Goal: Task Accomplishment & Management: Manage account settings

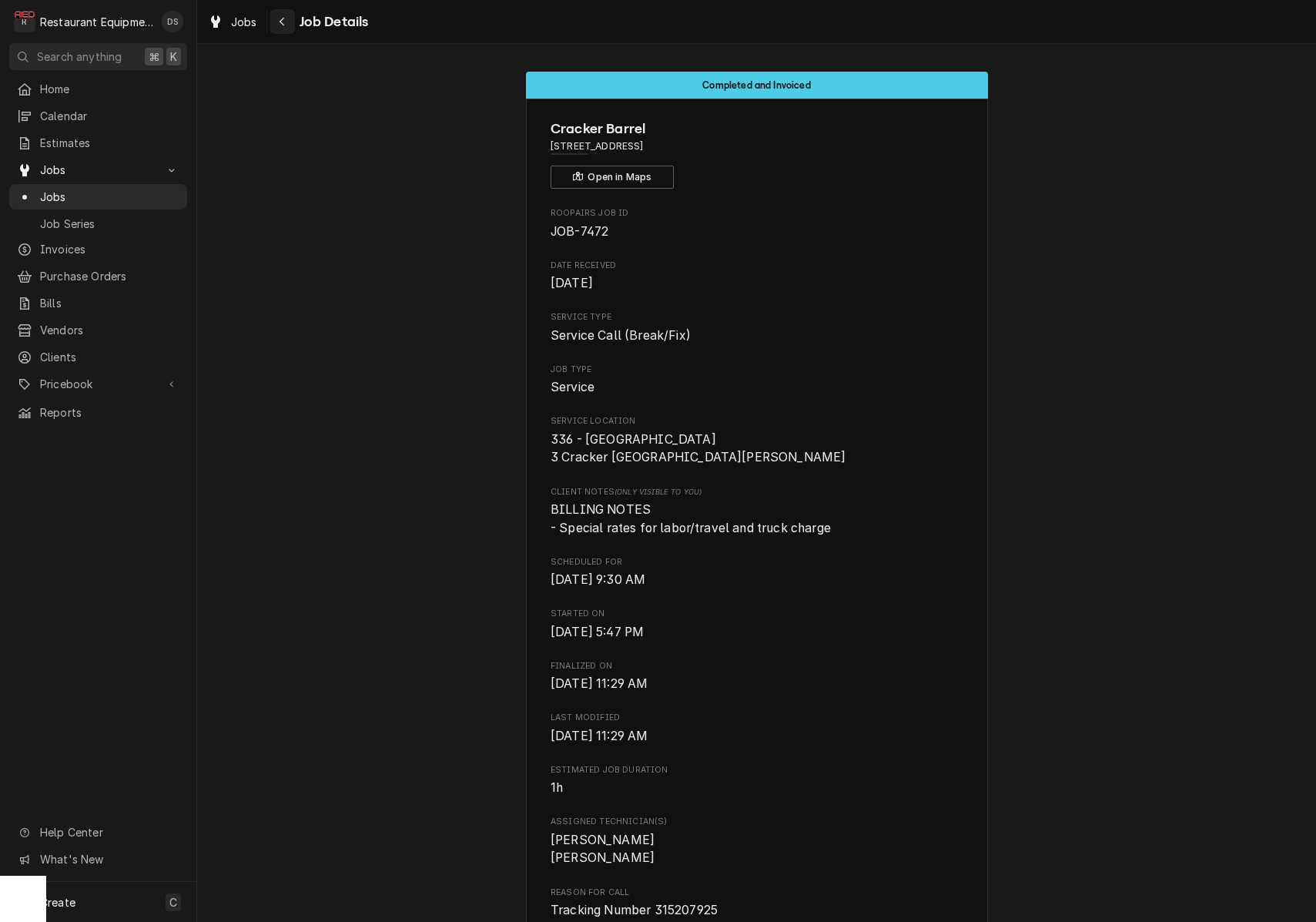
scroll to position [1217, 0]
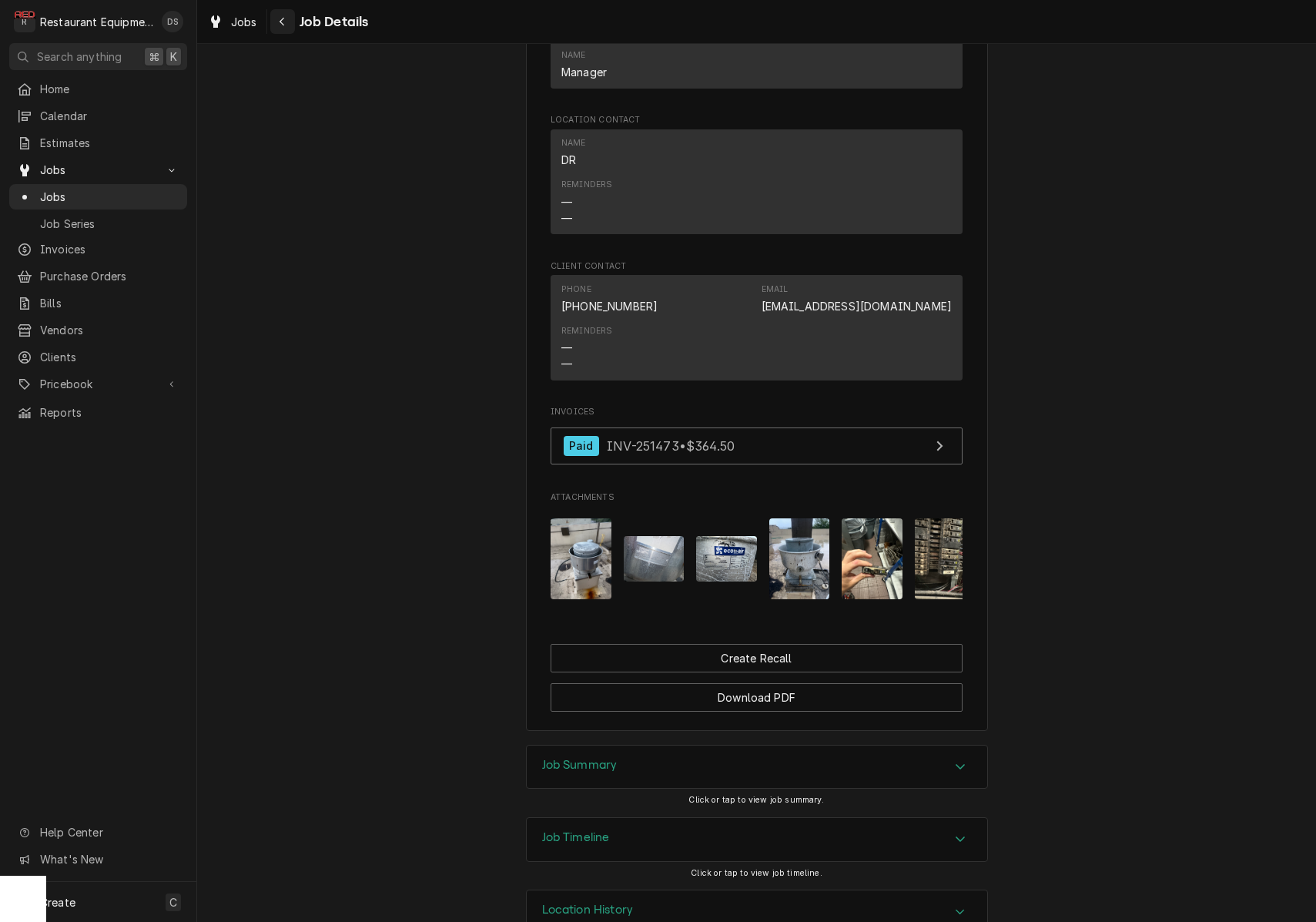
click at [280, 23] on icon "Navigate back" at bounding box center [282, 22] width 7 height 10
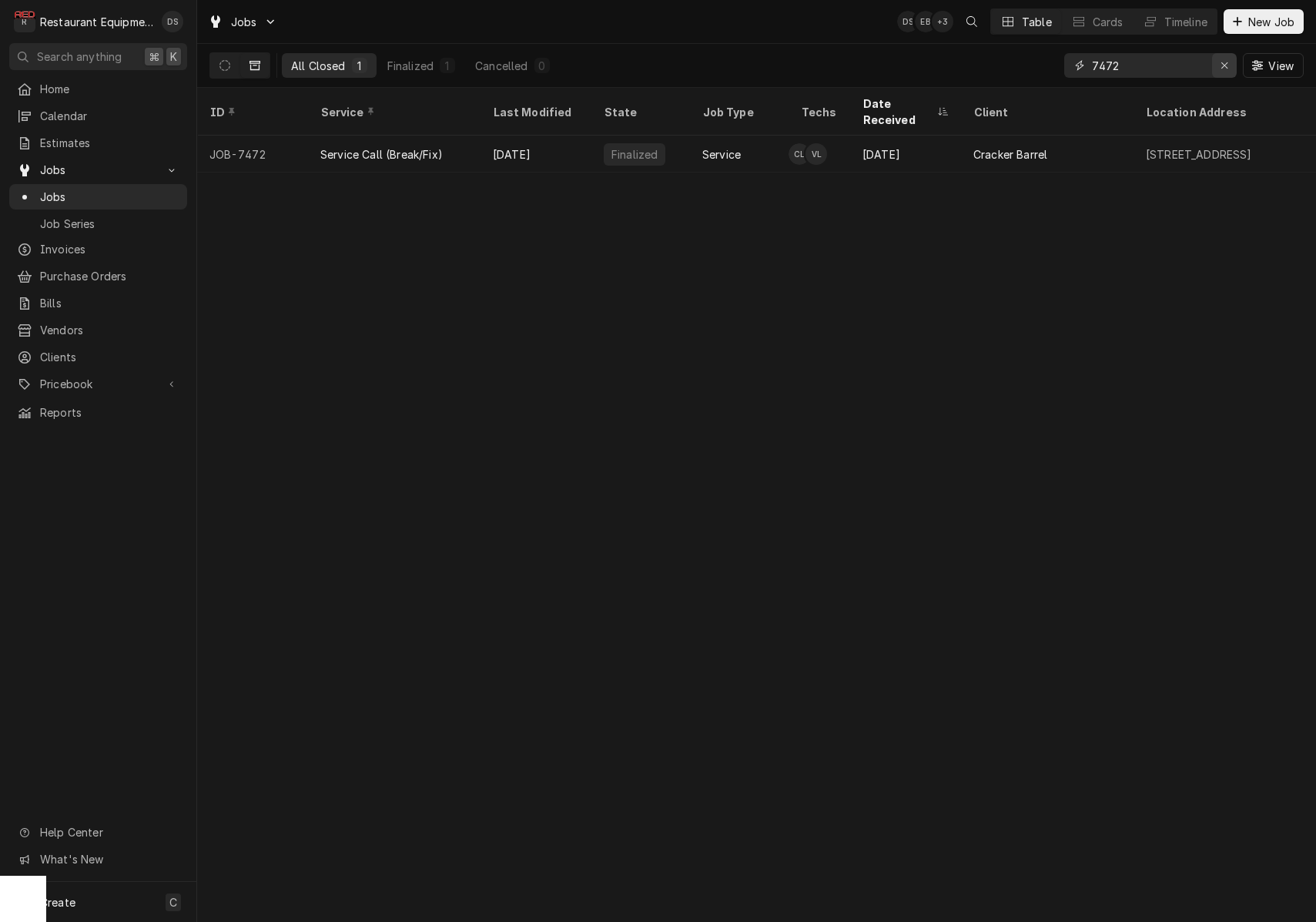
click at [1226, 67] on icon "Erase input" at bounding box center [1224, 65] width 6 height 6
click at [1226, 67] on input "Dynamic Content Wrapper" at bounding box center [1164, 65] width 145 height 24
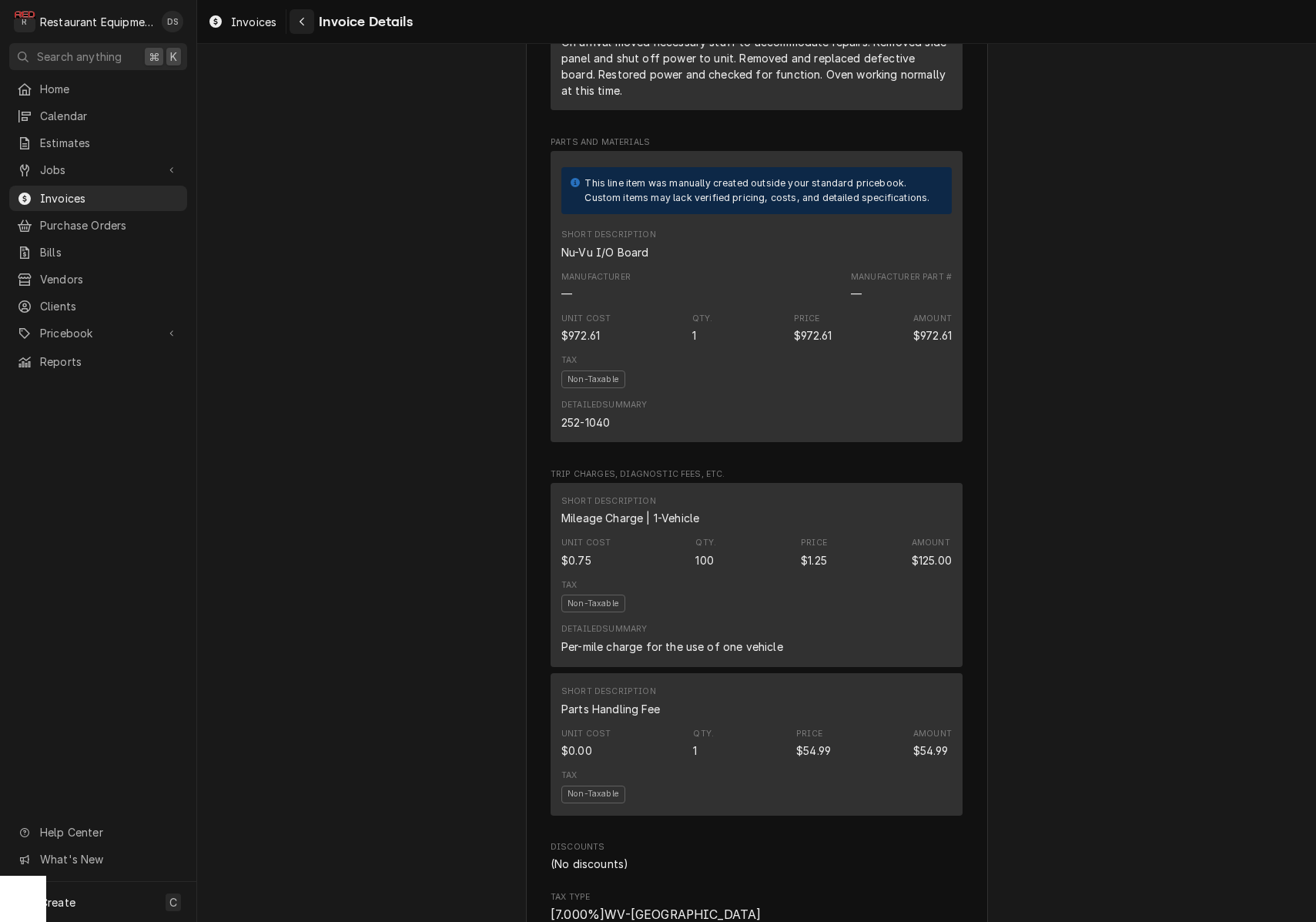
scroll to position [1901, 0]
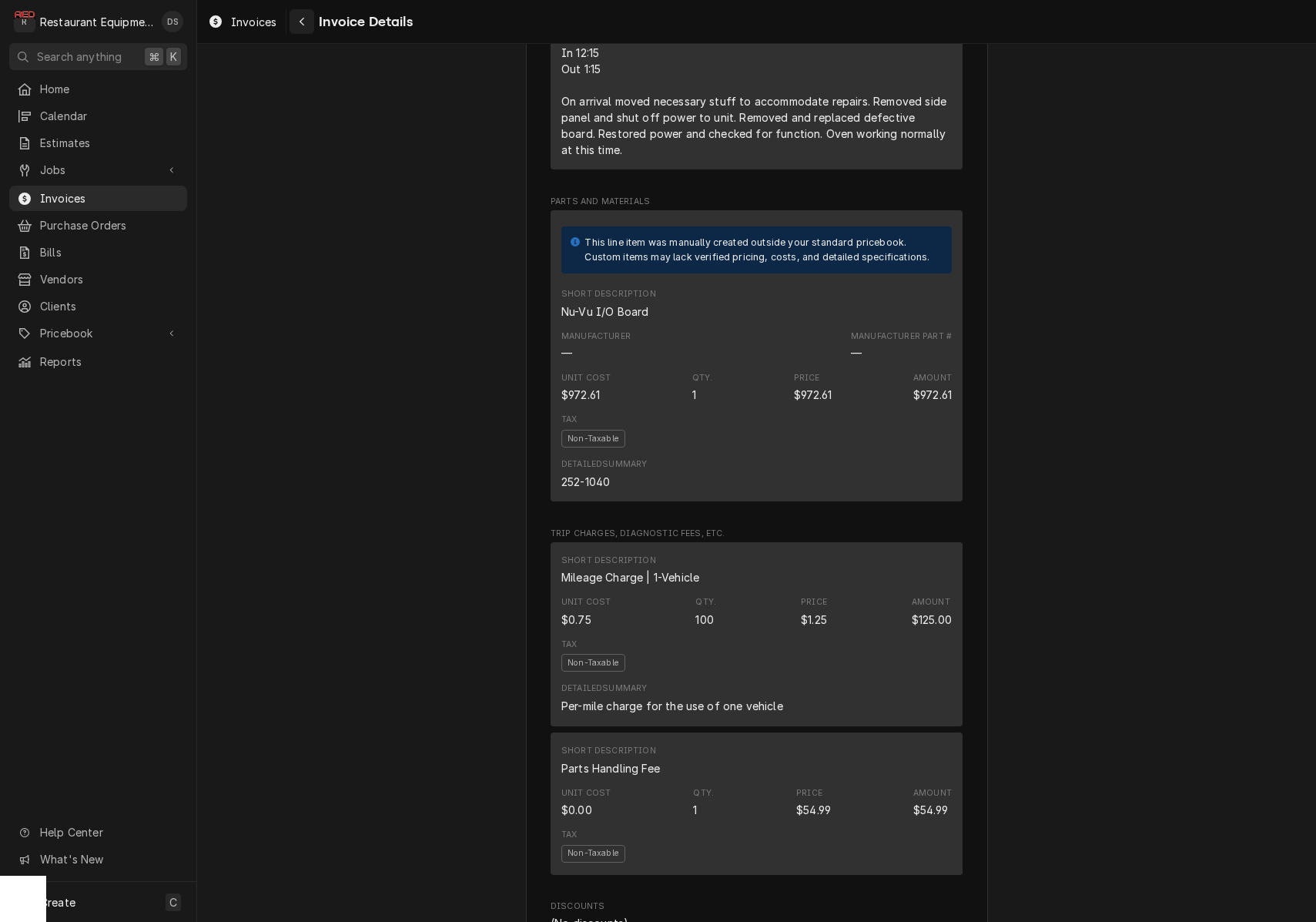
click at [300, 17] on icon "Navigate back" at bounding box center [302, 22] width 7 height 10
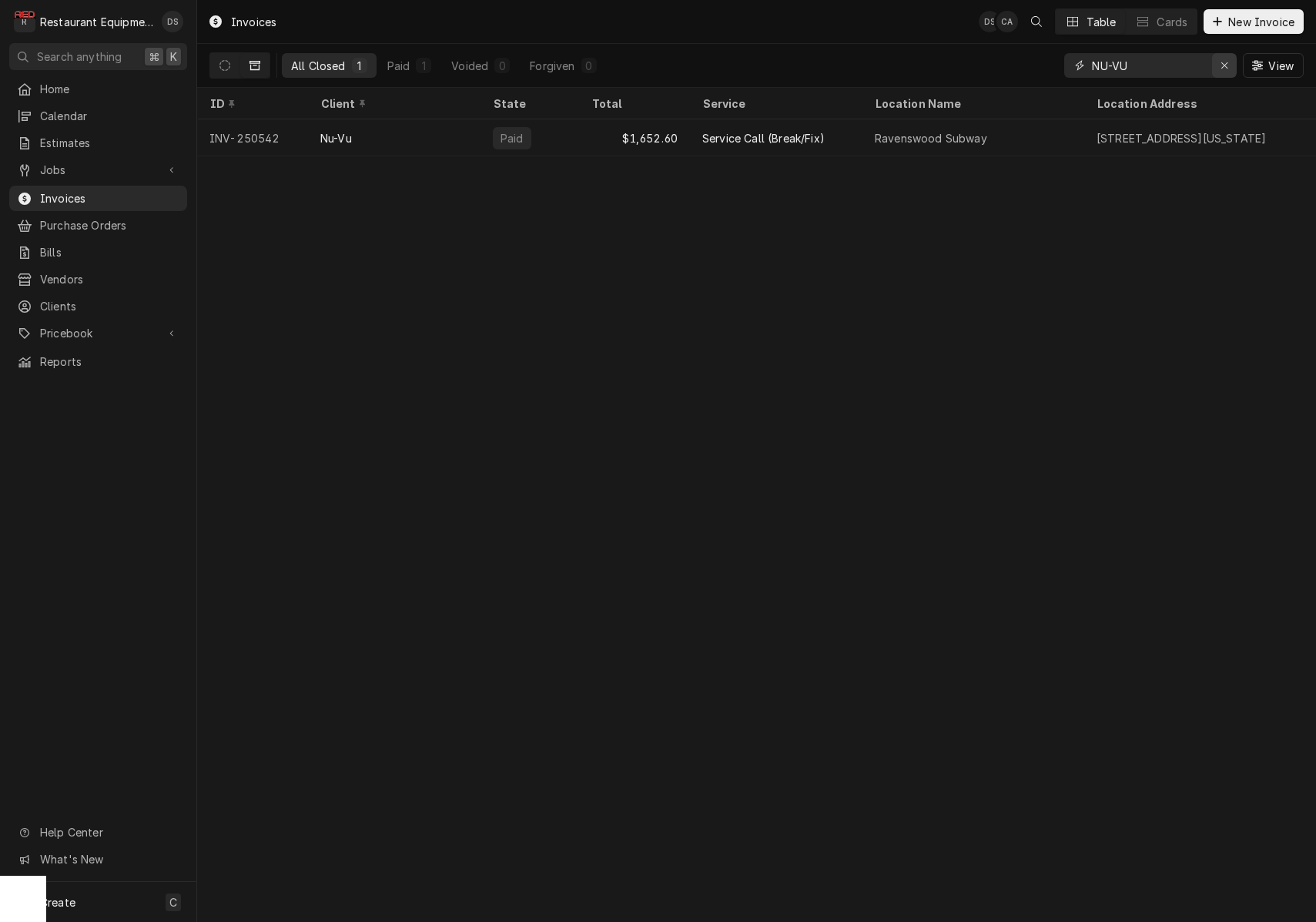
click at [1222, 68] on icon "Erase input" at bounding box center [1225, 65] width 9 height 10
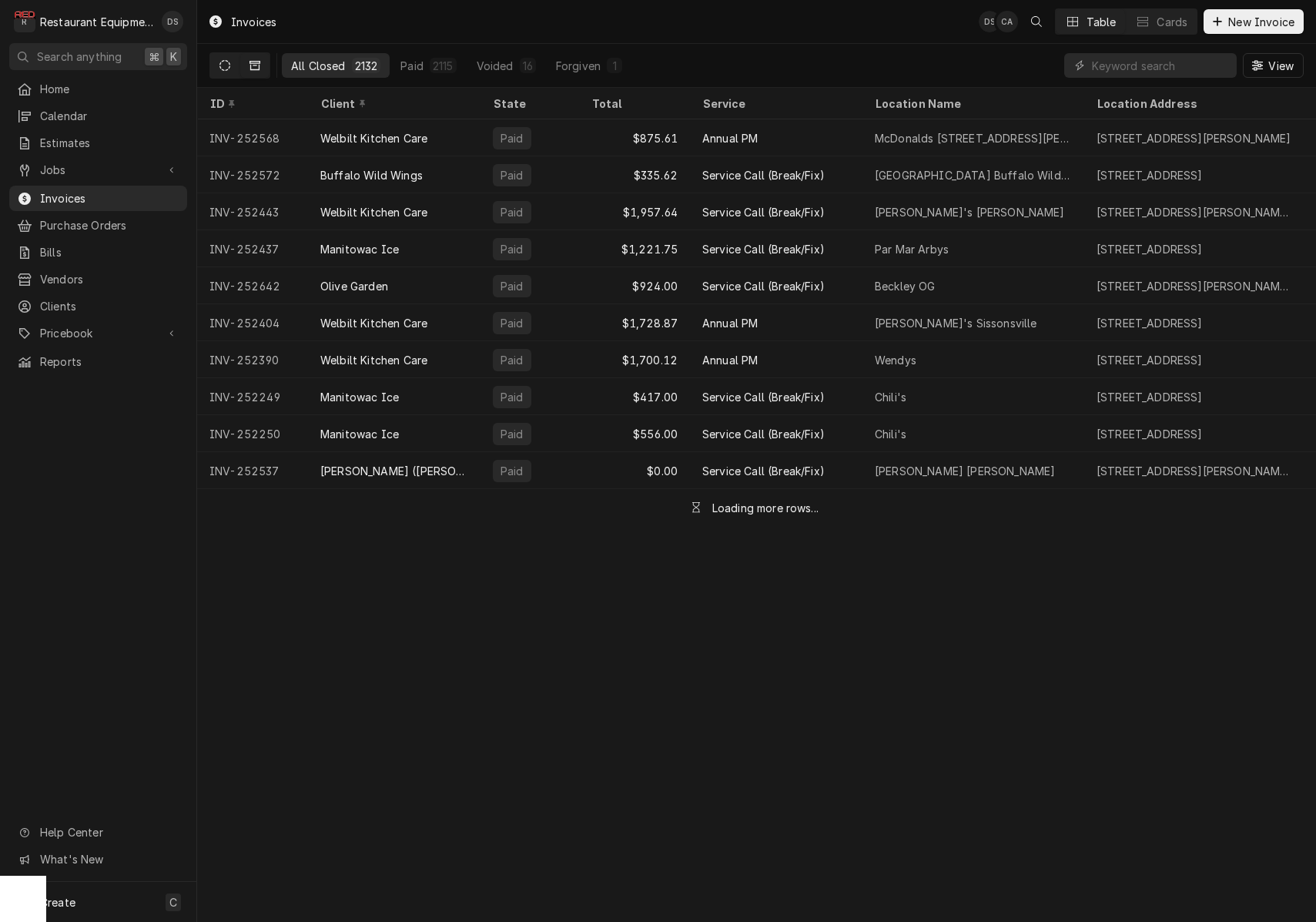
click at [225, 62] on icon "Dynamic Content Wrapper" at bounding box center [224, 65] width 10 height 10
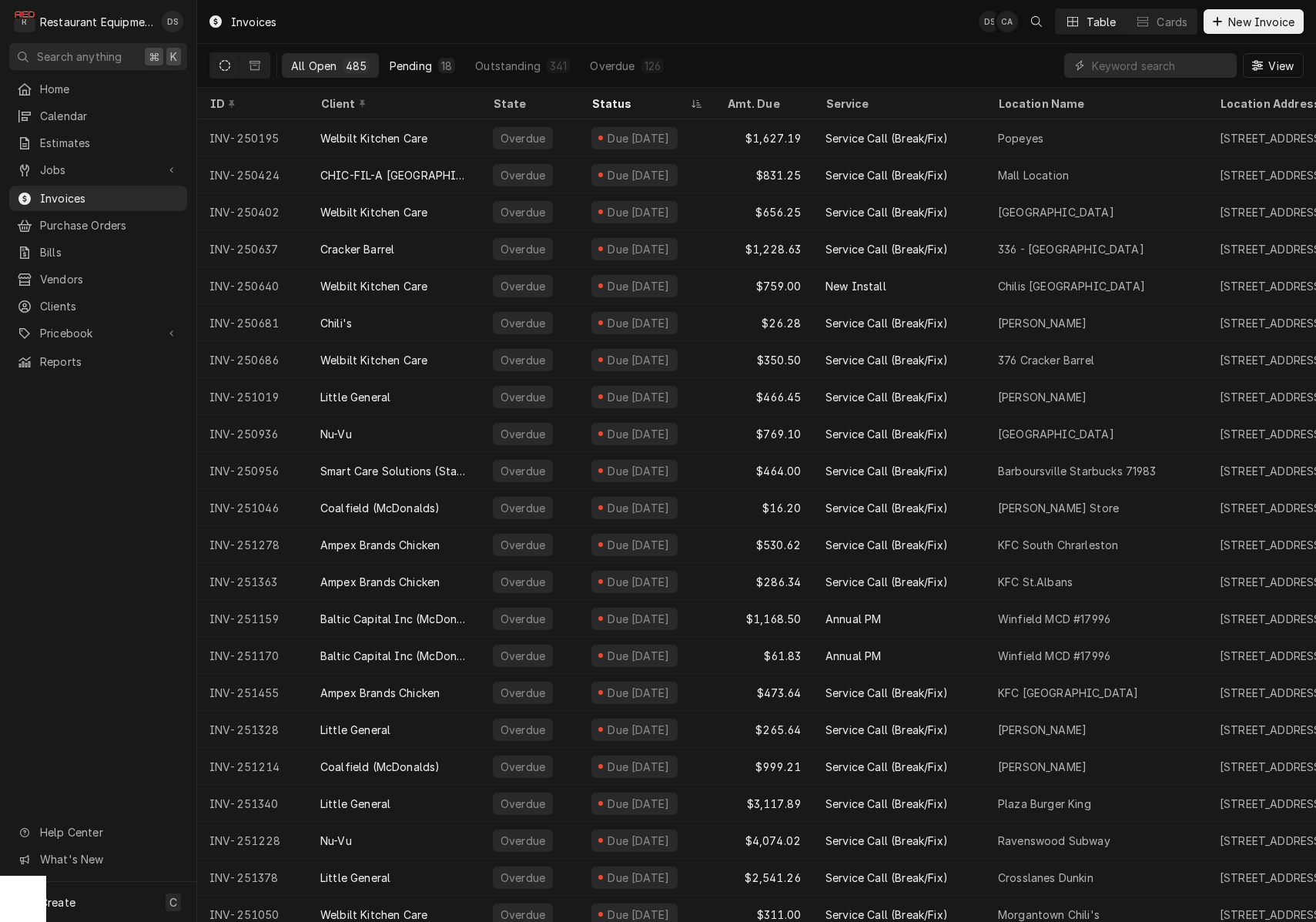
click at [432, 66] on button "Pending 18" at bounding box center [422, 65] width 84 height 24
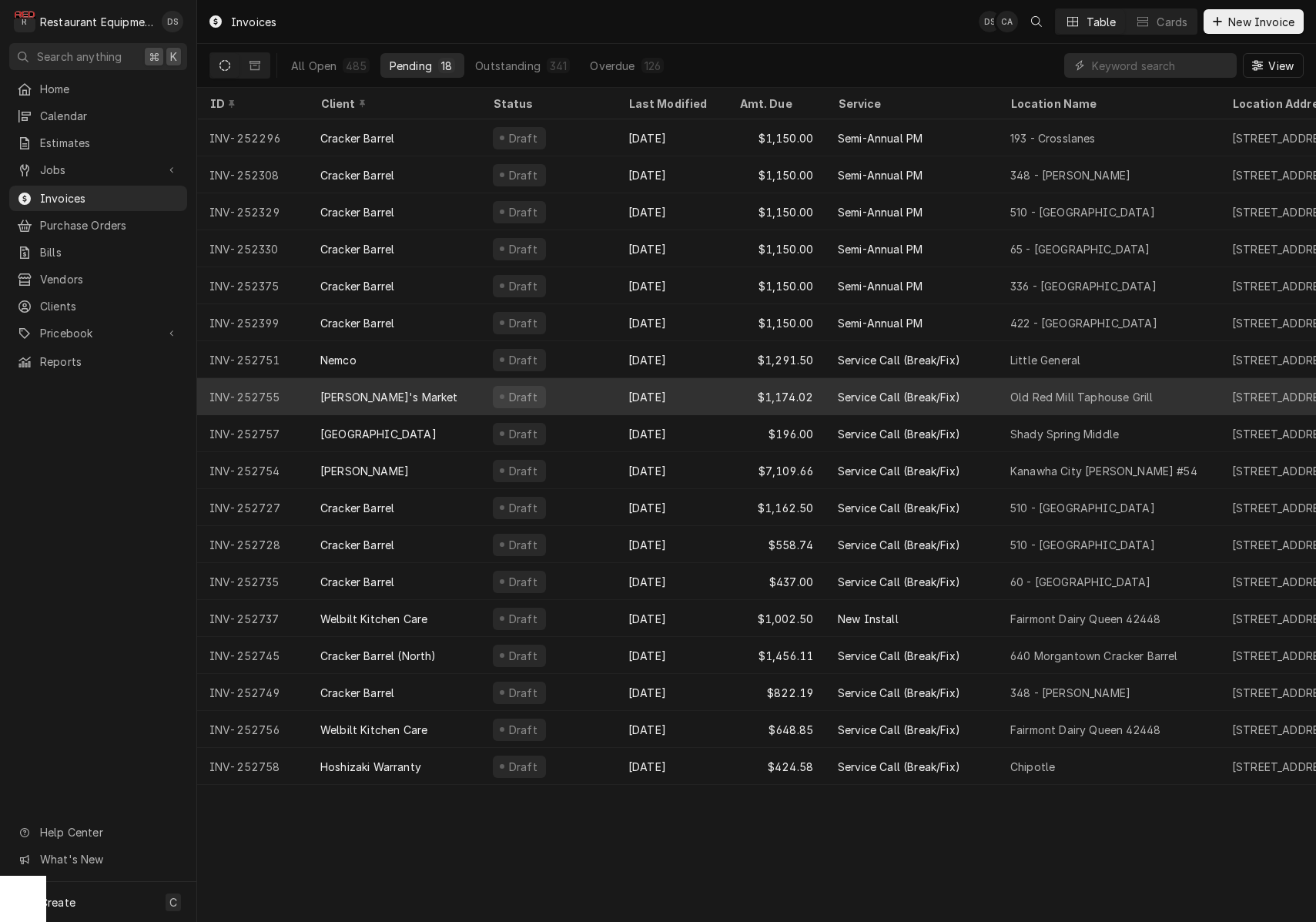
click at [462, 390] on div "Amy's Market" at bounding box center [394, 396] width 172 height 37
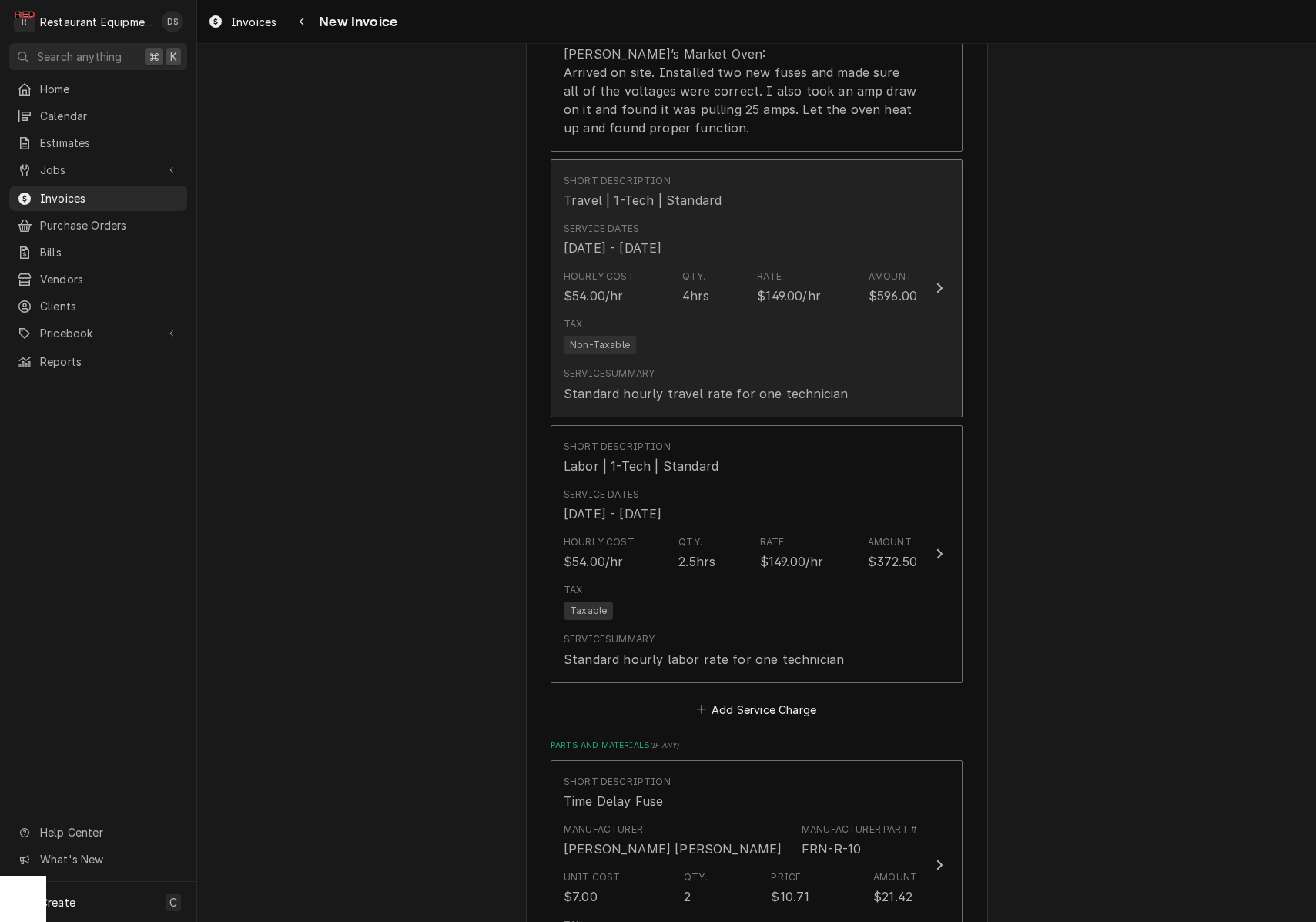
scroll to position [2038, 0]
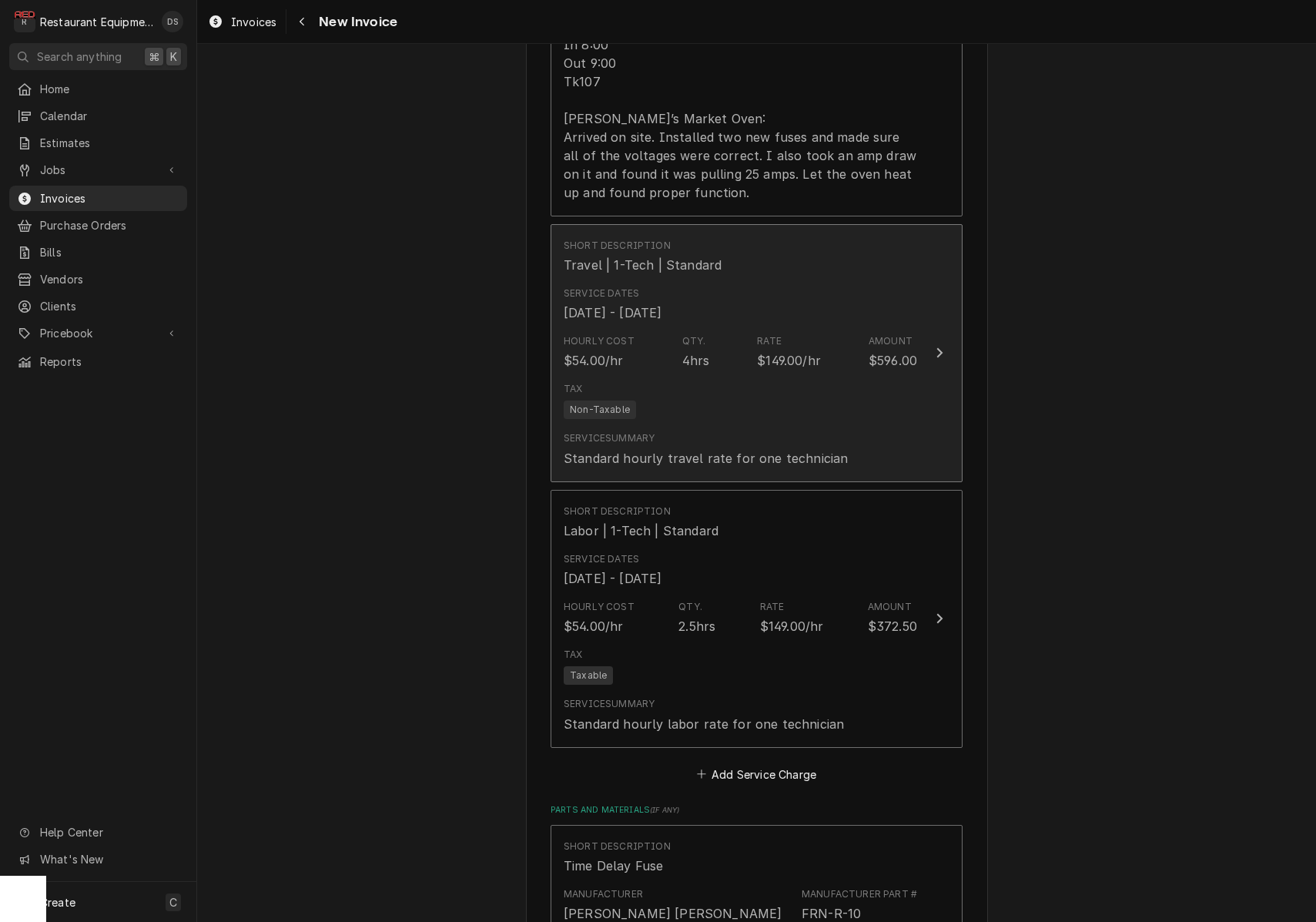
click at [780, 334] on div "Rate" at bounding box center [769, 341] width 24 height 14
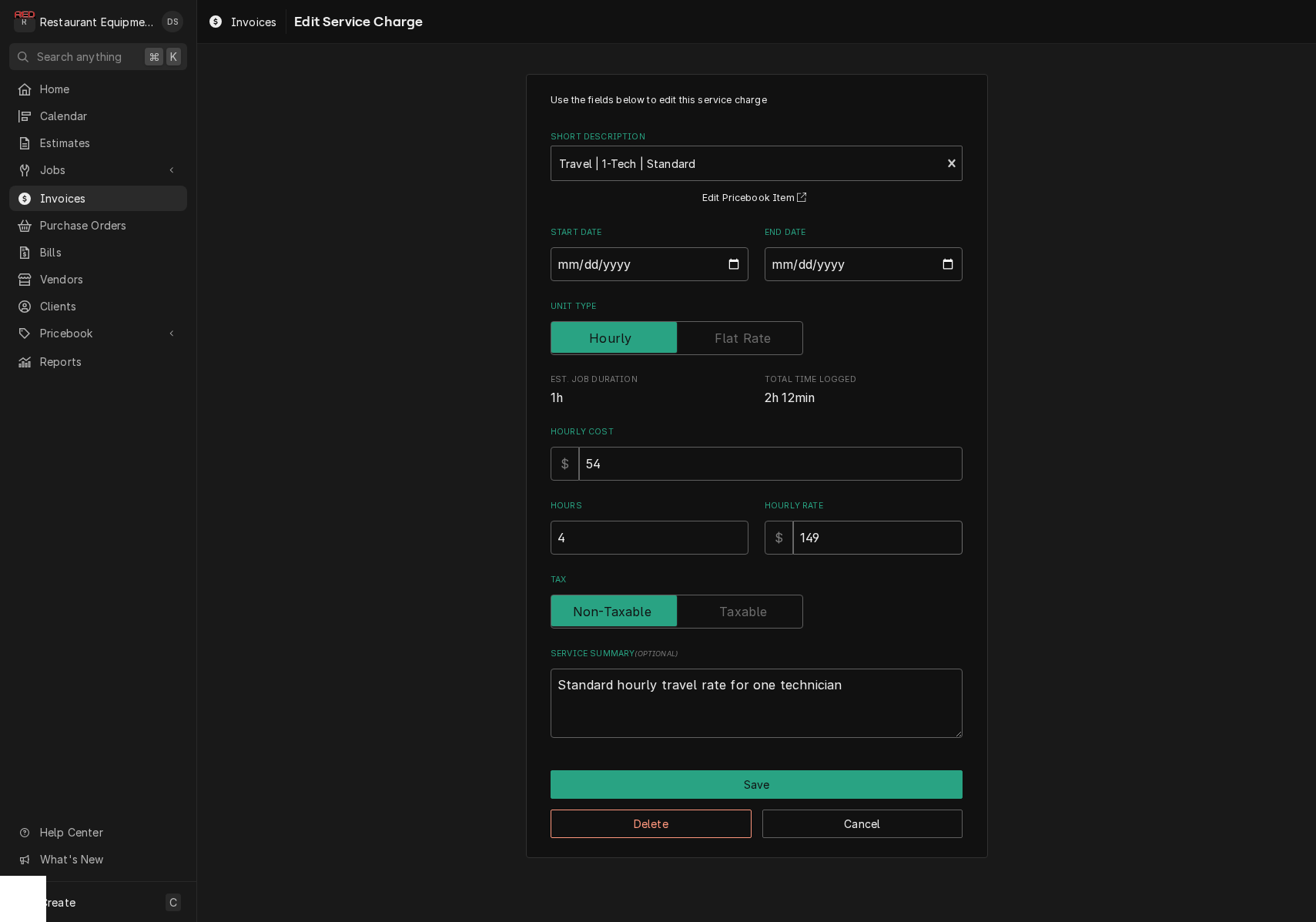
drag, startPoint x: 853, startPoint y: 529, endPoint x: 750, endPoint y: 523, distance: 103.2
click at [757, 524] on div "Hours 4 Hourly Rate $ 149" at bounding box center [757, 527] width 412 height 55
type textarea "x"
type input "1"
type textarea "x"
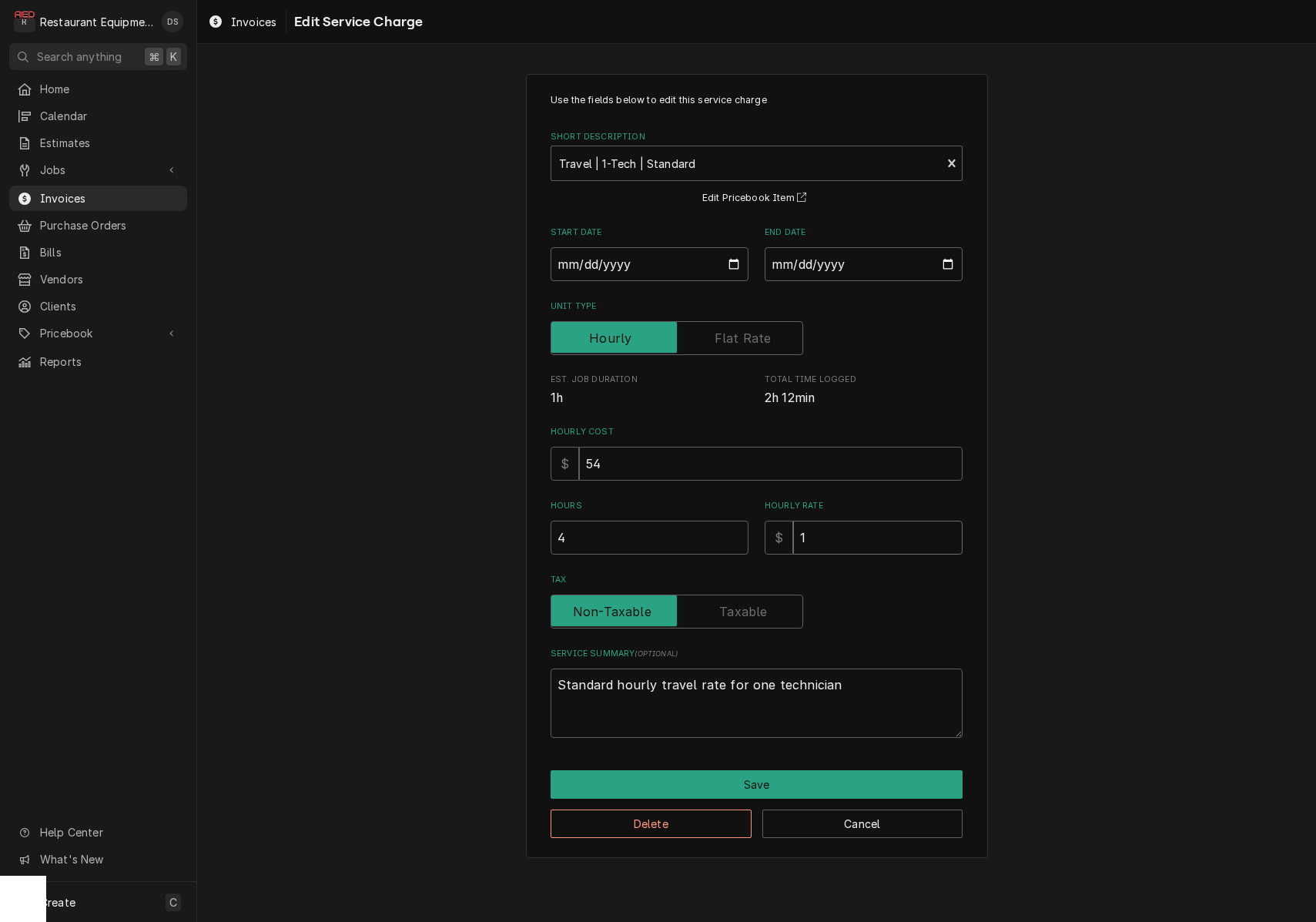
type input "12"
type textarea "x"
type input "125"
click at [785, 771] on button "Save" at bounding box center [757, 784] width 412 height 29
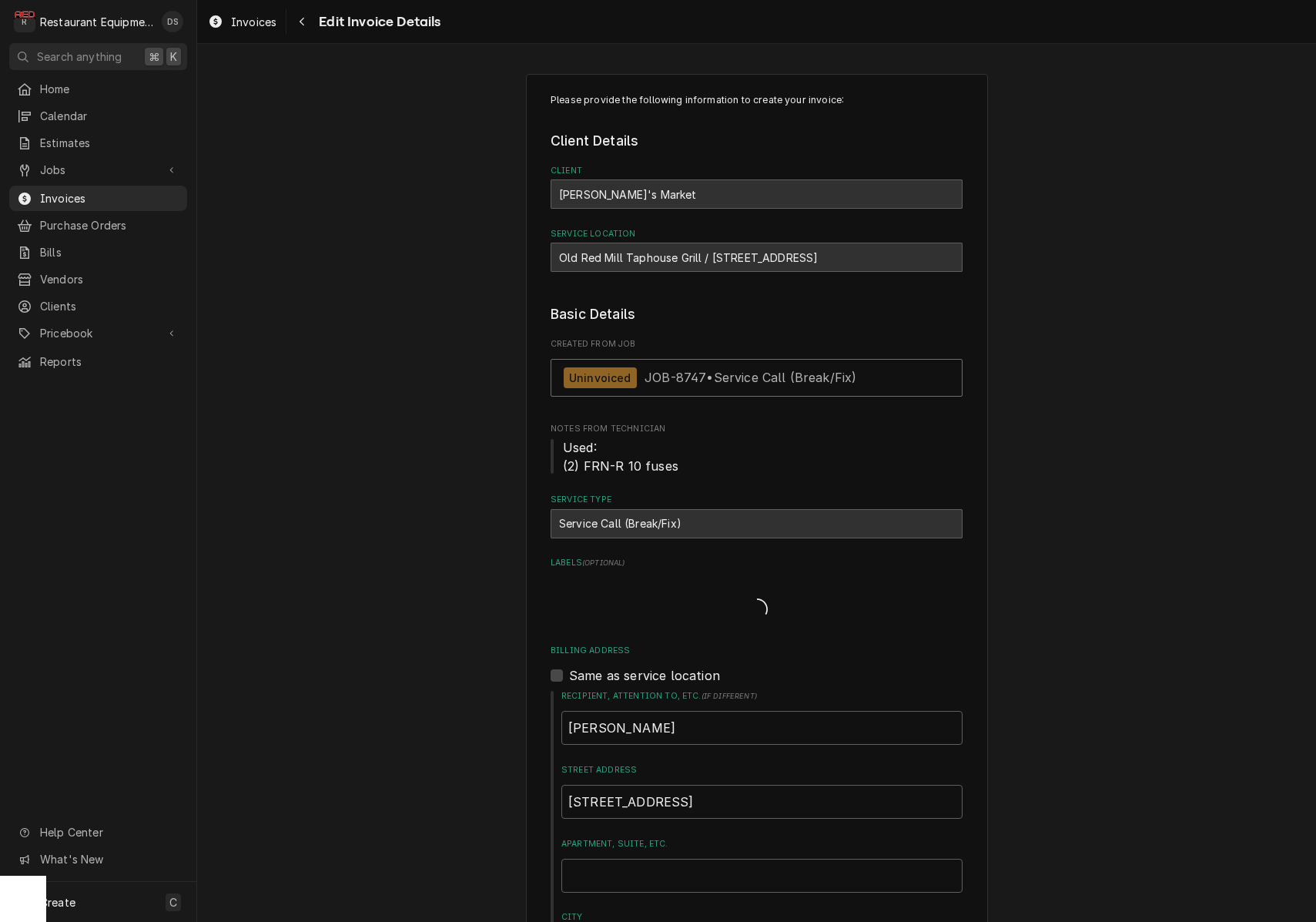
scroll to position [2038, 0]
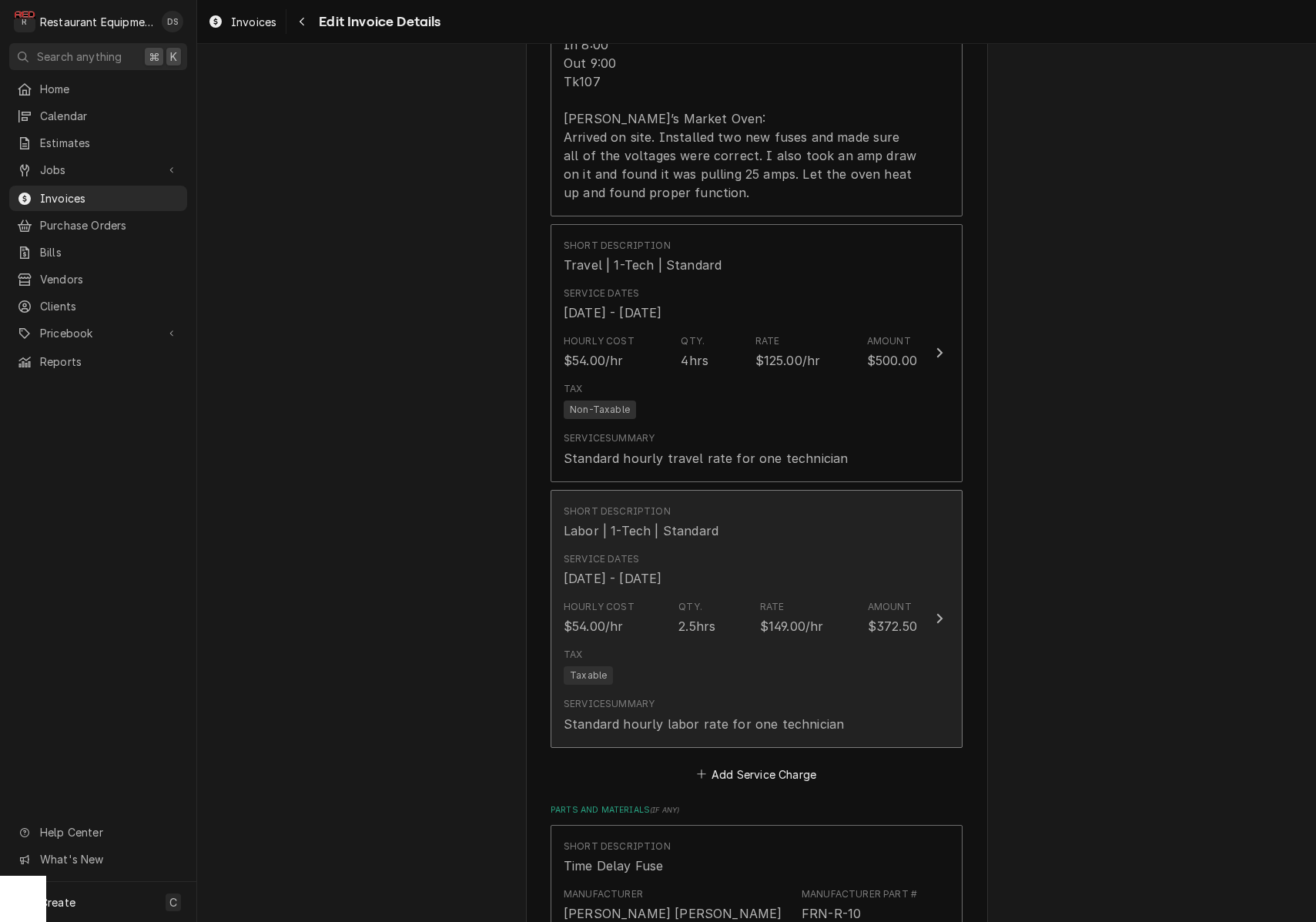
click at [791, 617] on div "$149.00/hr" at bounding box center [792, 626] width 64 height 18
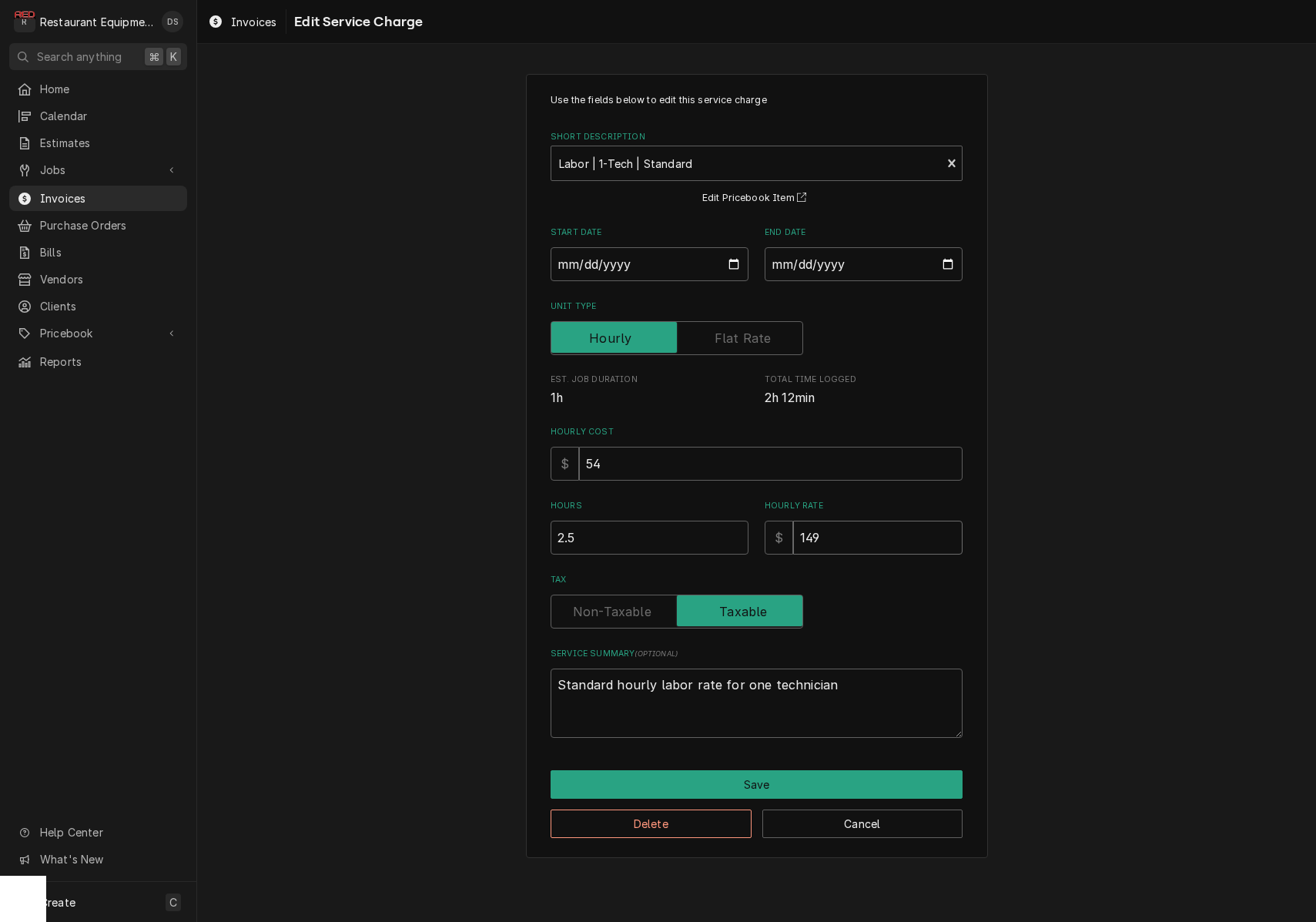
drag, startPoint x: 850, startPoint y: 538, endPoint x: 772, endPoint y: 533, distance: 78.2
click at [773, 533] on div "$ 149" at bounding box center [864, 537] width 198 height 34
type textarea "x"
type input "1"
type textarea "x"
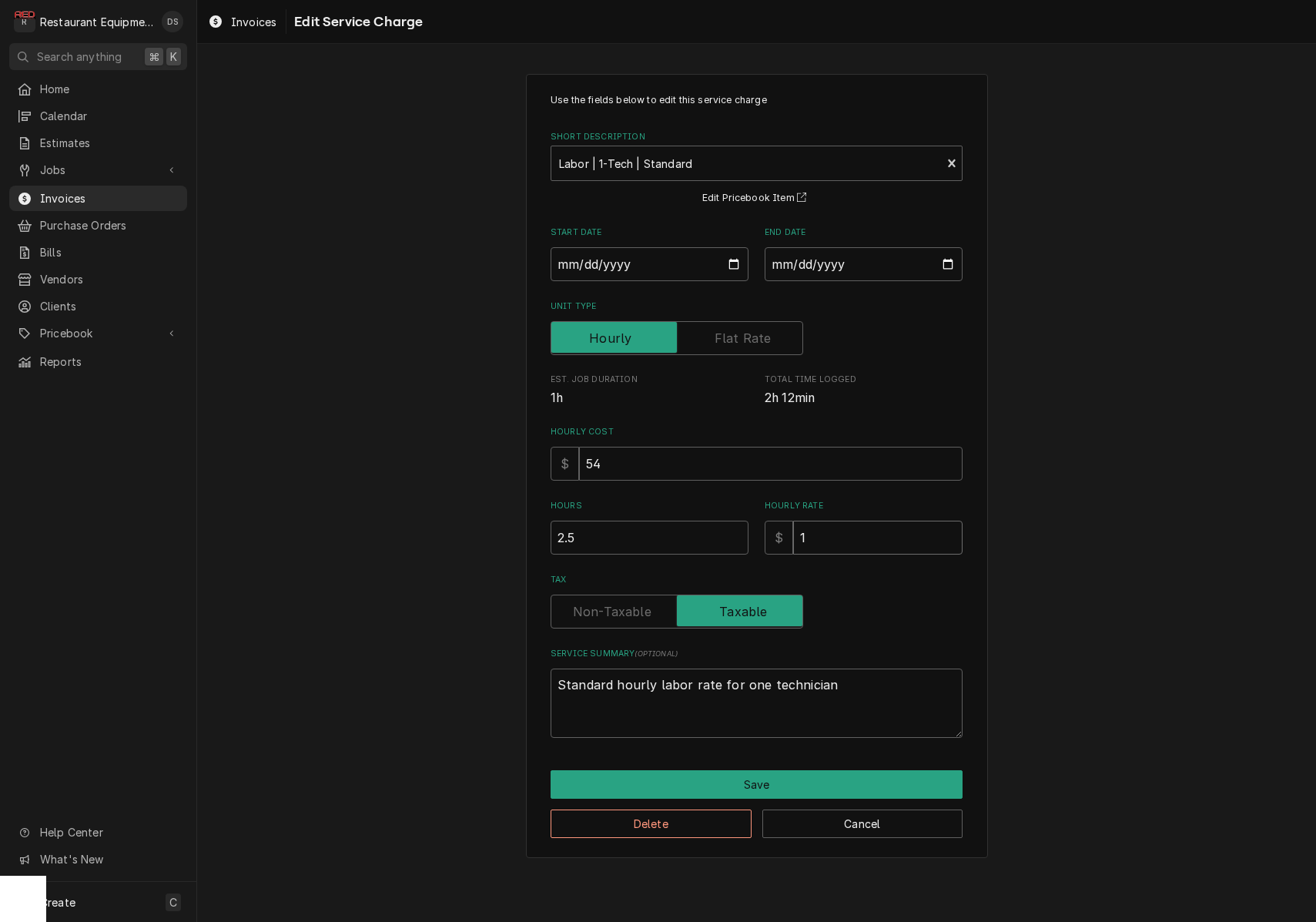
type input "12"
type textarea "x"
type input "125"
click at [804, 782] on button "Save" at bounding box center [757, 784] width 412 height 29
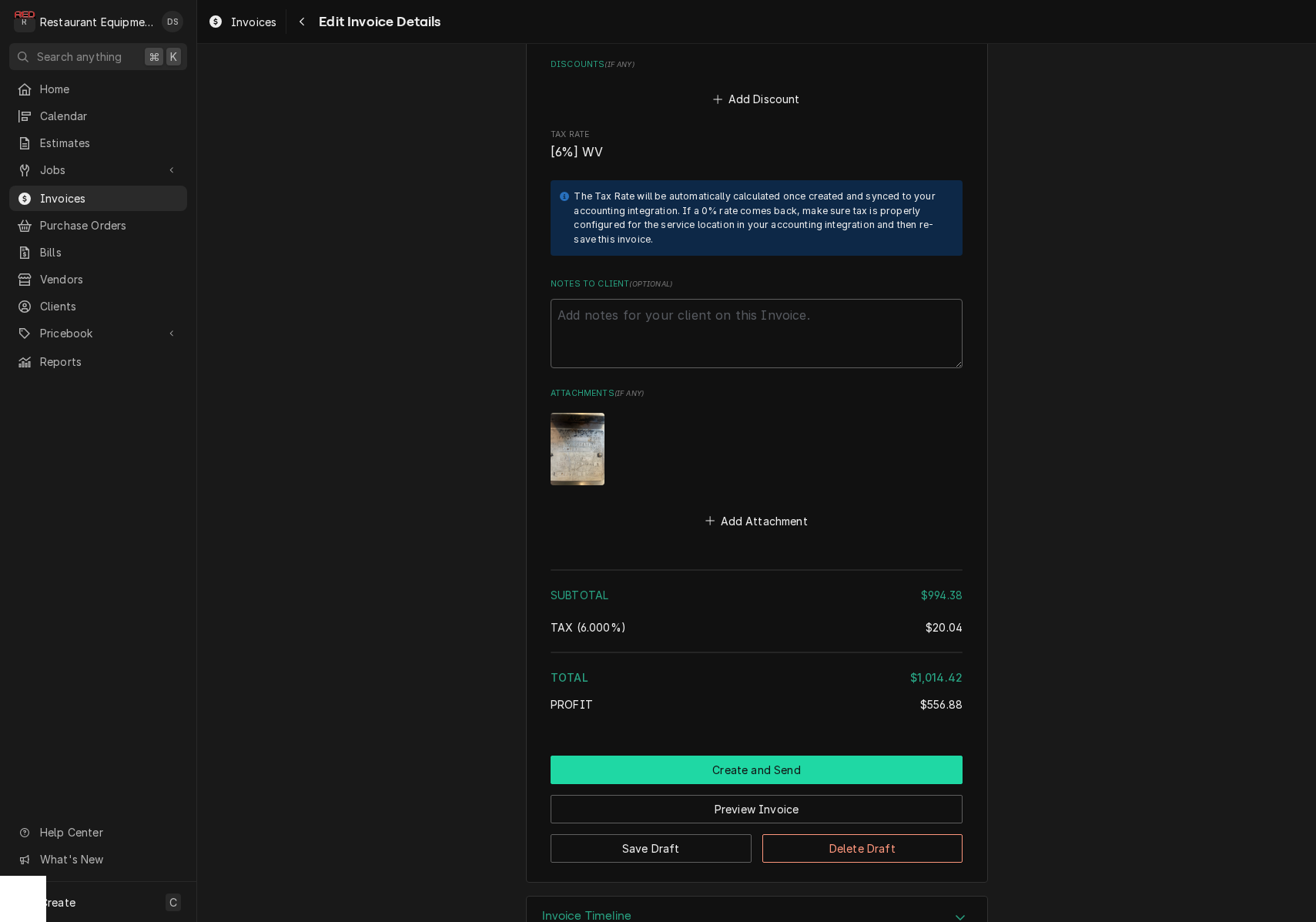
click at [765, 756] on button "Create and Send" at bounding box center [757, 769] width 412 height 29
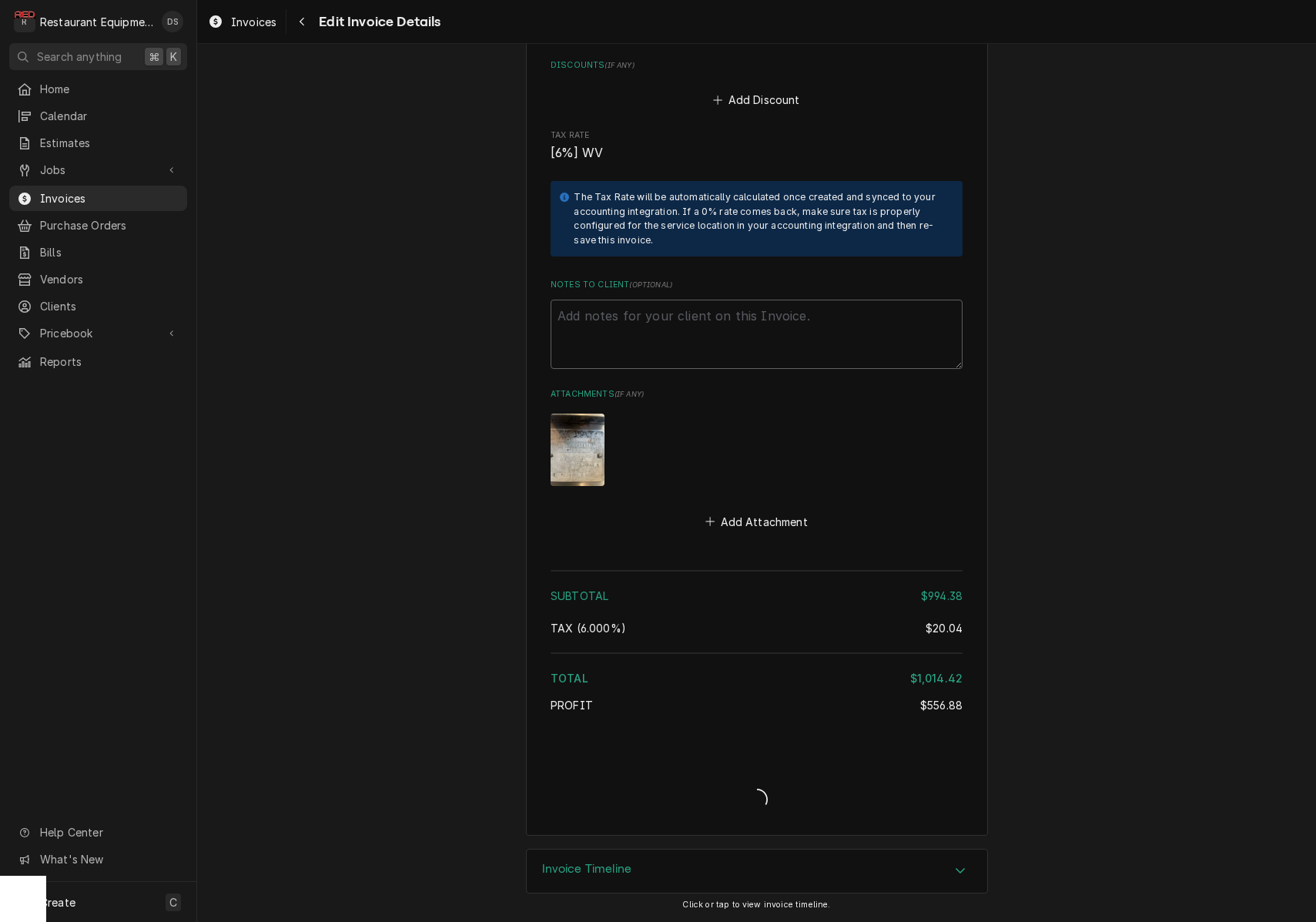
type textarea "x"
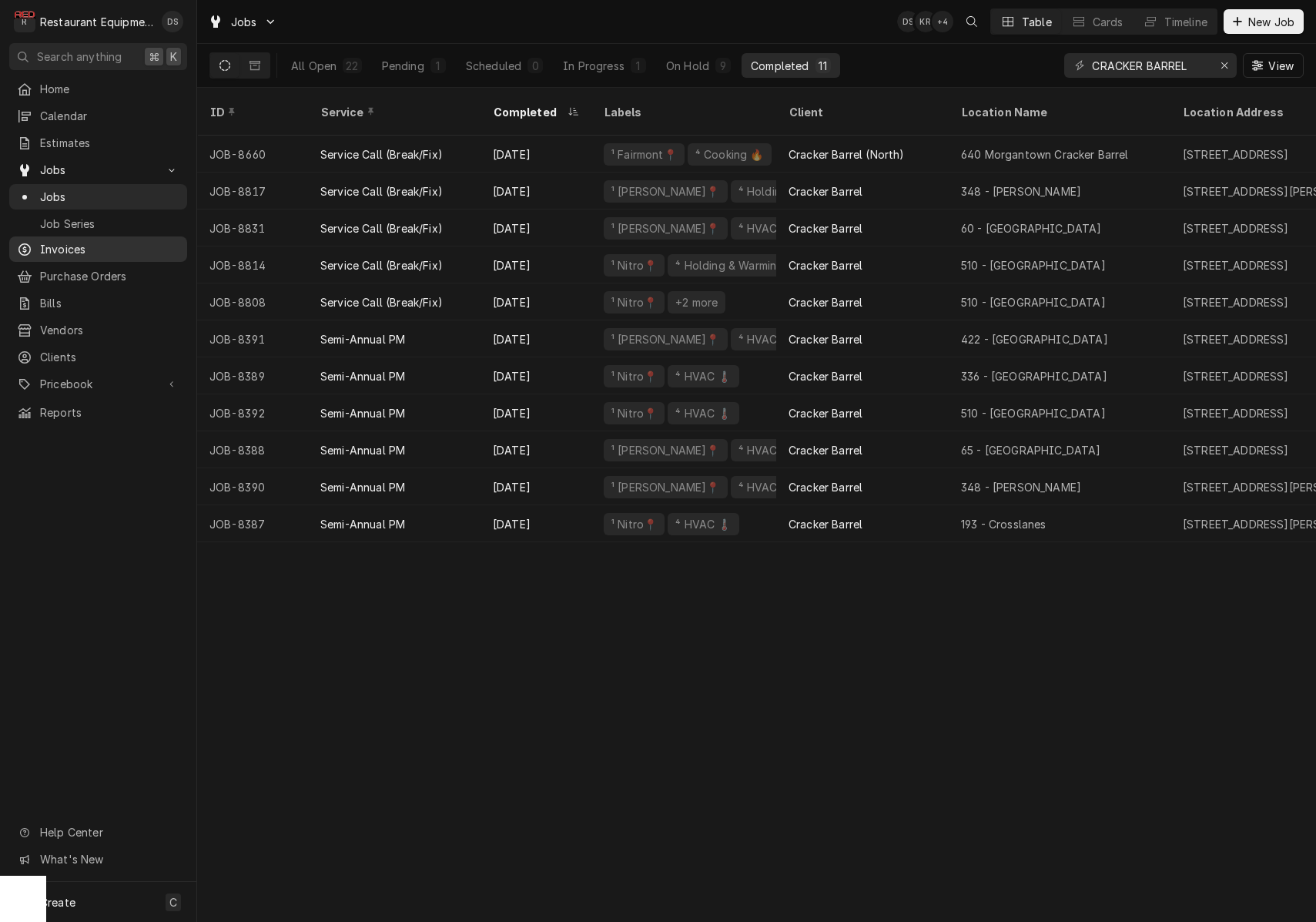
click at [75, 252] on div "Invoices" at bounding box center [98, 249] width 172 height 19
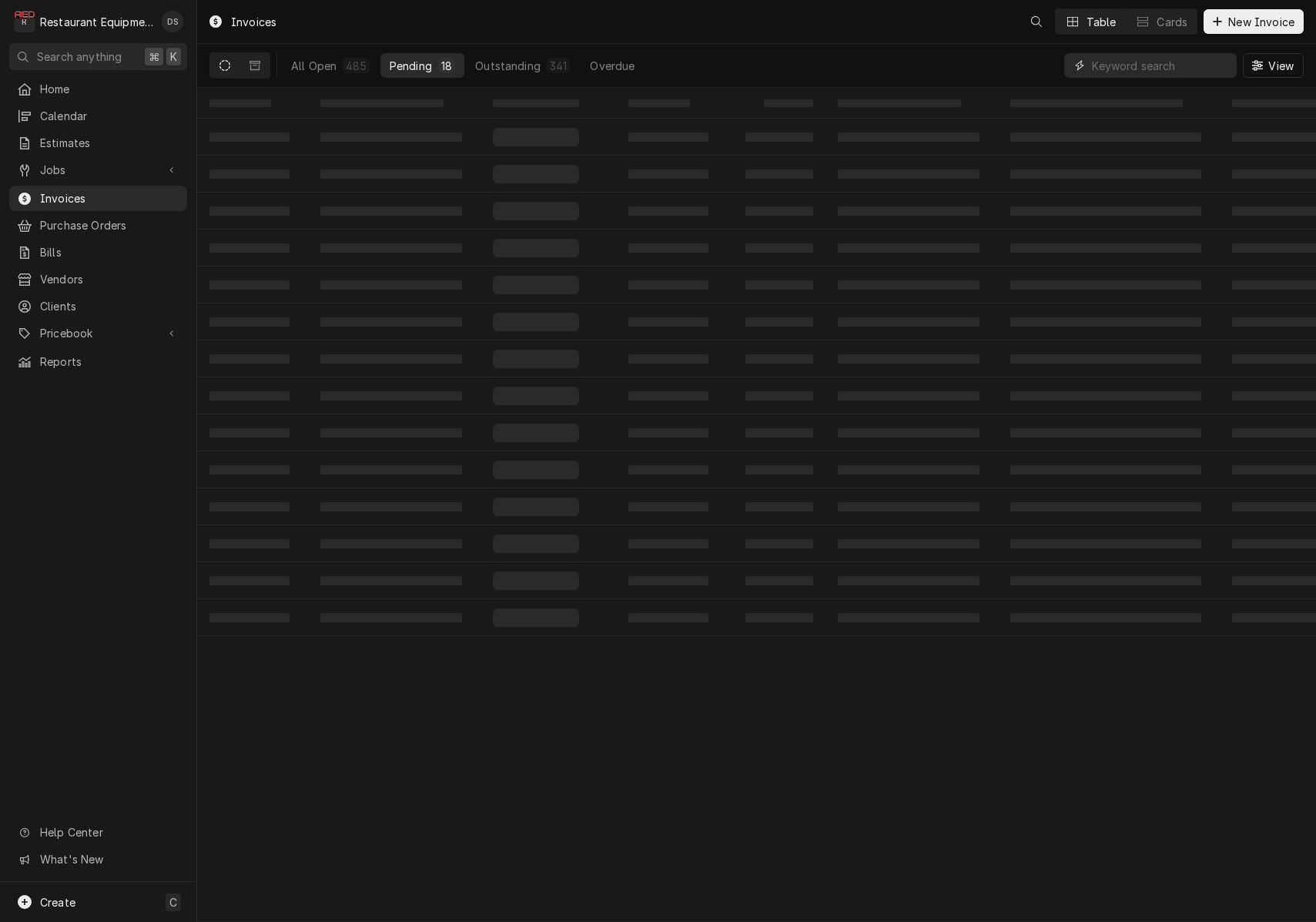
drag, startPoint x: 0, startPoint y: 0, endPoint x: 1124, endPoint y: 64, distance: 1125.8
click at [1124, 64] on input "Dynamic Content Wrapper" at bounding box center [1161, 65] width 137 height 24
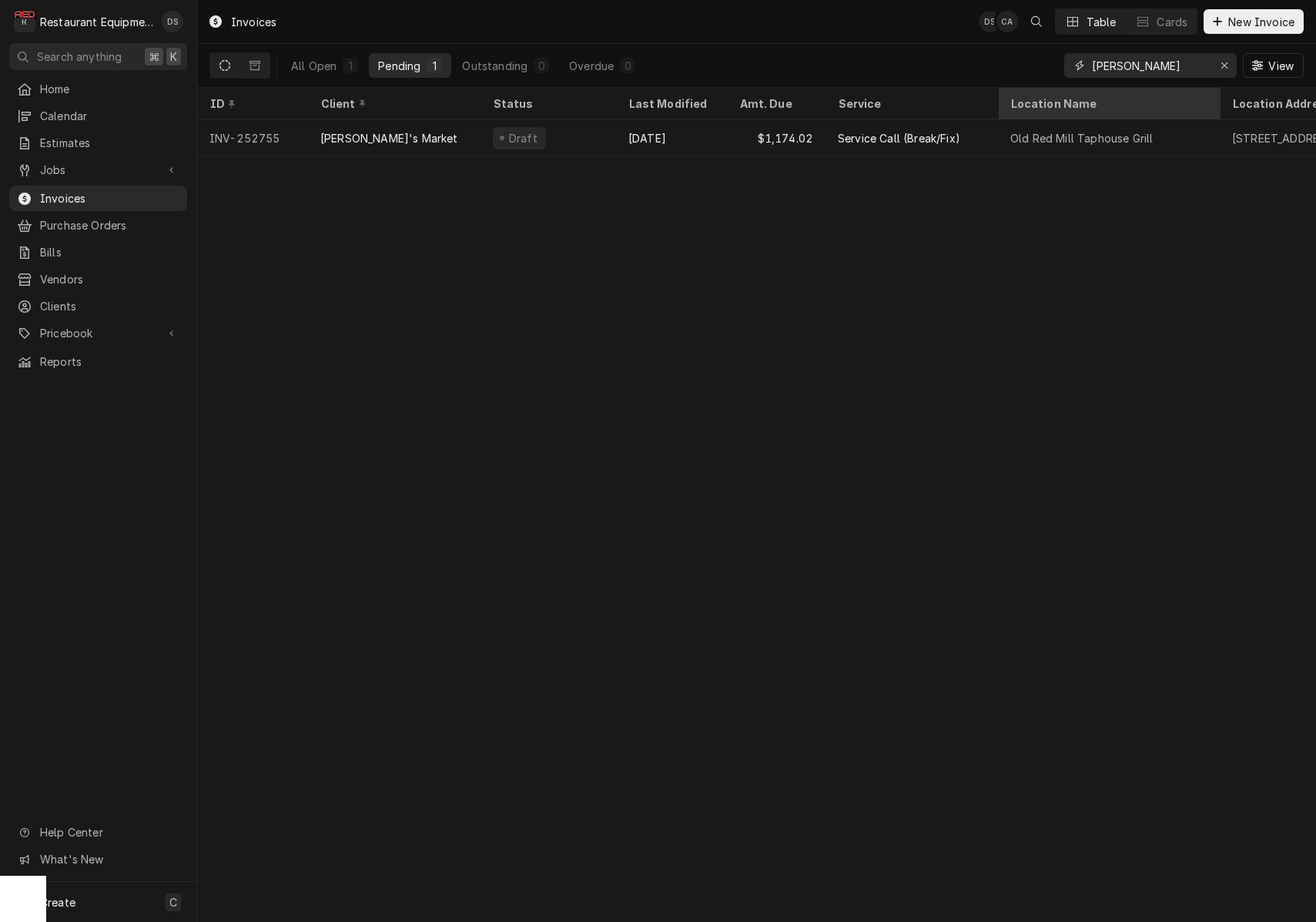
type input "Amy"
drag, startPoint x: 1071, startPoint y: 93, endPoint x: 256, endPoint y: 66, distance: 815.4
click at [256, 66] on icon "Dynamic Content Wrapper" at bounding box center [255, 65] width 10 height 10
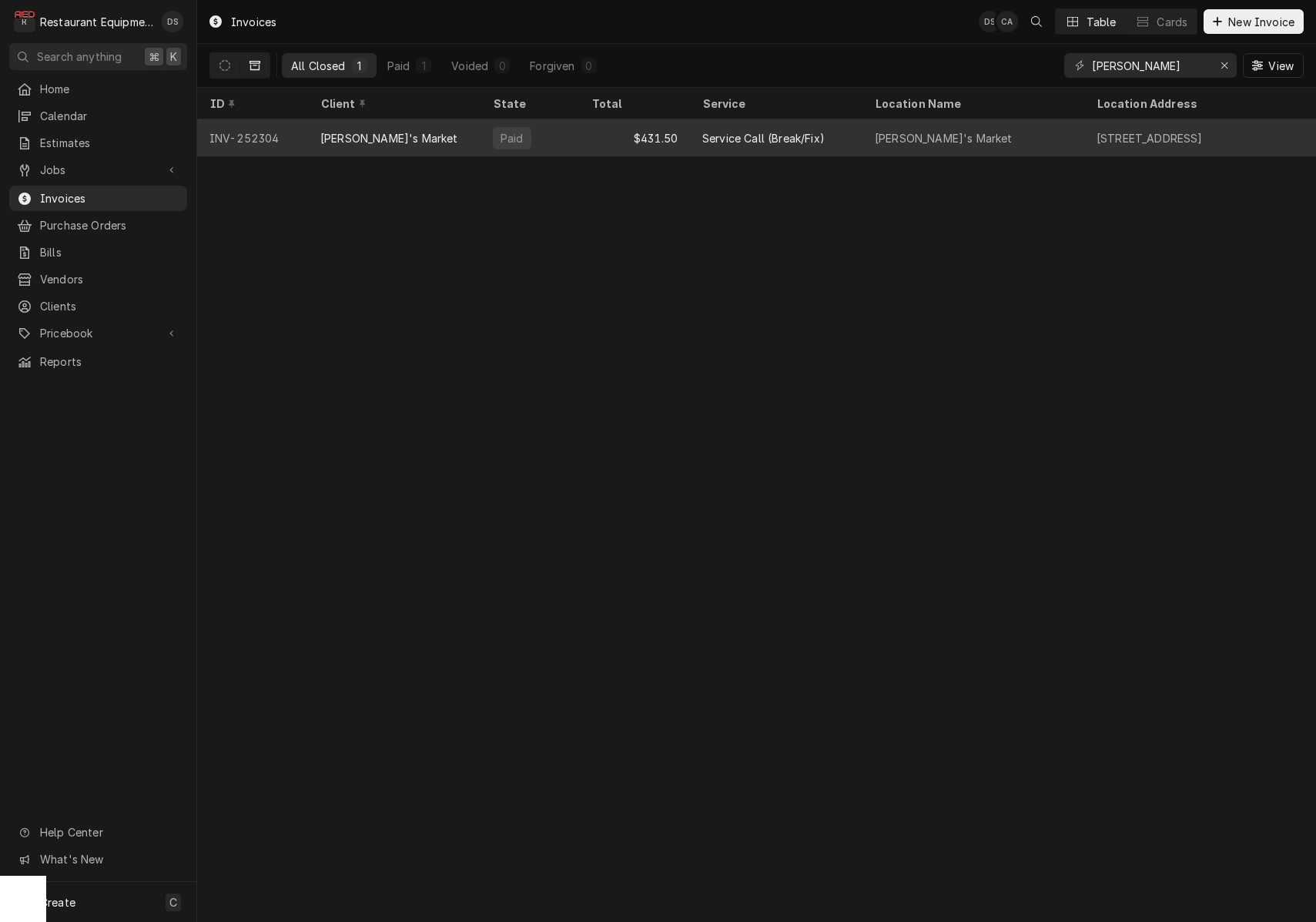
click at [438, 135] on div "Amy's Market" at bounding box center [394, 138] width 172 height 37
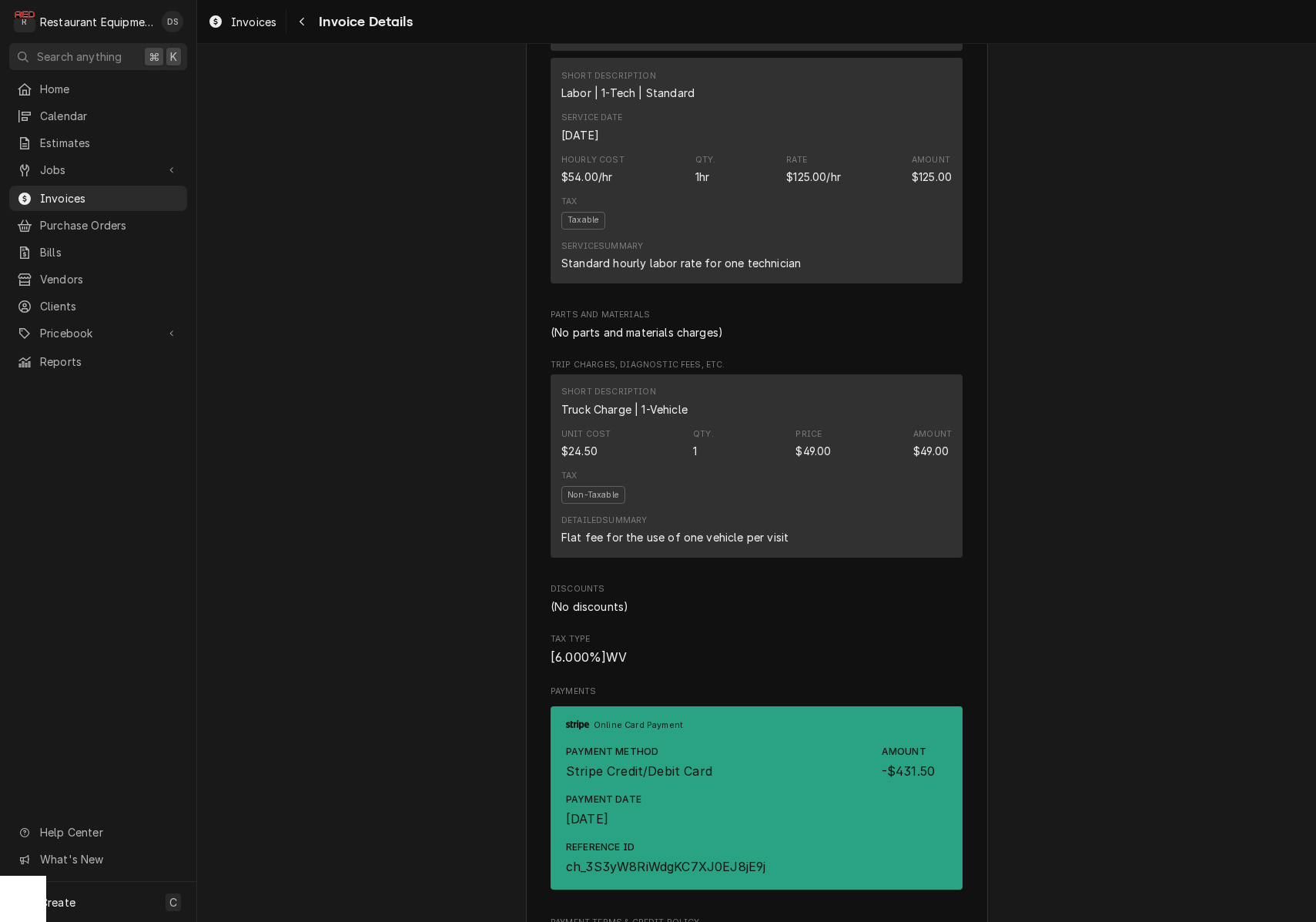
scroll to position [1678, 0]
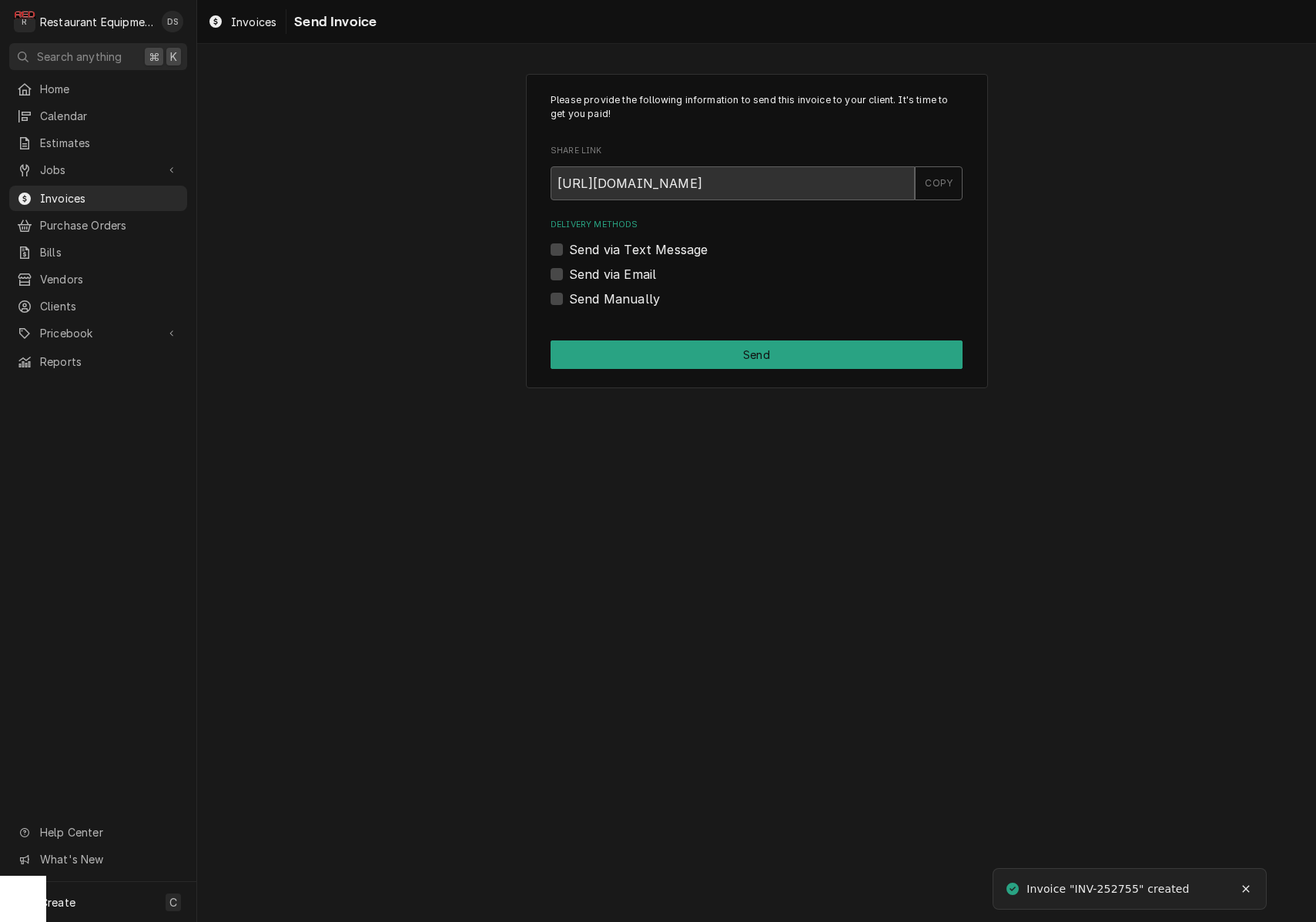
click at [569, 271] on label "Send via Email" at bounding box center [613, 274] width 87 height 18
click at [569, 271] on input "Send via Email" at bounding box center [775, 282] width 412 height 34
checkbox input "true"
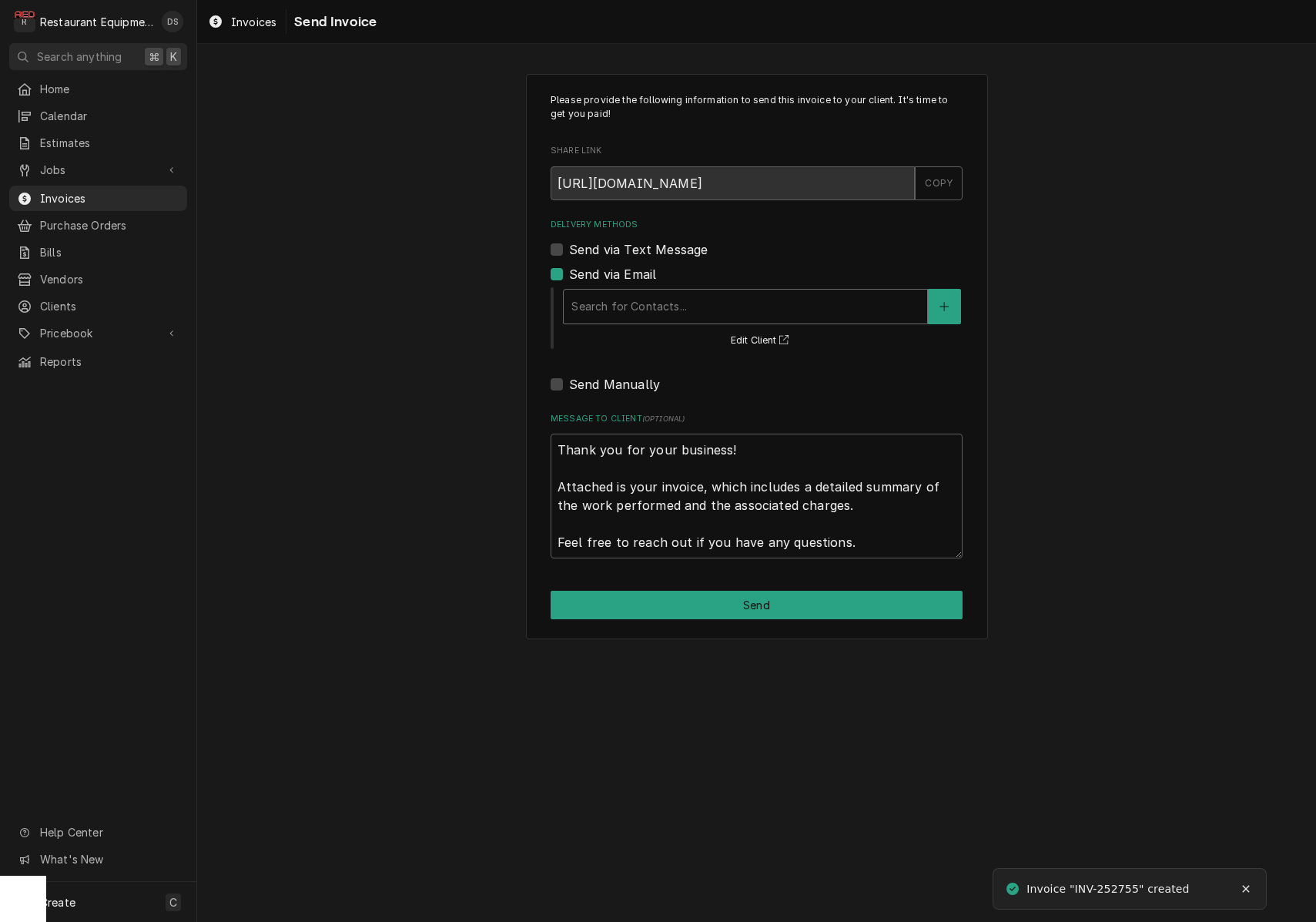
click at [633, 295] on div "Delivery Methods" at bounding box center [746, 307] width 348 height 28
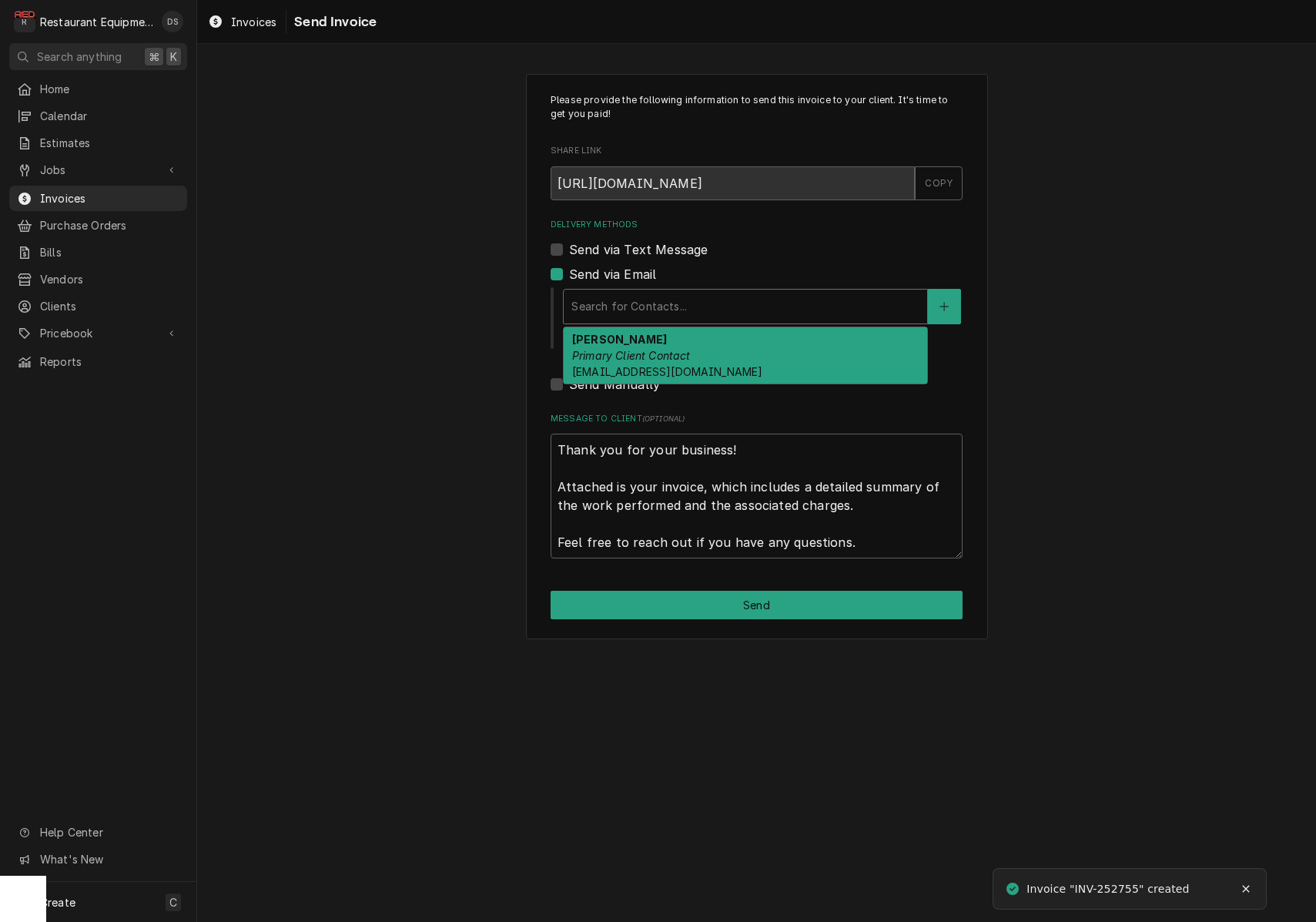
click at [684, 358] on em "Primary Client Contact" at bounding box center [632, 355] width 119 height 13
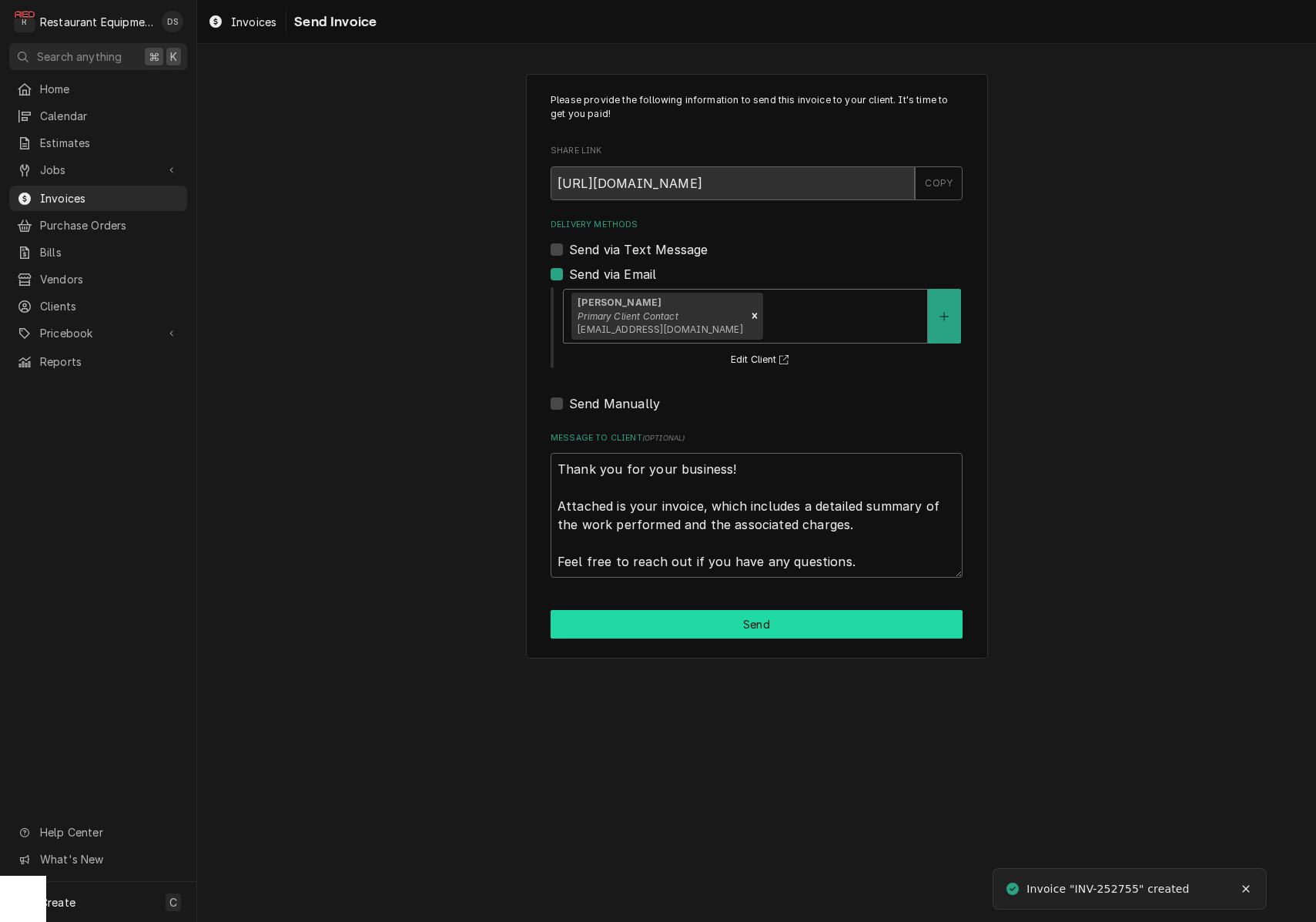
click at [772, 620] on button "Send" at bounding box center [757, 624] width 412 height 29
type textarea "x"
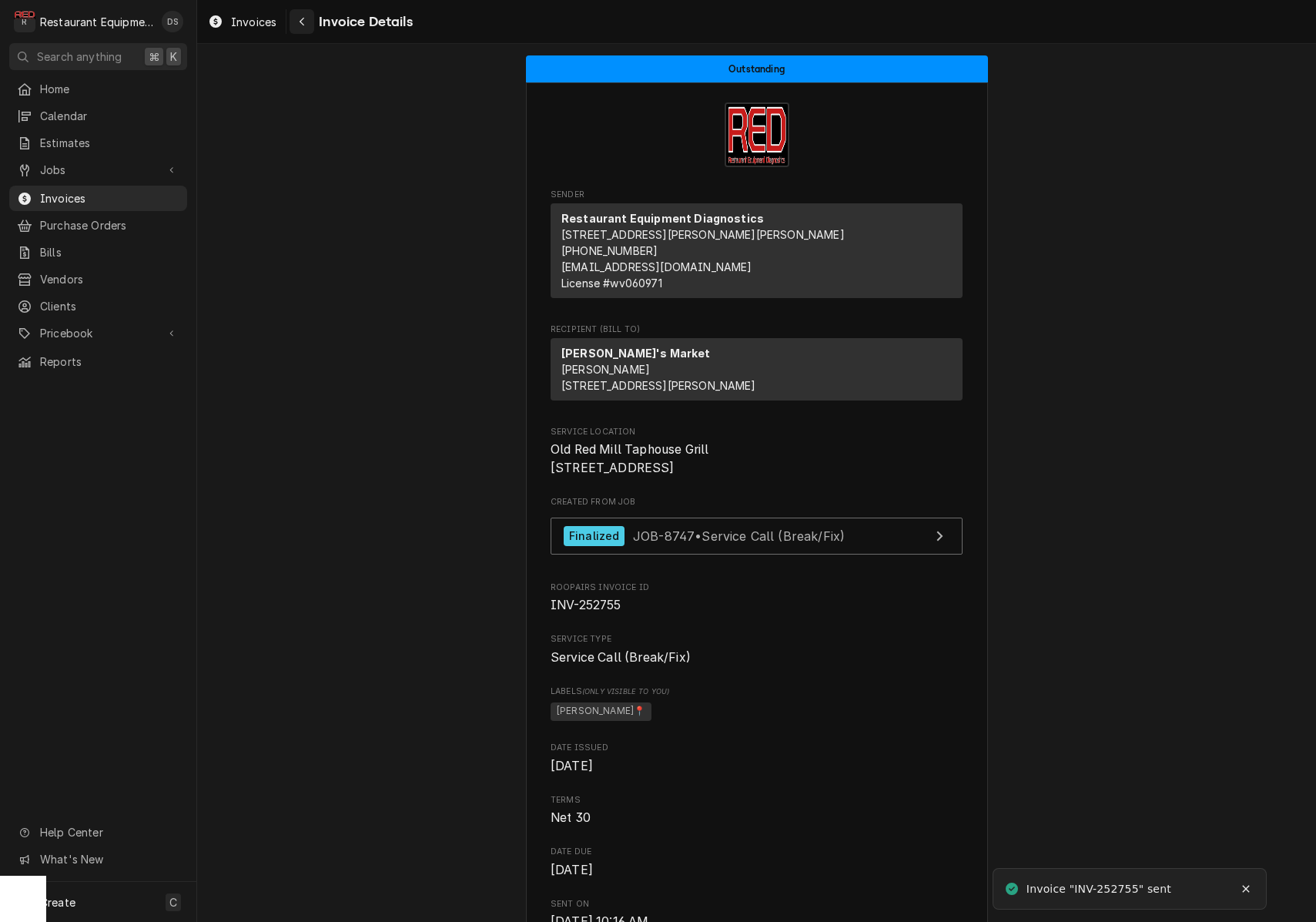
click at [308, 24] on div "Navigate back" at bounding box center [302, 22] width 16 height 16
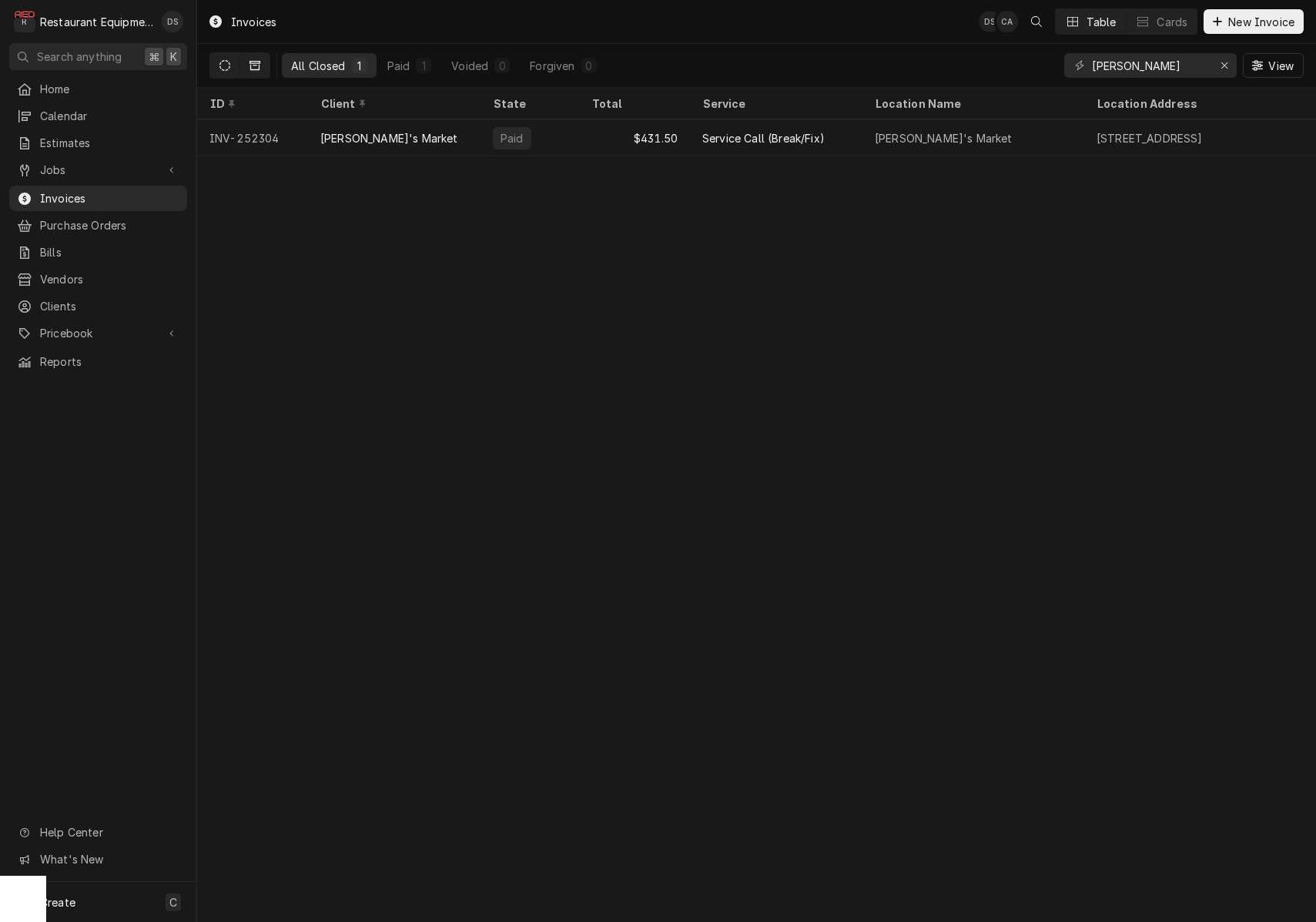
click at [217, 64] on button "Dynamic Content Wrapper" at bounding box center [225, 65] width 29 height 24
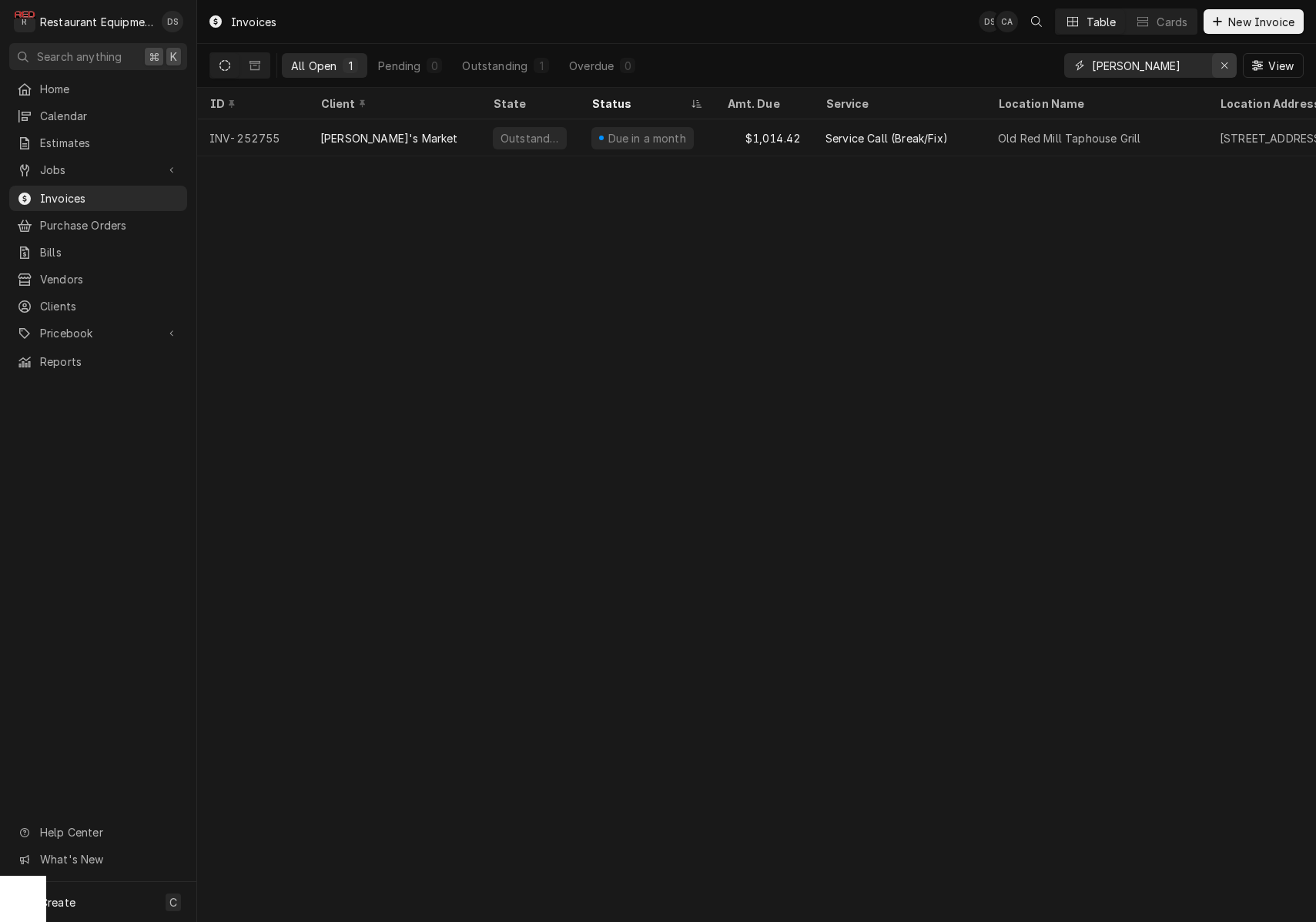
click at [1226, 67] on icon "Erase input" at bounding box center [1224, 65] width 6 height 6
click at [1190, 64] on input "Dynamic Content Wrapper" at bounding box center [1164, 65] width 145 height 24
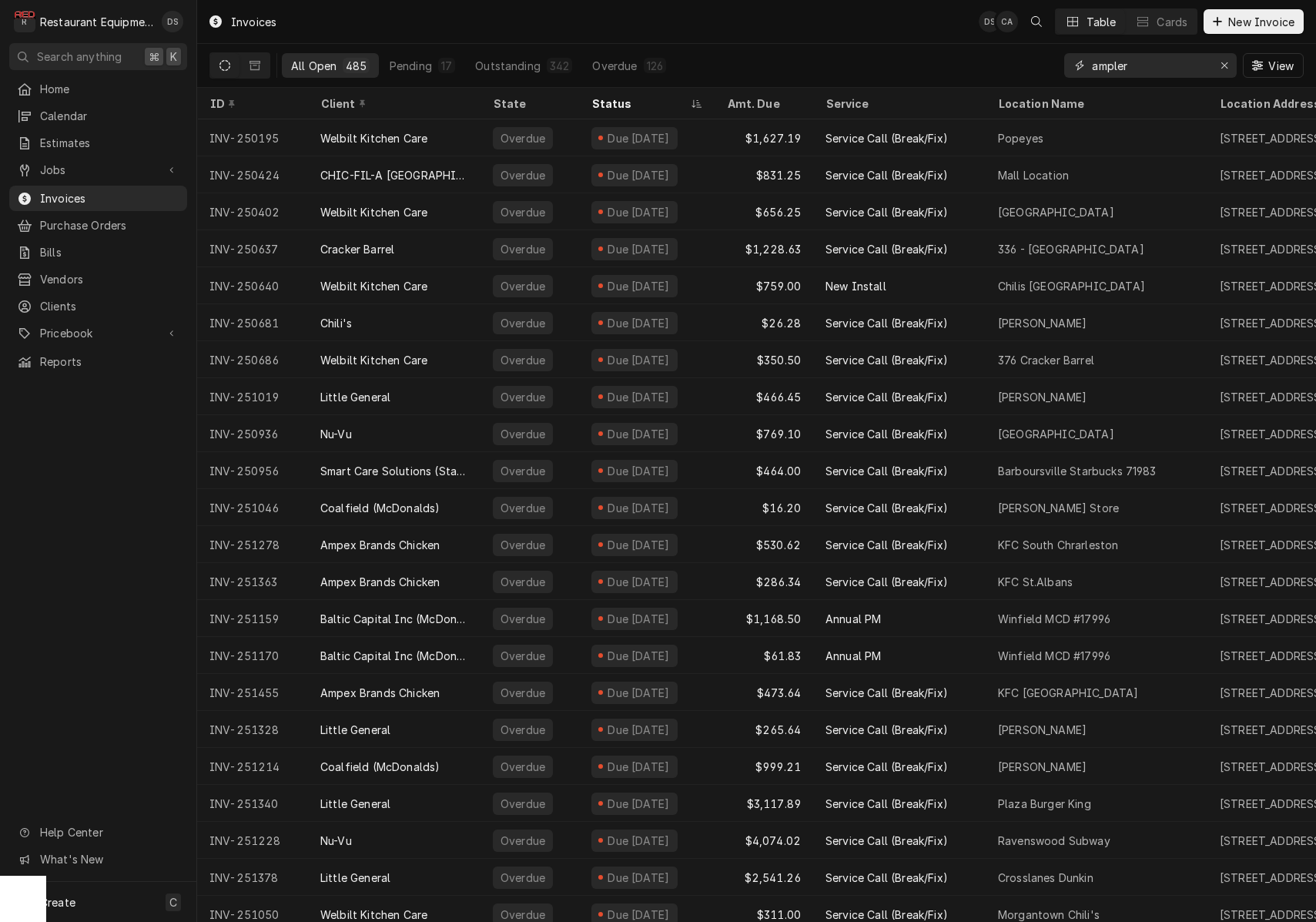
type input "ampler"
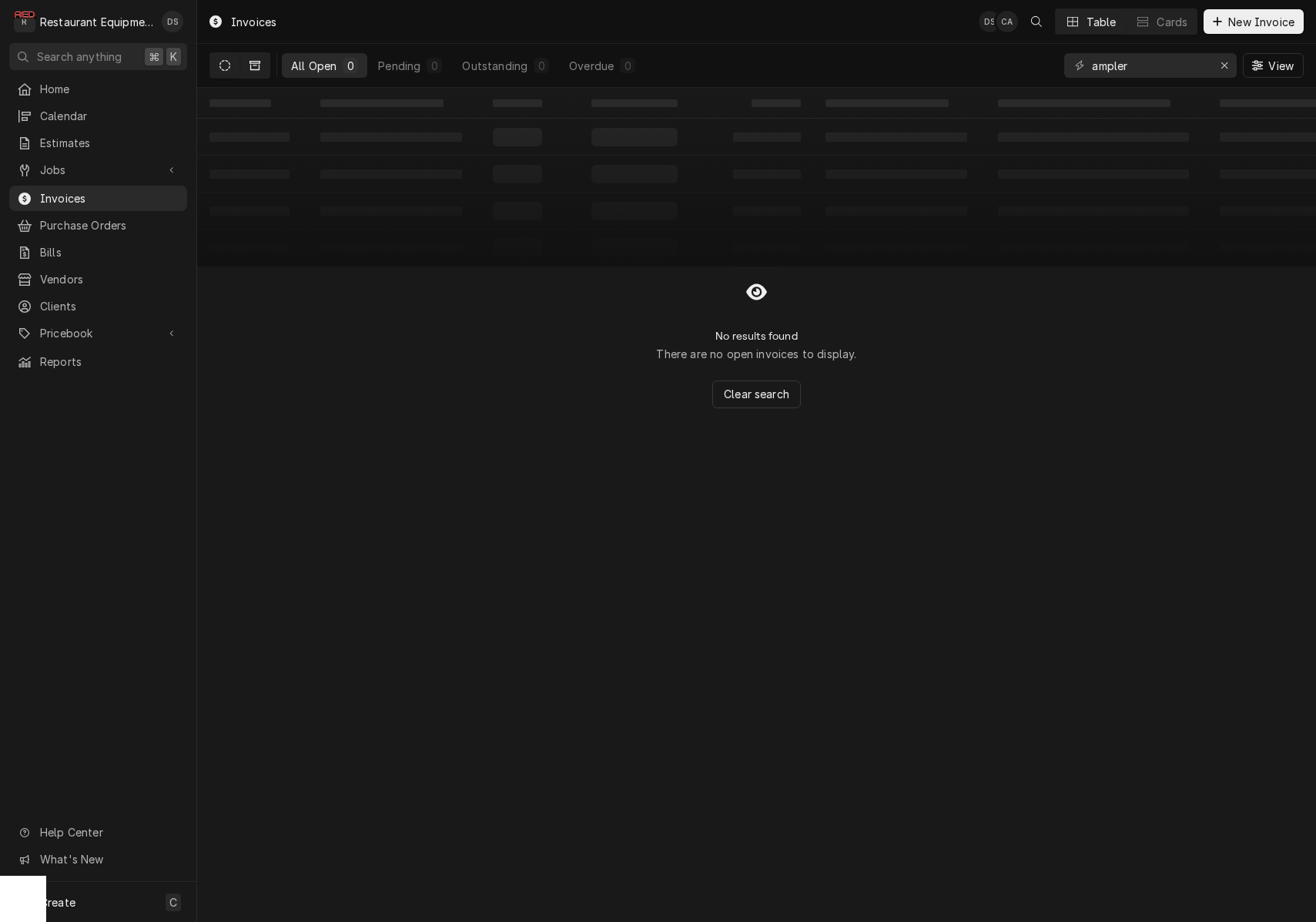
click at [255, 69] on icon "Dynamic Content Wrapper" at bounding box center [255, 65] width 10 height 10
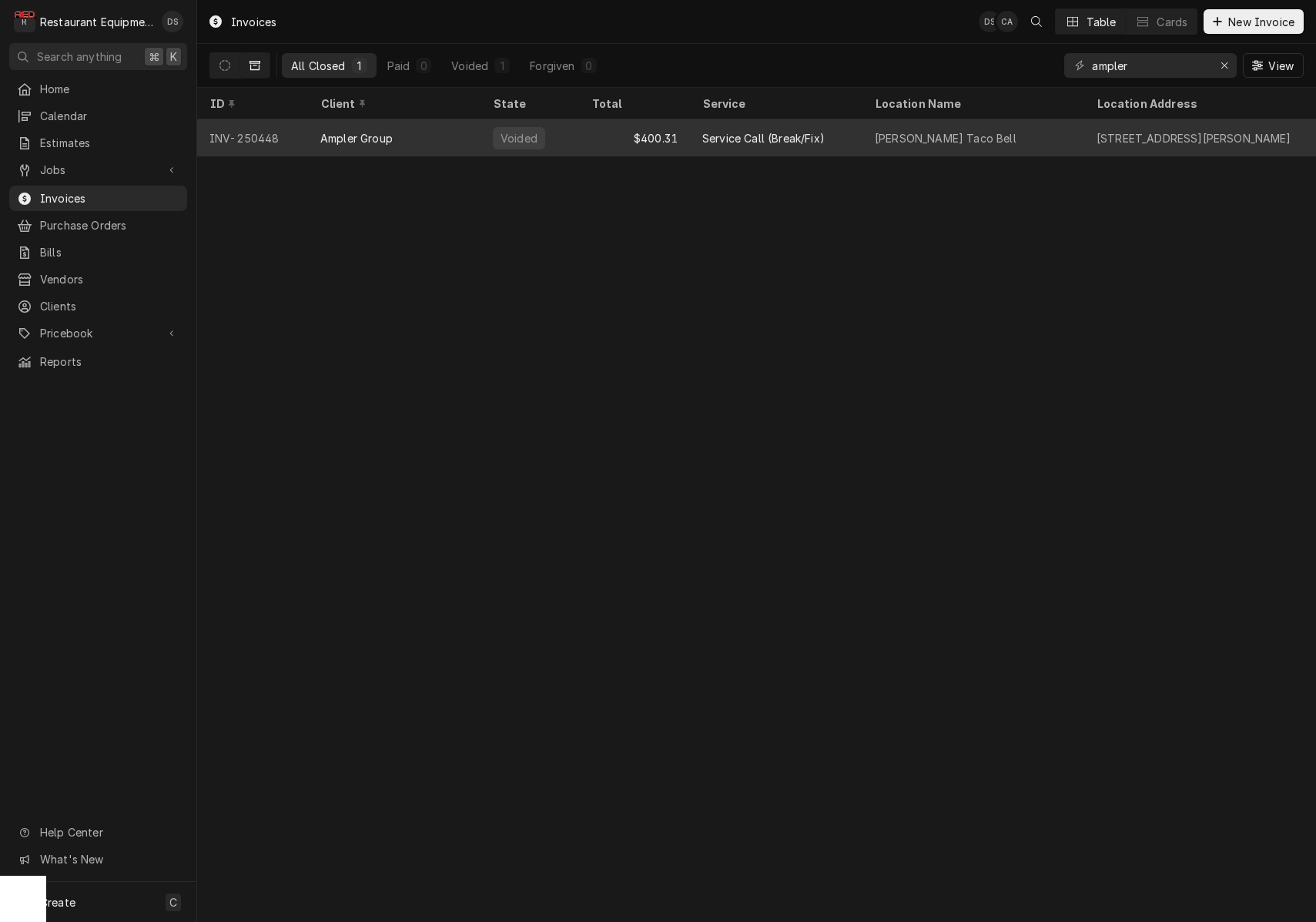
click at [884, 140] on div "Ripley Taco Bell" at bounding box center [946, 138] width 142 height 16
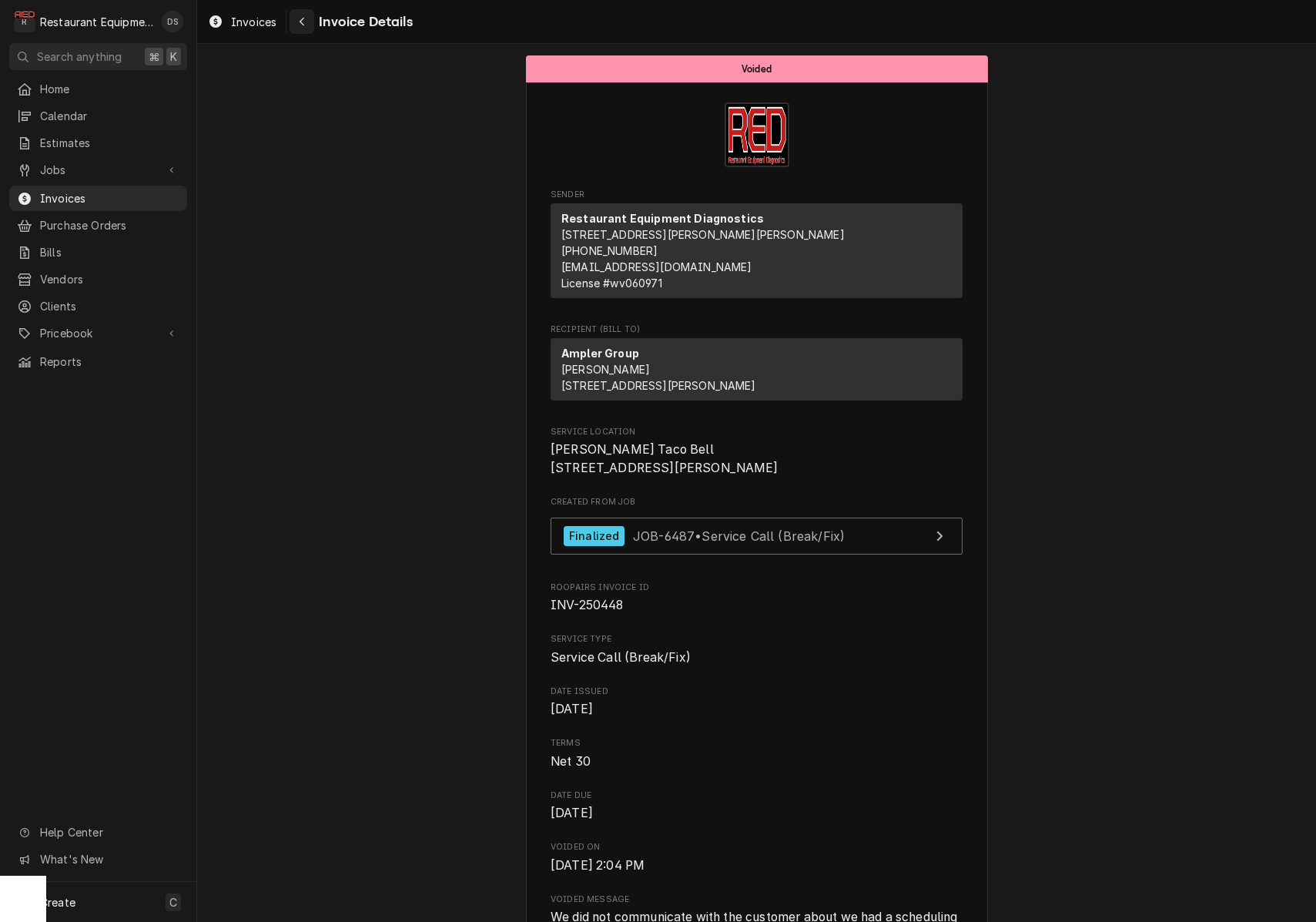
click at [305, 23] on icon "Navigate back" at bounding box center [302, 22] width 7 height 10
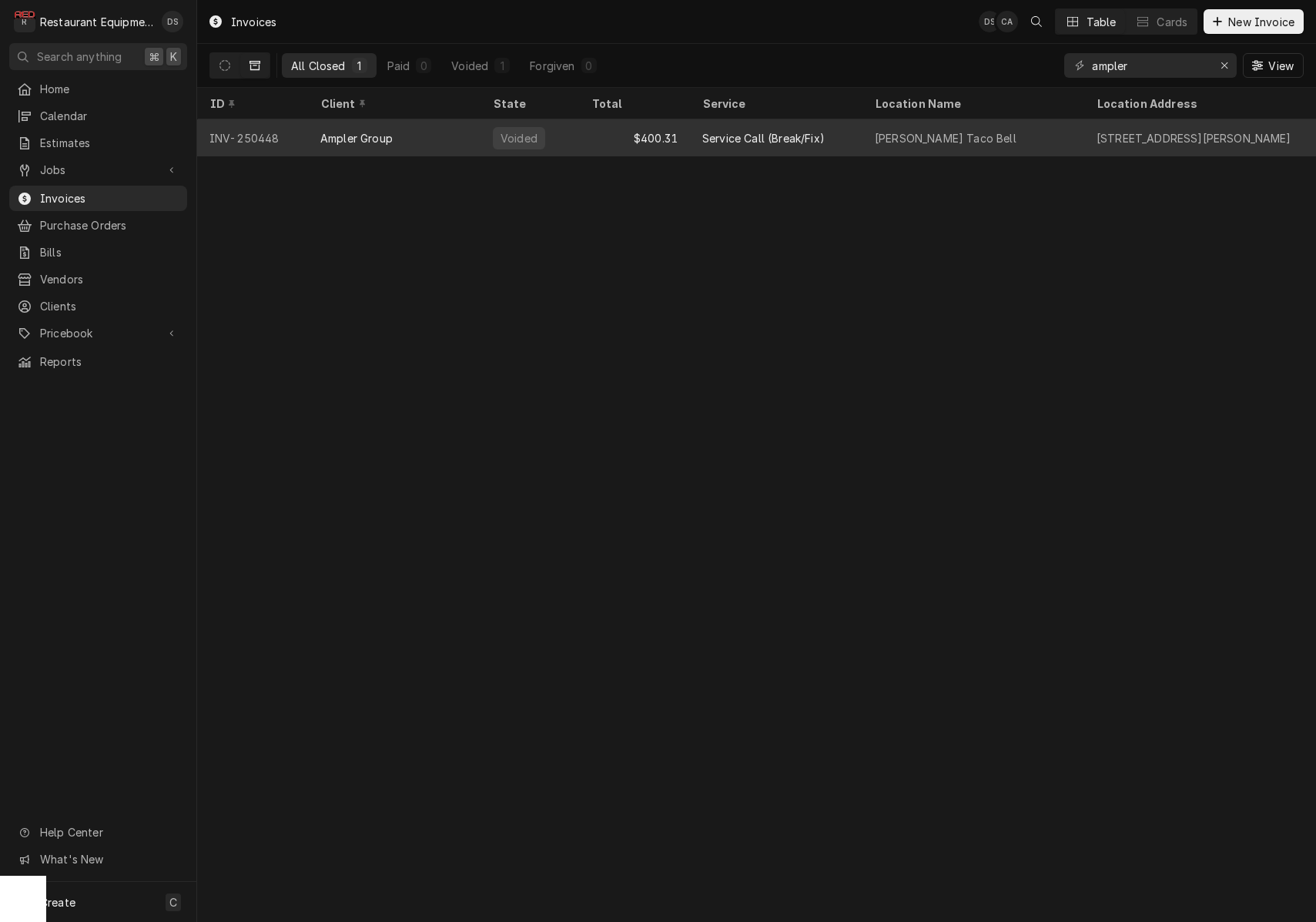
click at [467, 128] on div "Ampler Group" at bounding box center [394, 138] width 172 height 37
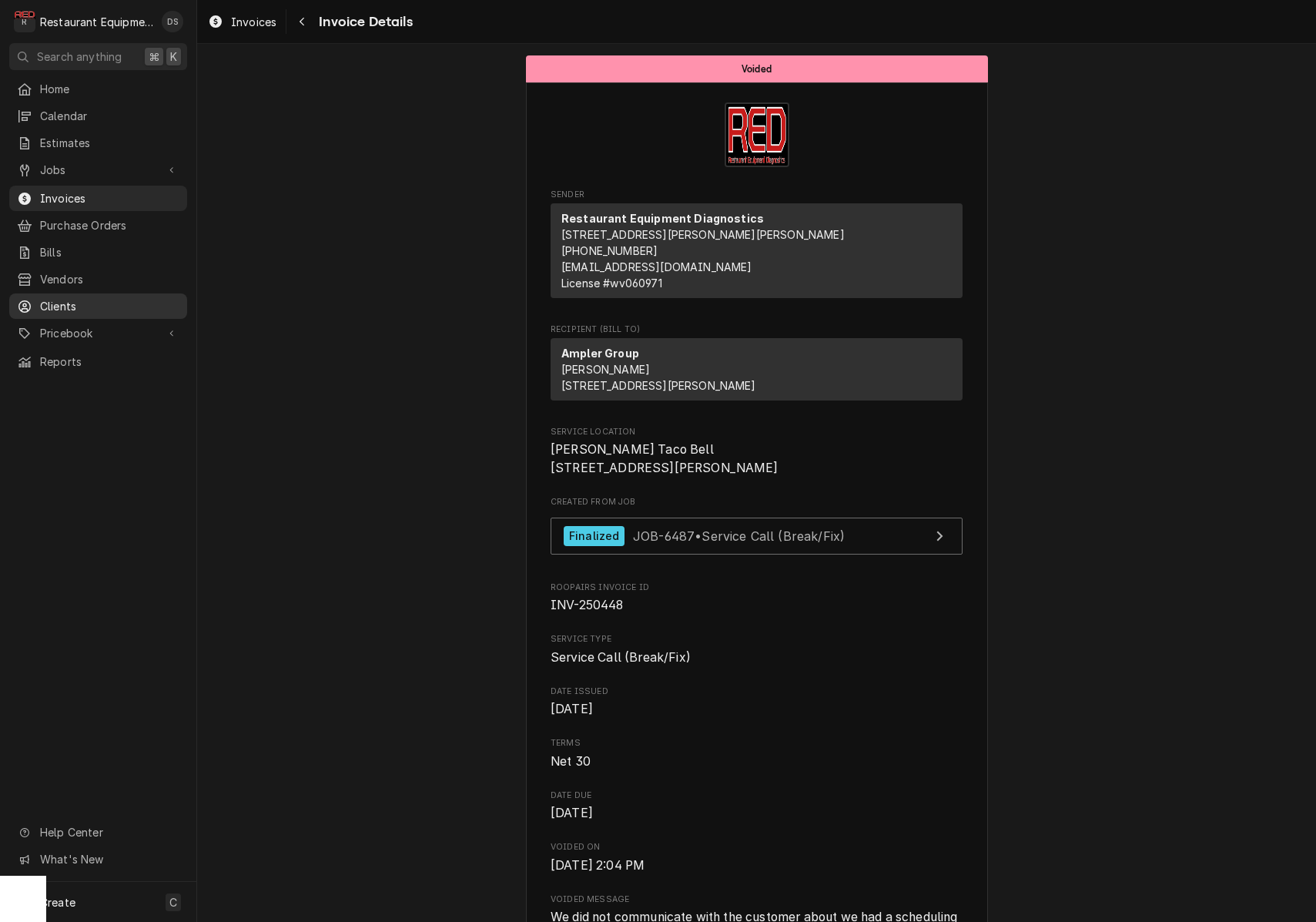
click at [69, 294] on link "Clients" at bounding box center [98, 306] width 178 height 25
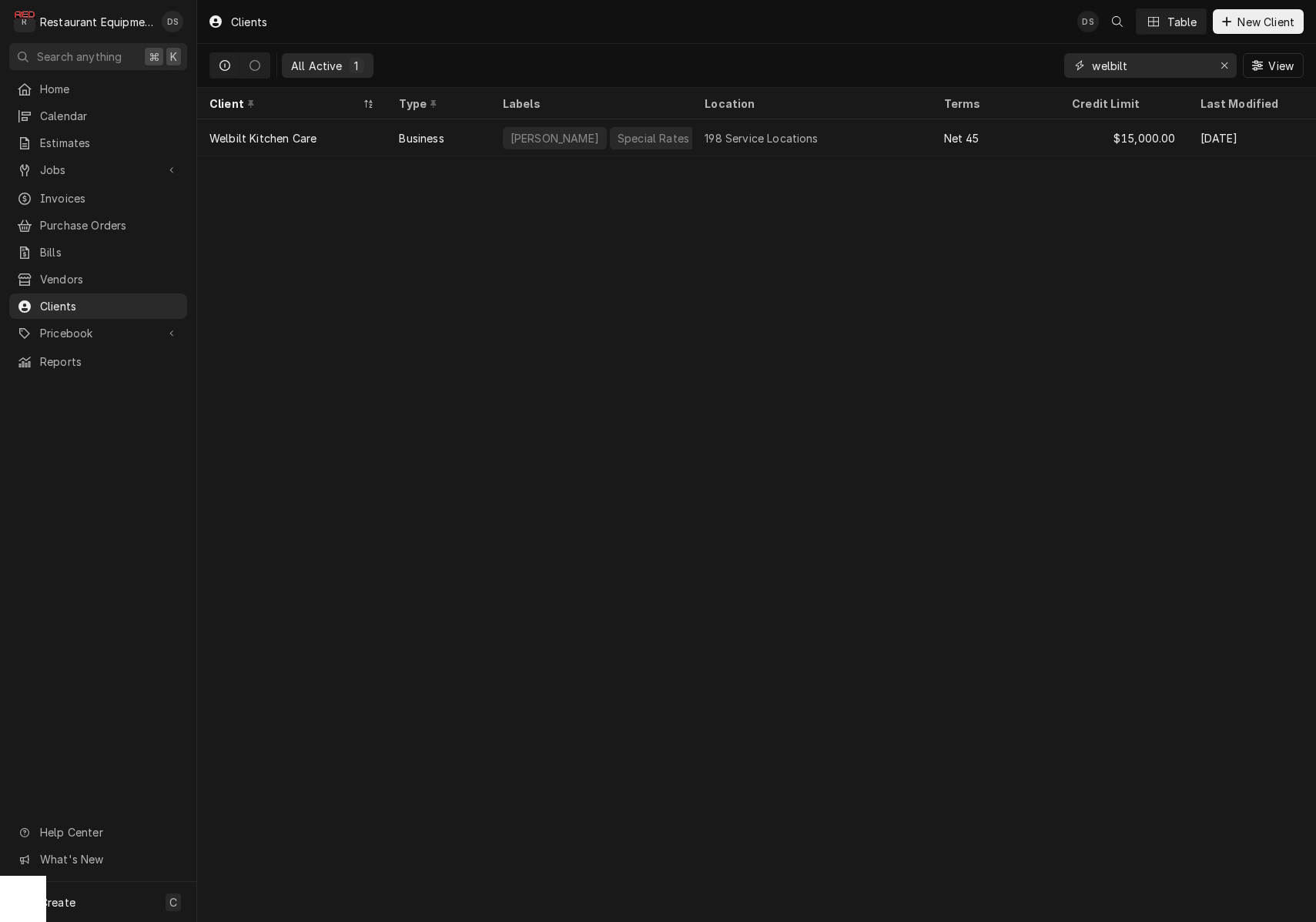
drag, startPoint x: 1153, startPoint y: 64, endPoint x: 1023, endPoint y: 55, distance: 130.3
click at [1023, 55] on div "All Active 1 welbilt View" at bounding box center [756, 66] width 1094 height 43
type input "ampler"
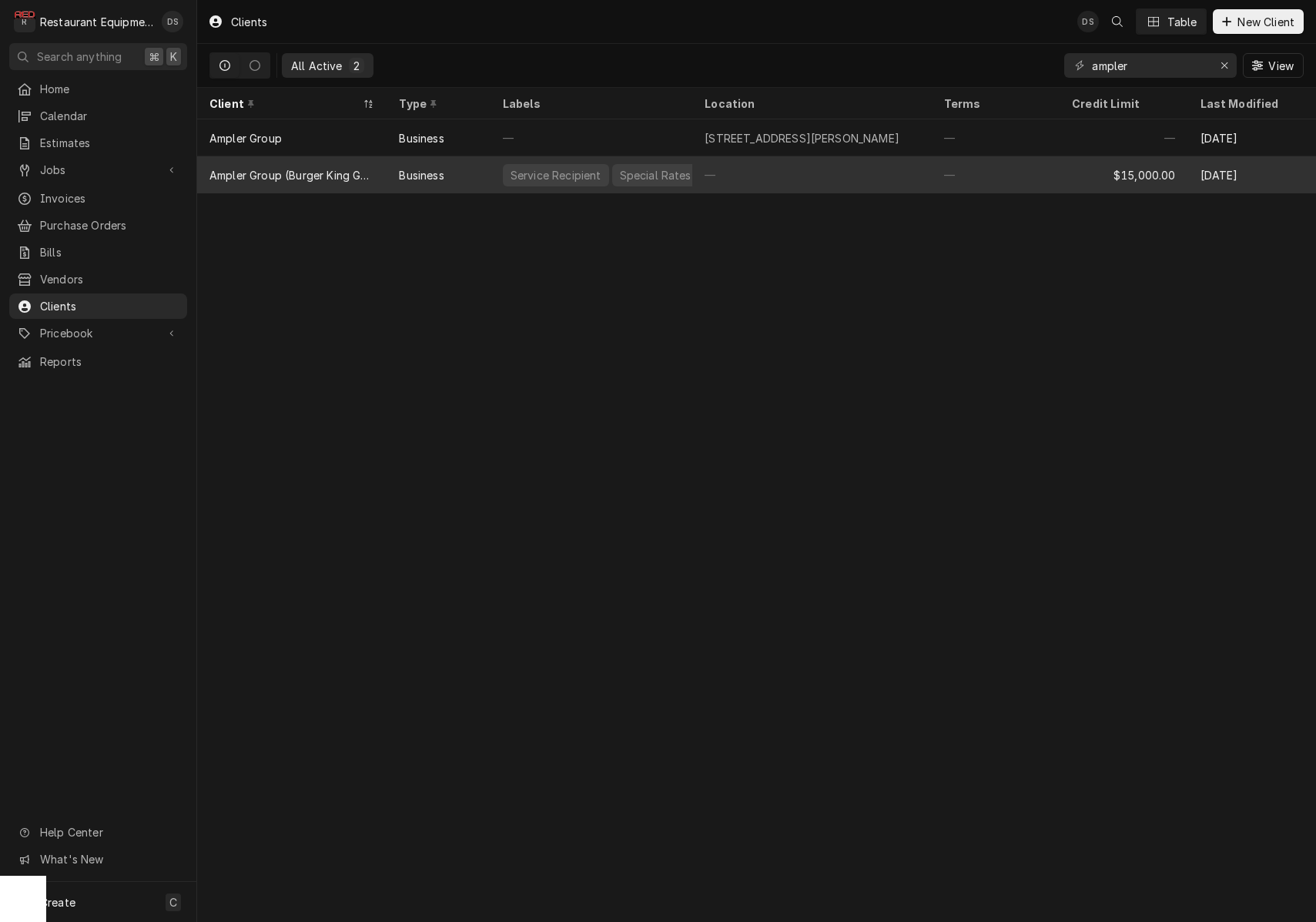
click at [783, 168] on div "—" at bounding box center [812, 174] width 239 height 37
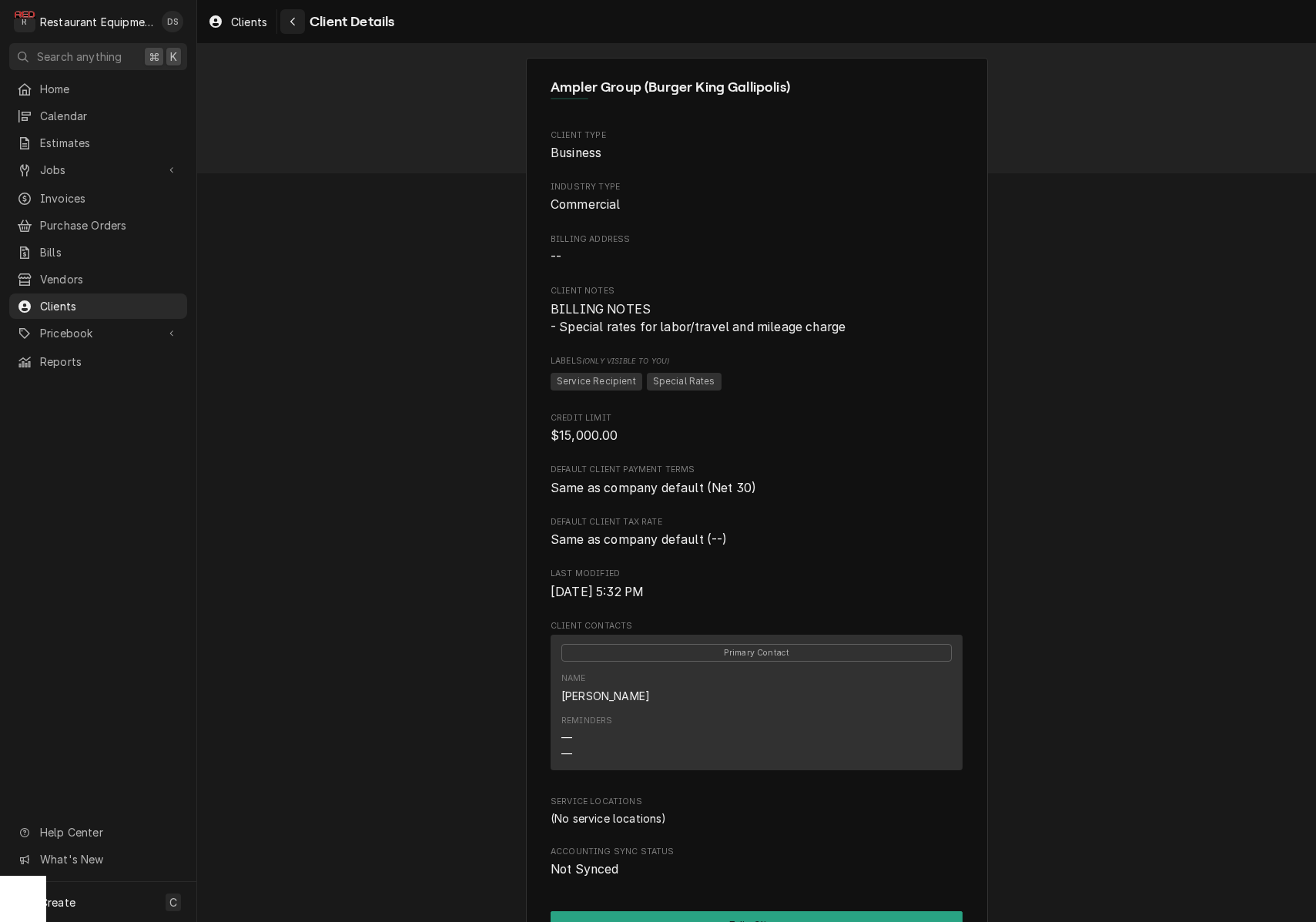
click at [298, 21] on div "Navigate back" at bounding box center [293, 22] width 16 height 16
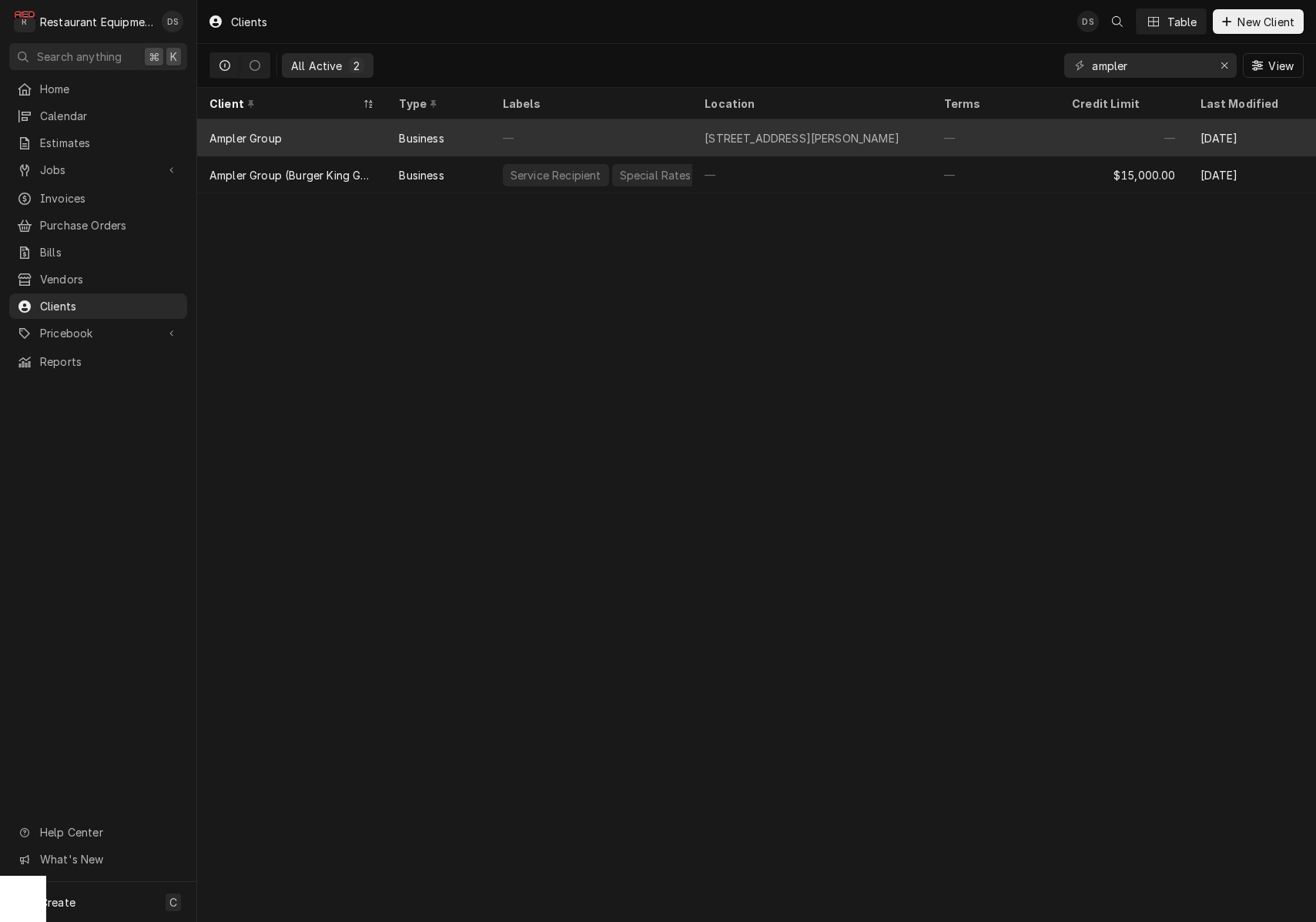
click at [647, 145] on div "—" at bounding box center [591, 138] width 202 height 37
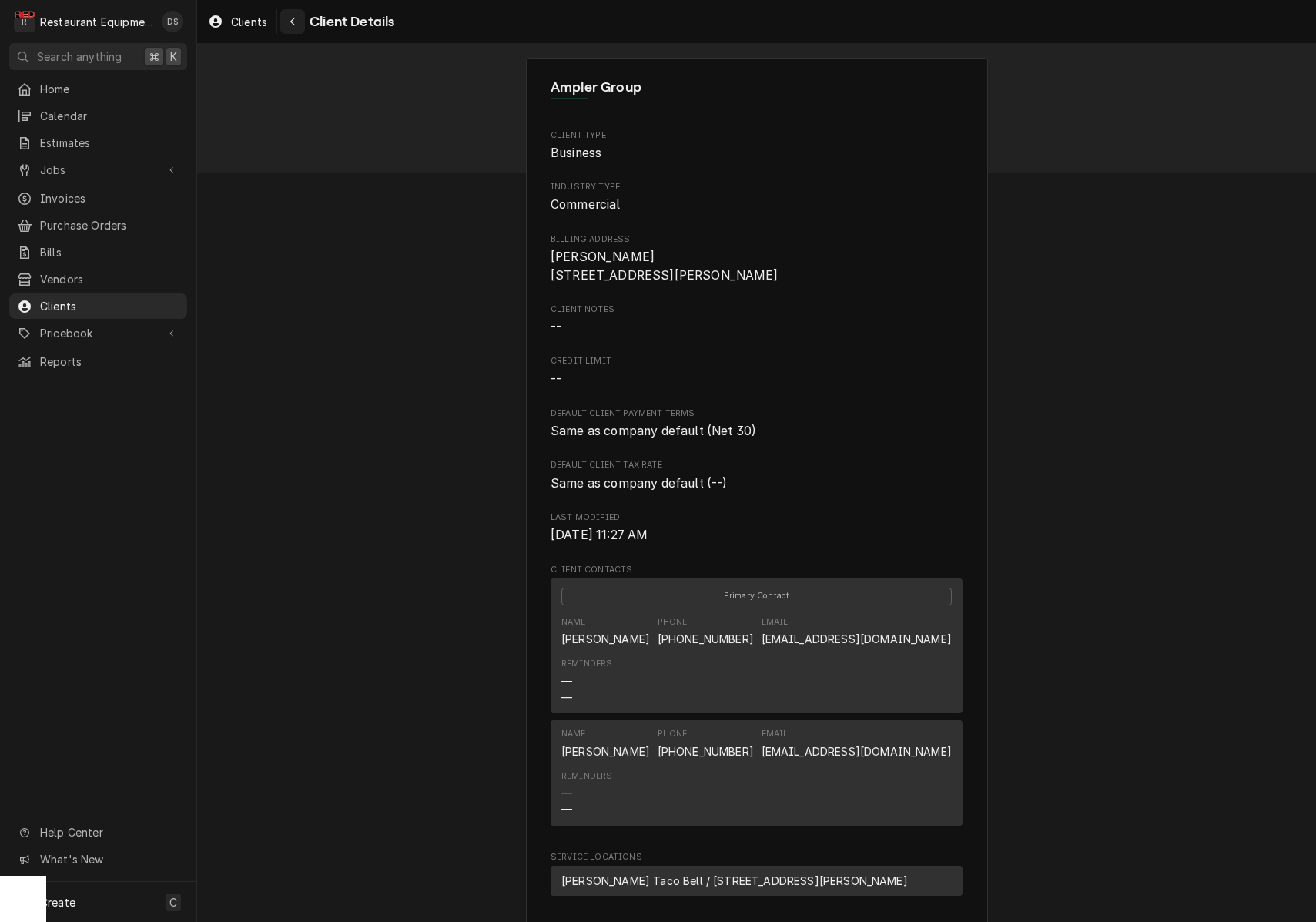
click at [297, 29] on div "Navigate back" at bounding box center [293, 22] width 16 height 16
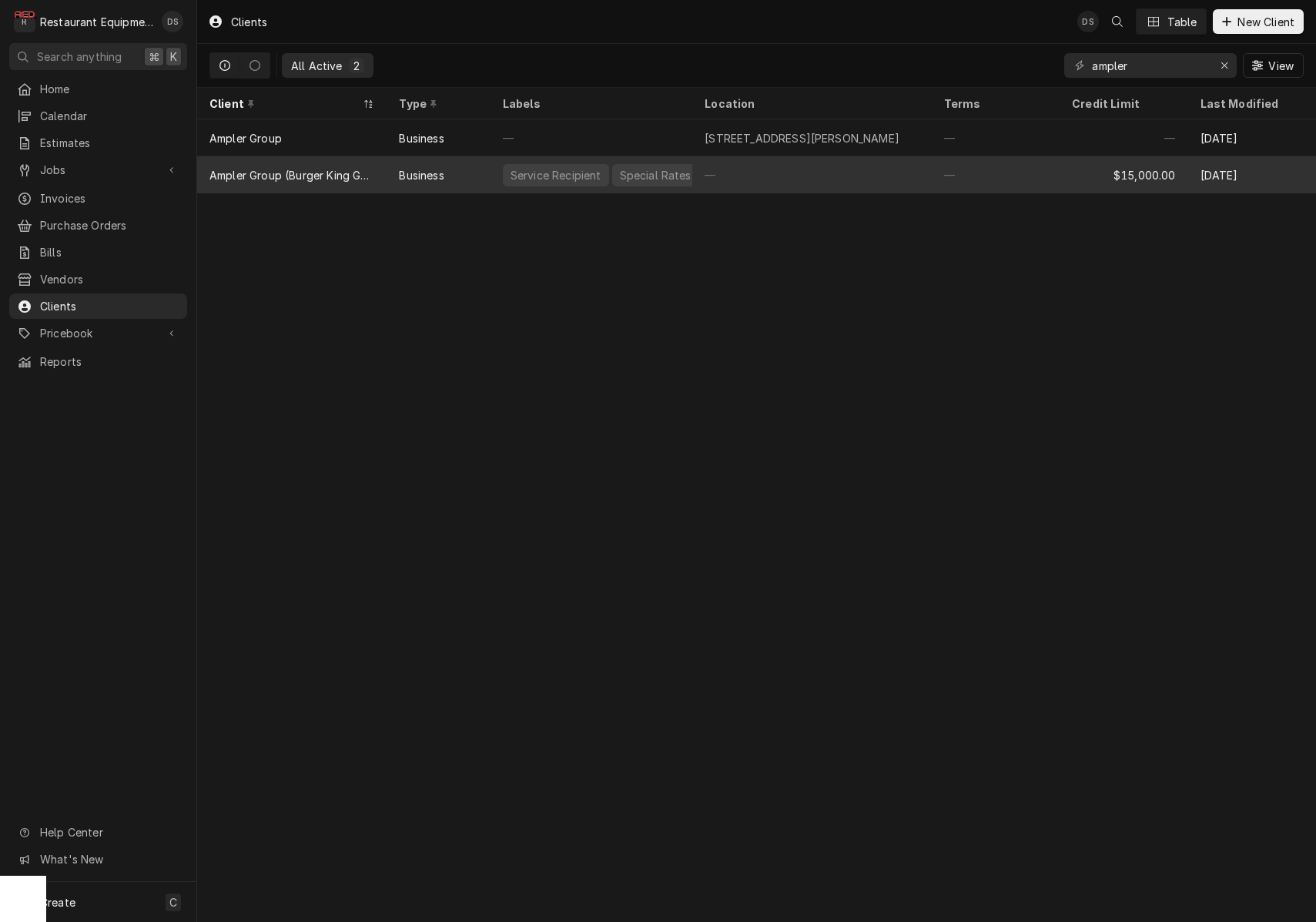
click at [765, 179] on div "—" at bounding box center [812, 174] width 239 height 37
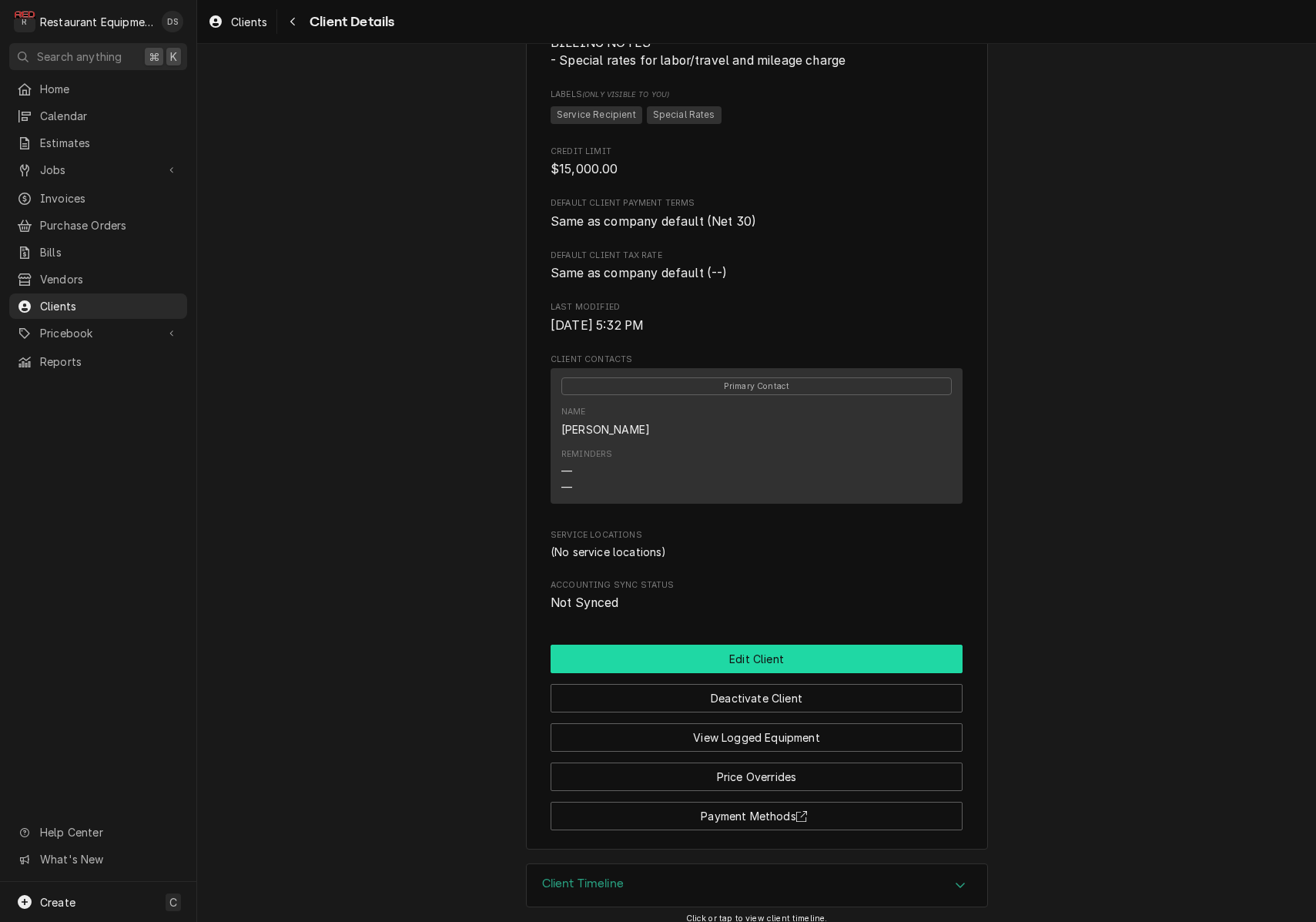
scroll to position [266, 0]
click at [780, 646] on button "Edit Client" at bounding box center [757, 659] width 412 height 29
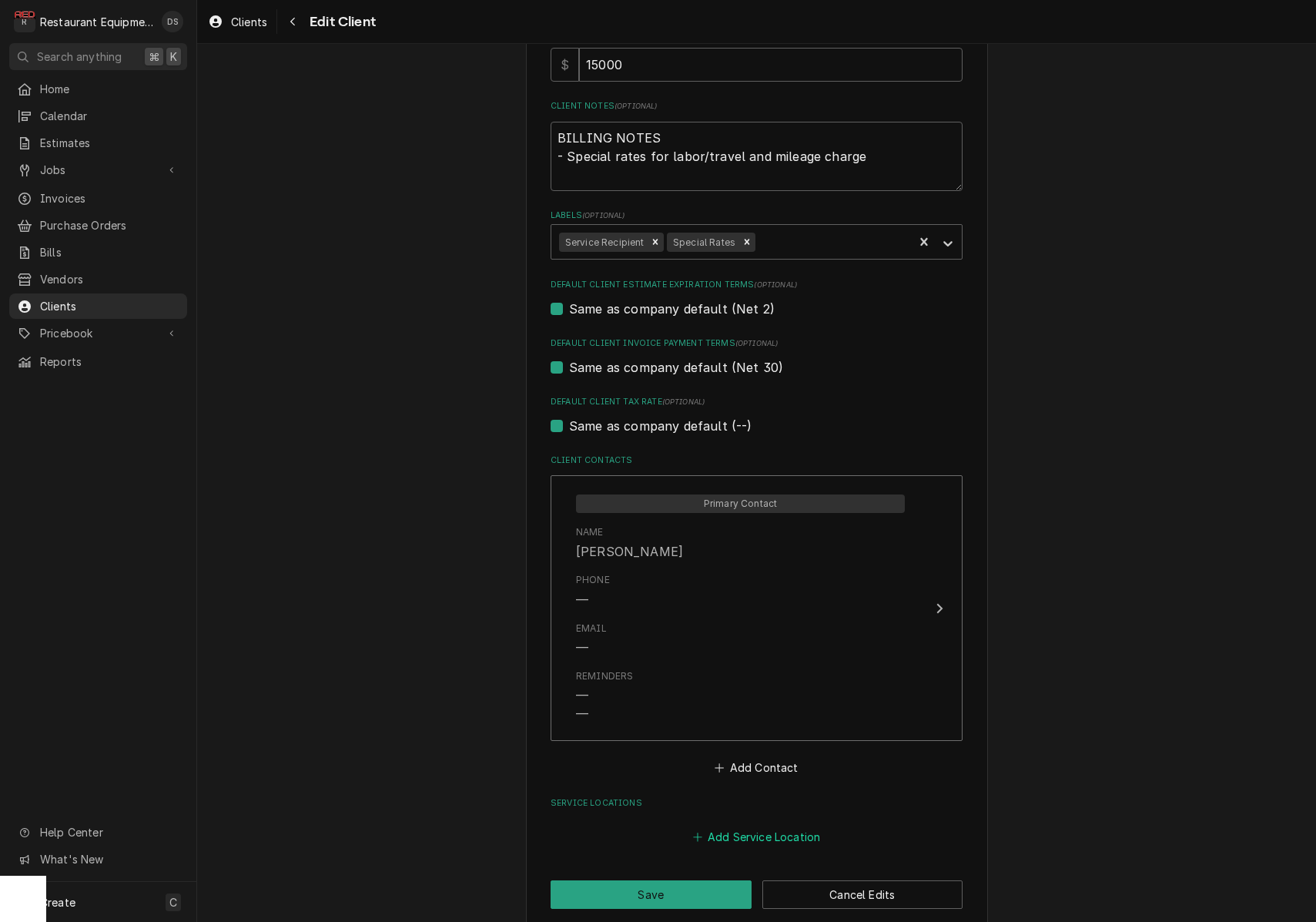
click at [765, 827] on button "Add Service Location" at bounding box center [756, 837] width 133 height 22
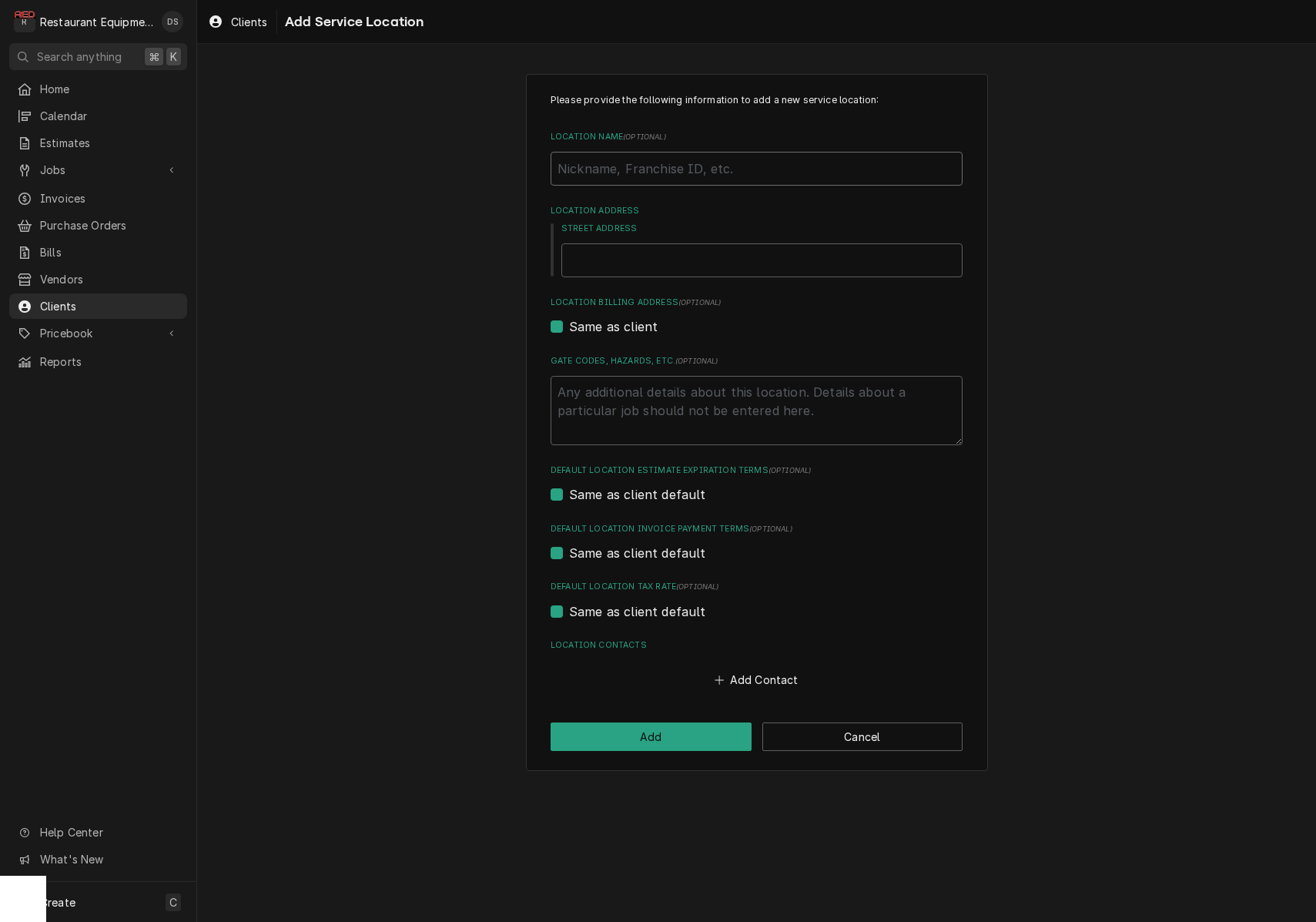
type textarea "x"
type input "B"
type textarea "x"
type input "Bu"
type textarea "x"
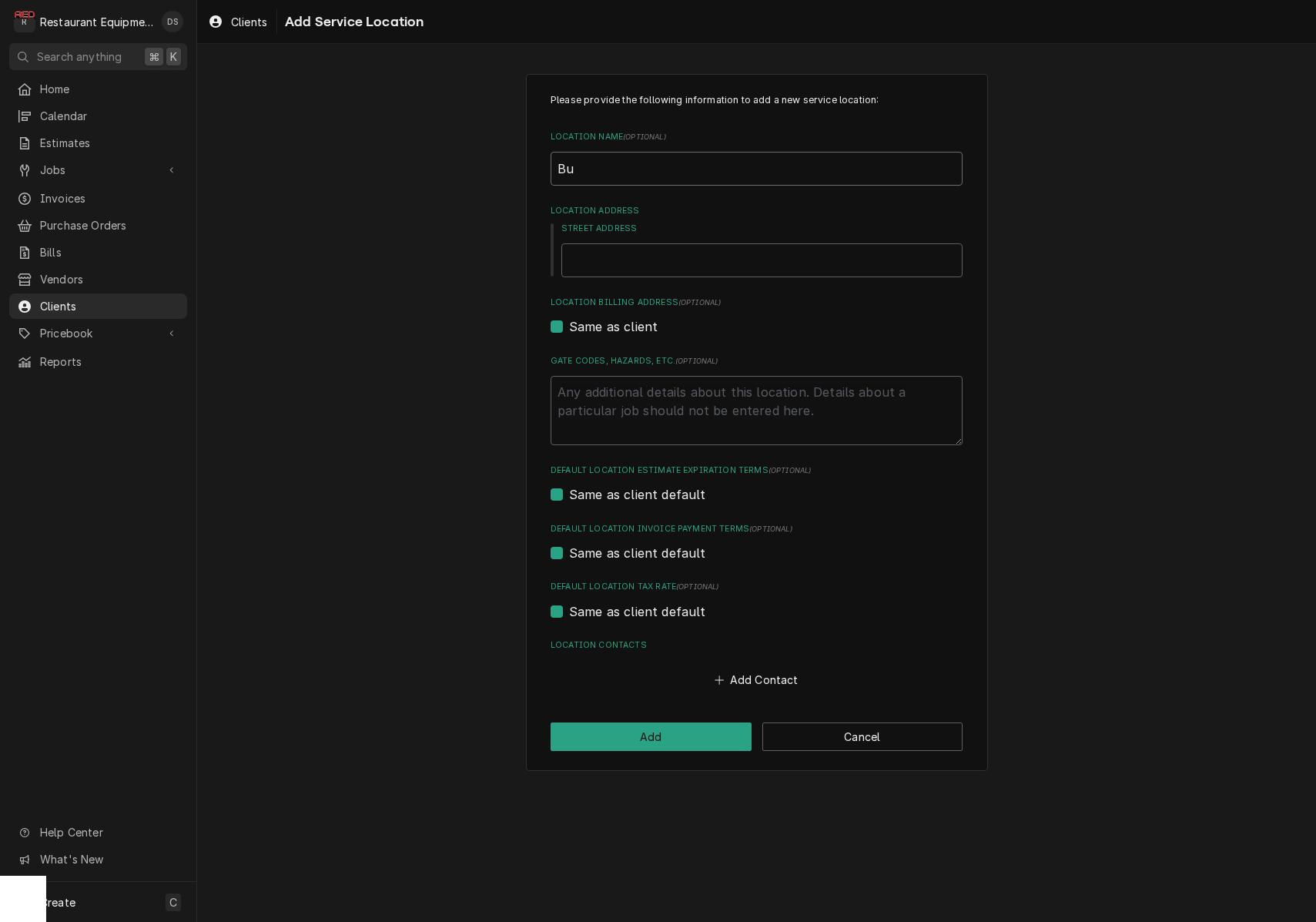
type input "Bur"
type textarea "x"
type input "Burg"
type textarea "x"
type input "Burge"
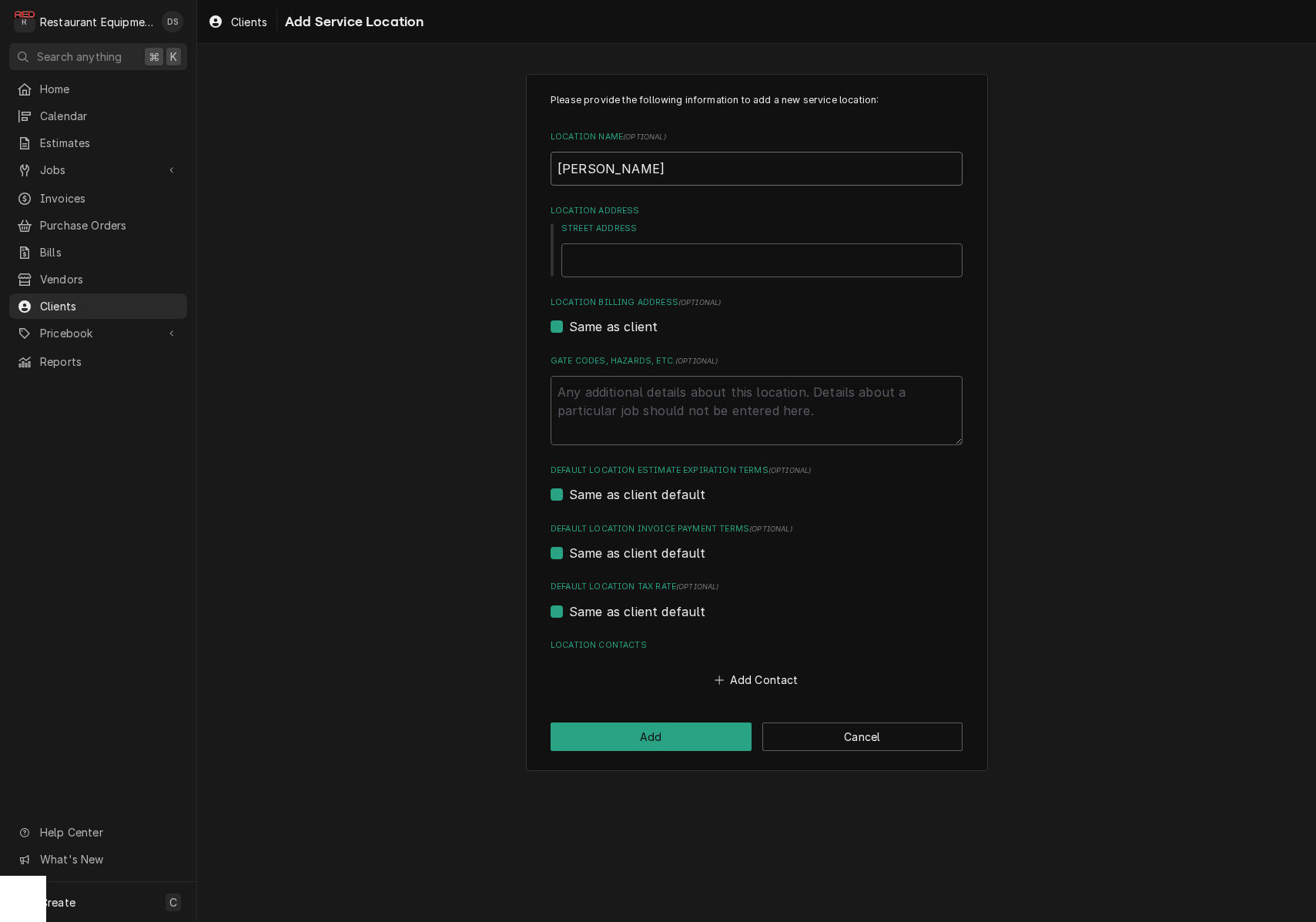
type textarea "x"
type input "Burger"
type textarea "x"
type input "Burger"
type textarea "x"
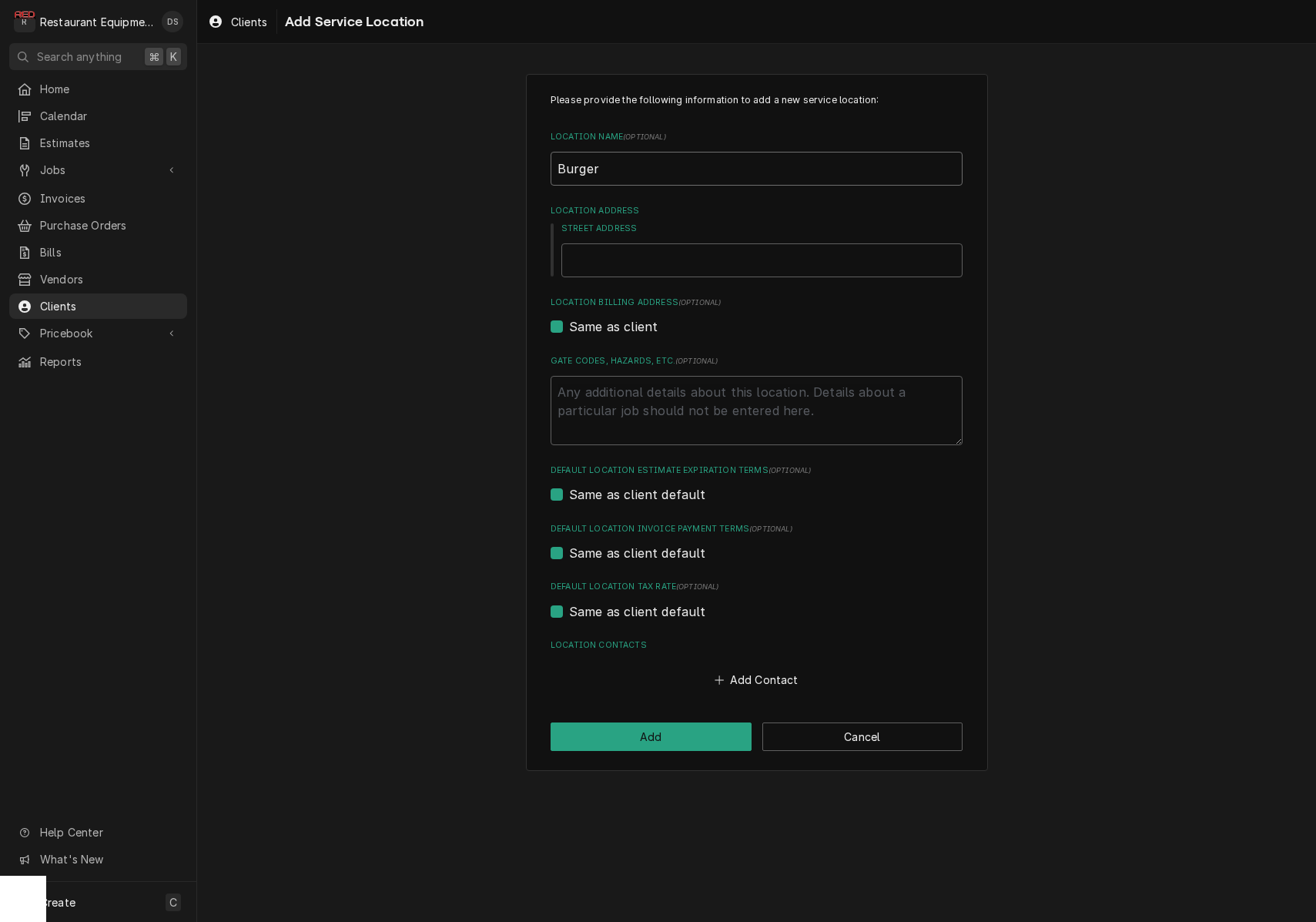
type input "Burger B"
type textarea "x"
type input "Burger"
type textarea "x"
type input "Burger K"
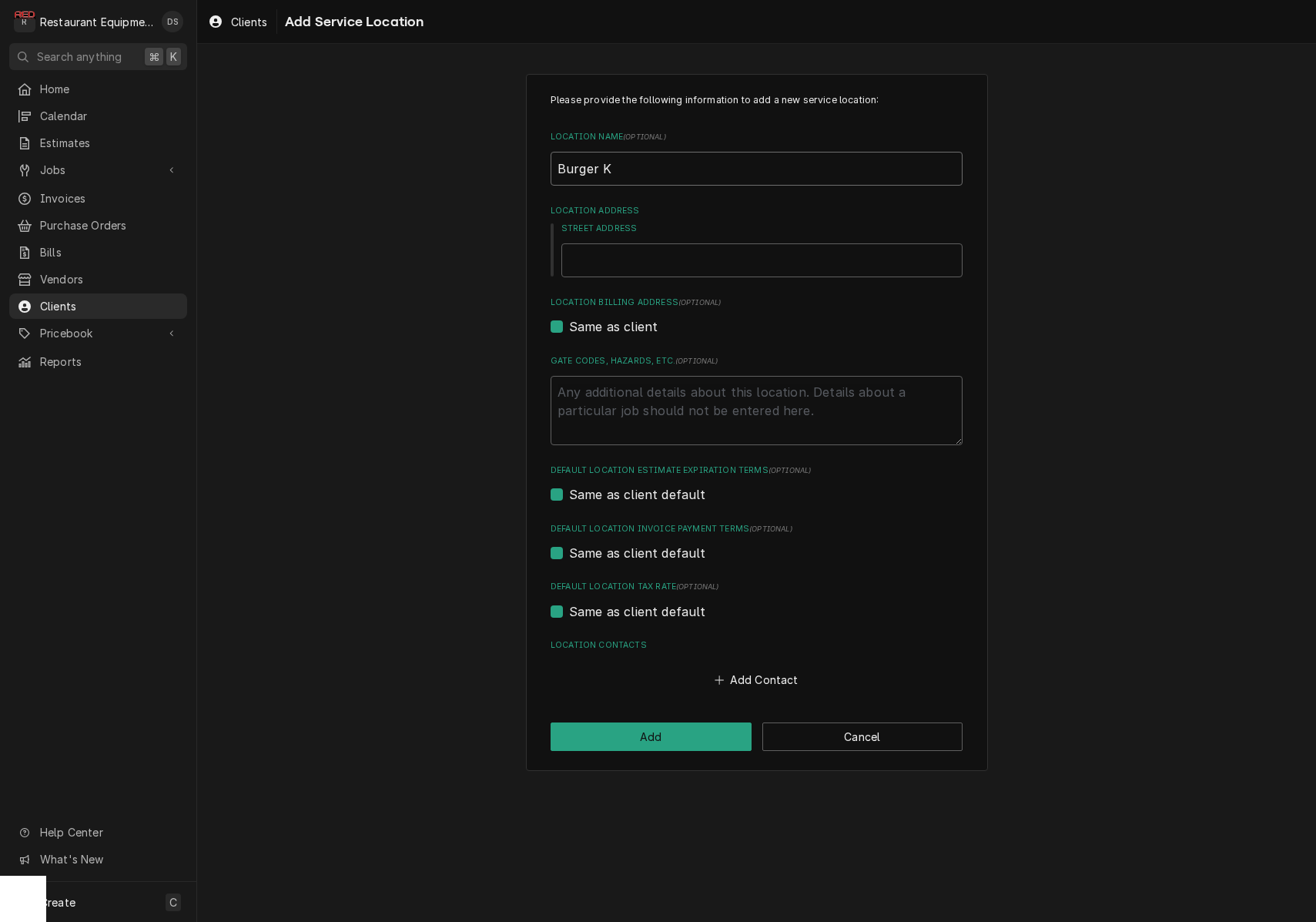
type textarea "x"
type input "Burger Ki"
type textarea "x"
type input "Burger Kin"
type textarea "x"
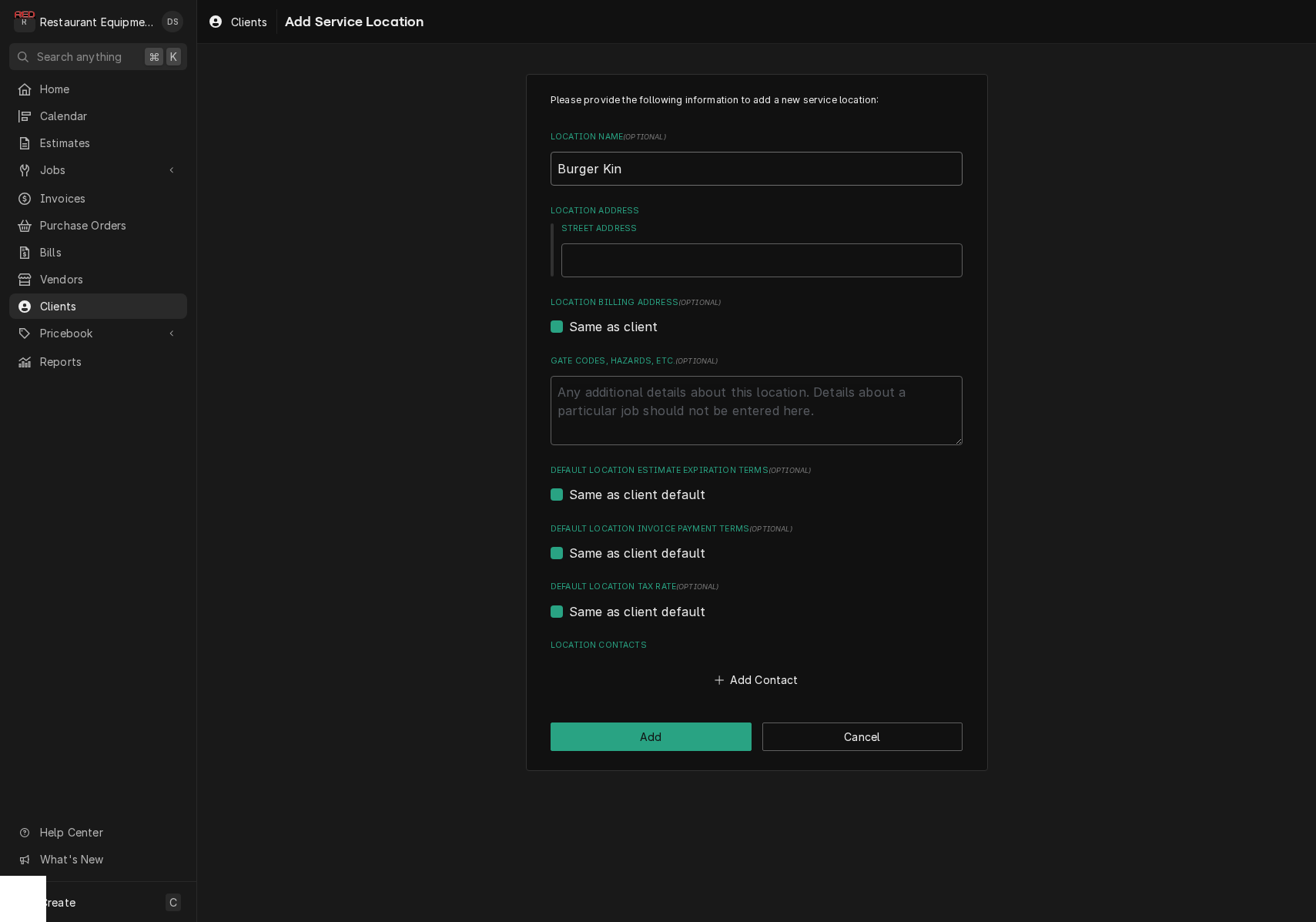
type input "Burger King"
type textarea "x"
type input "Burger King"
type textarea "x"
type input "Burger King W"
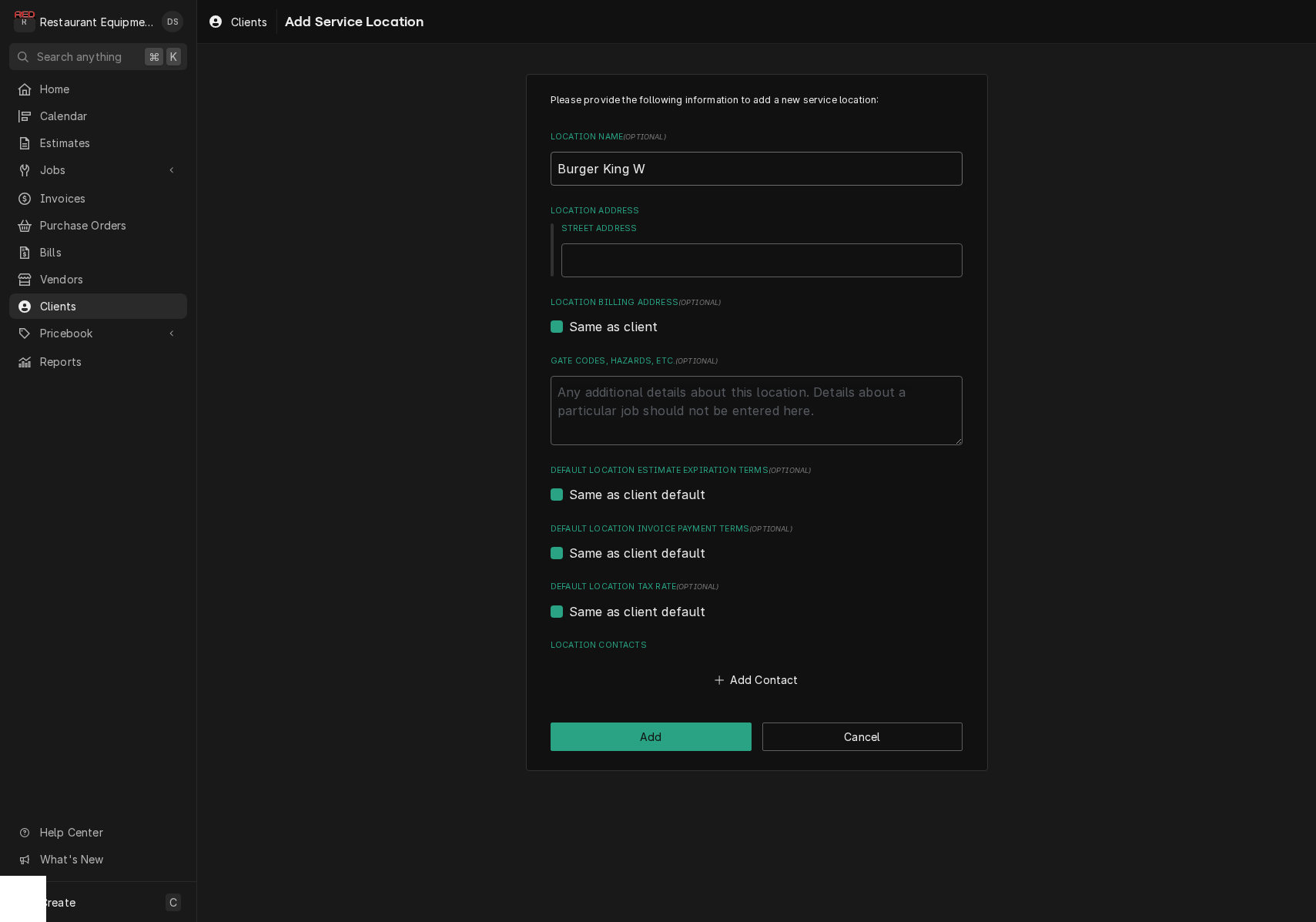
type textarea "x"
type input "Burger King Wa"
type textarea "x"
type input "Burger King Was"
type textarea "x"
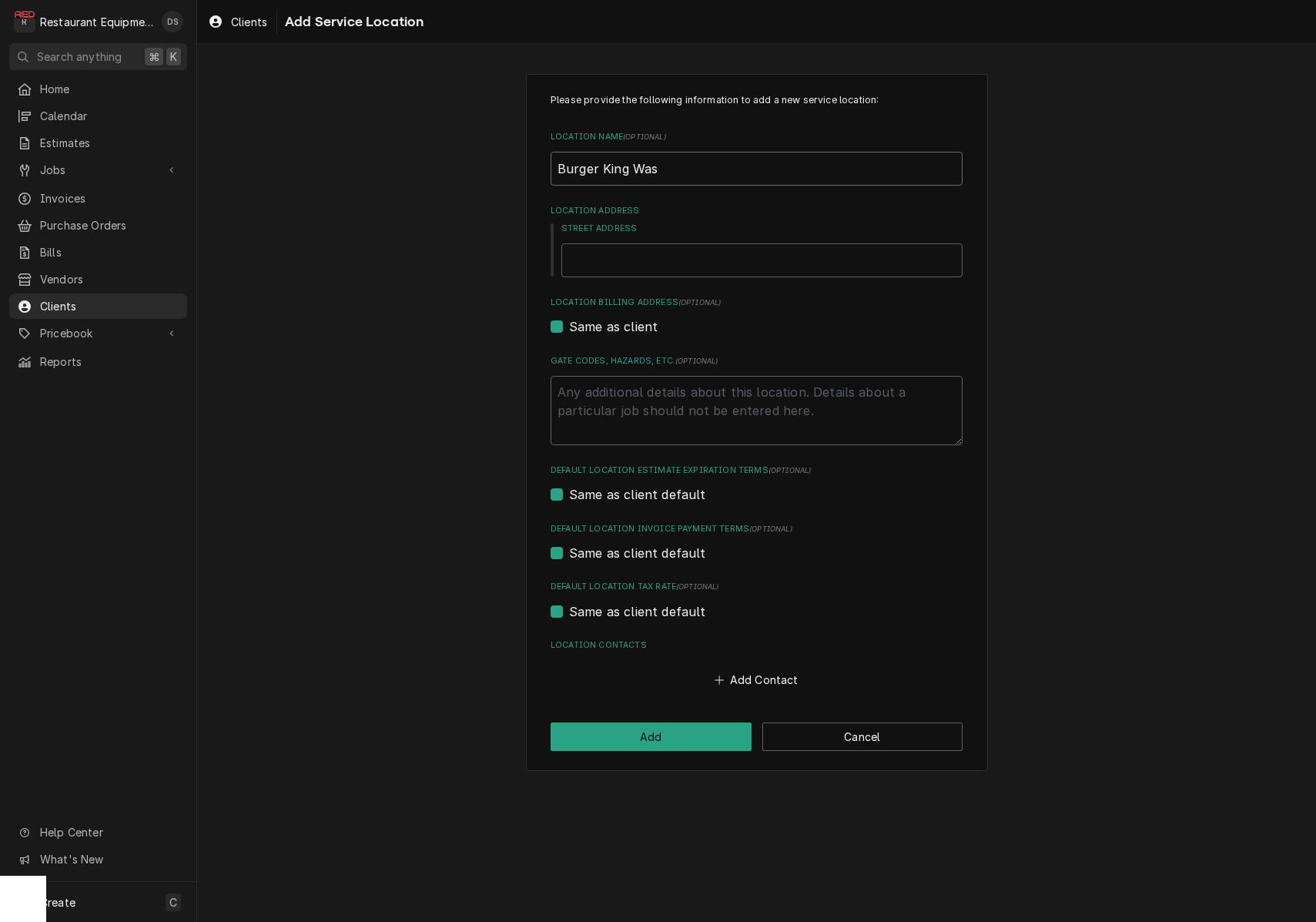
type input "Burger King Wash"
type textarea "x"
type input "Burger King Washi"
type textarea "x"
type input "Burger King Washin"
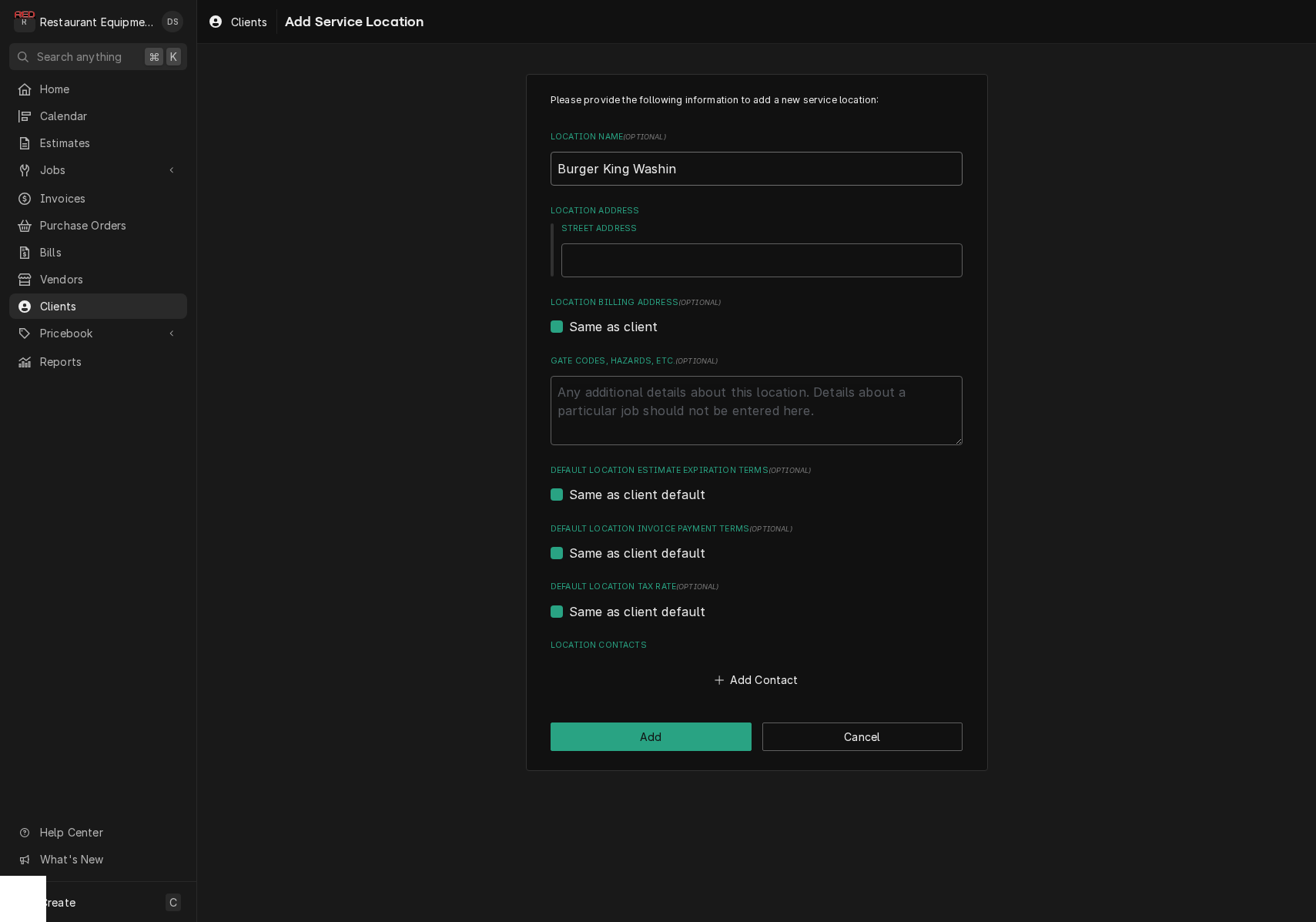
type textarea "x"
type input "Burger King Washing"
type textarea "x"
type input "Burger King Washingt"
type textarea "x"
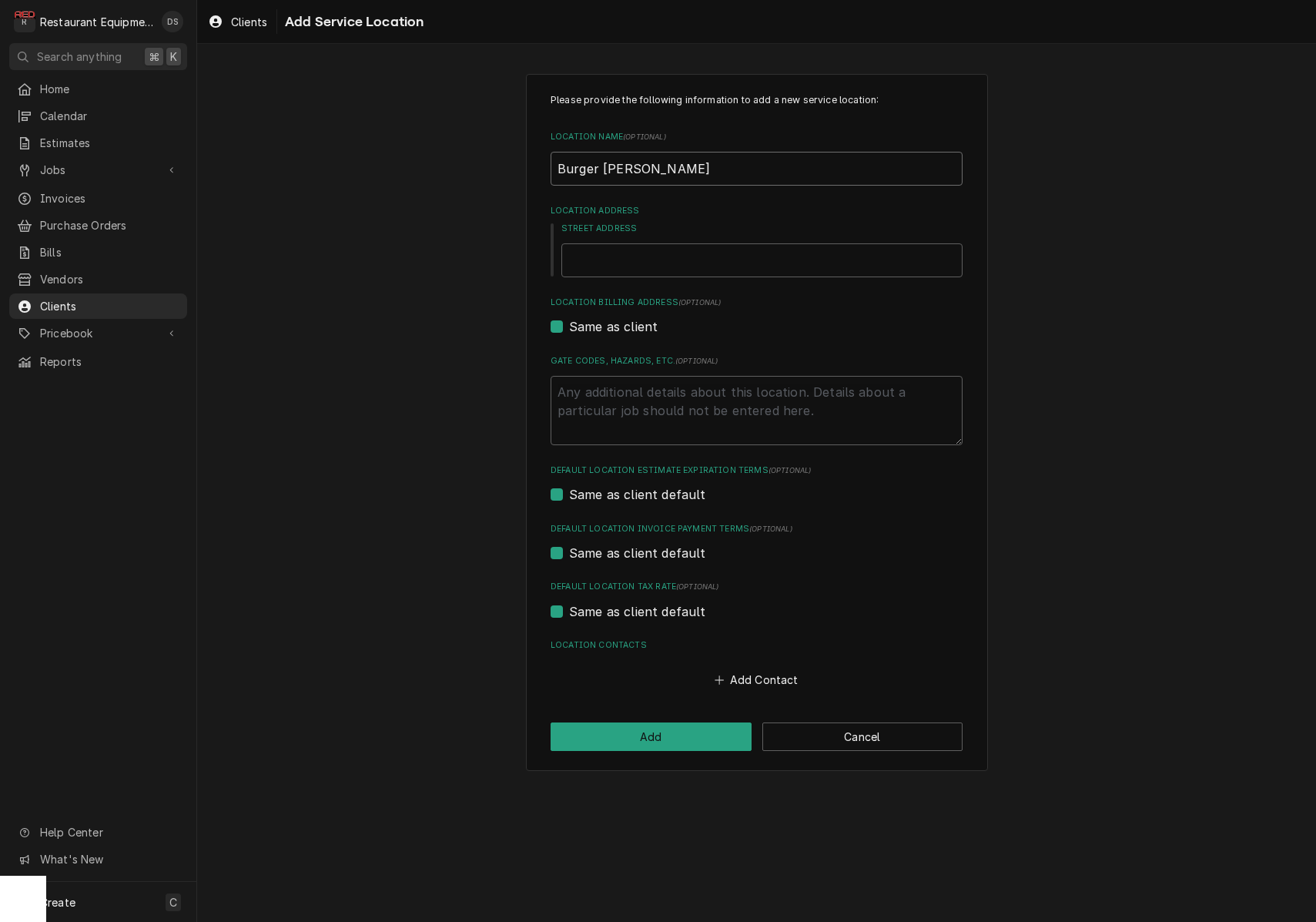
type input "Burger King Washingto"
type textarea "x"
type input "Burger King Washington"
type textarea "x"
type input "Burger King Washington"
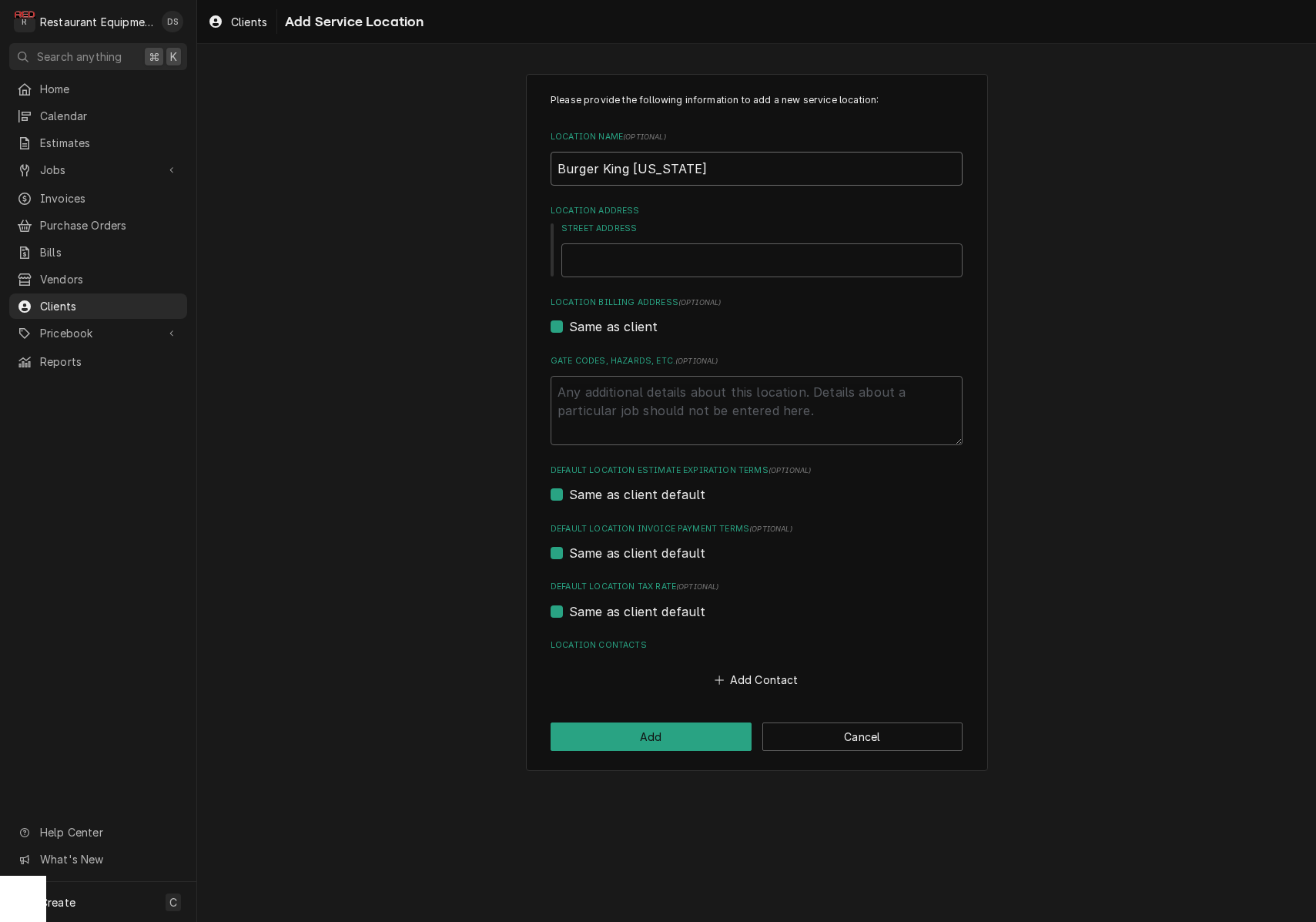
type textarea "x"
type input "Burger King Washington B"
type textarea "x"
type input "Burger King Washington Bl"
type textarea "x"
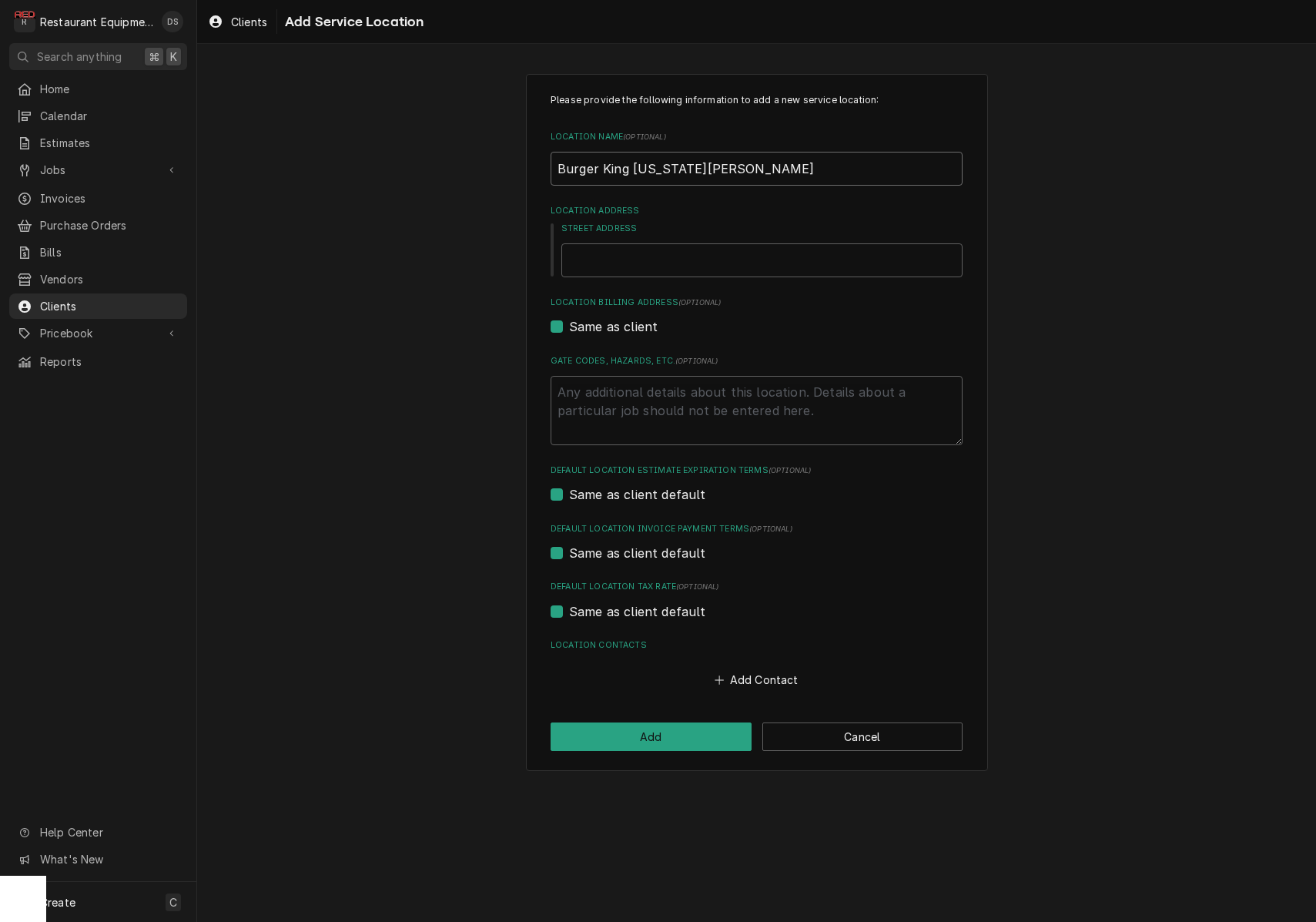
type input "Burger King Washington Blv"
type textarea "x"
type input "Burger King Washington Blvd"
type textarea "x"
type input "3"
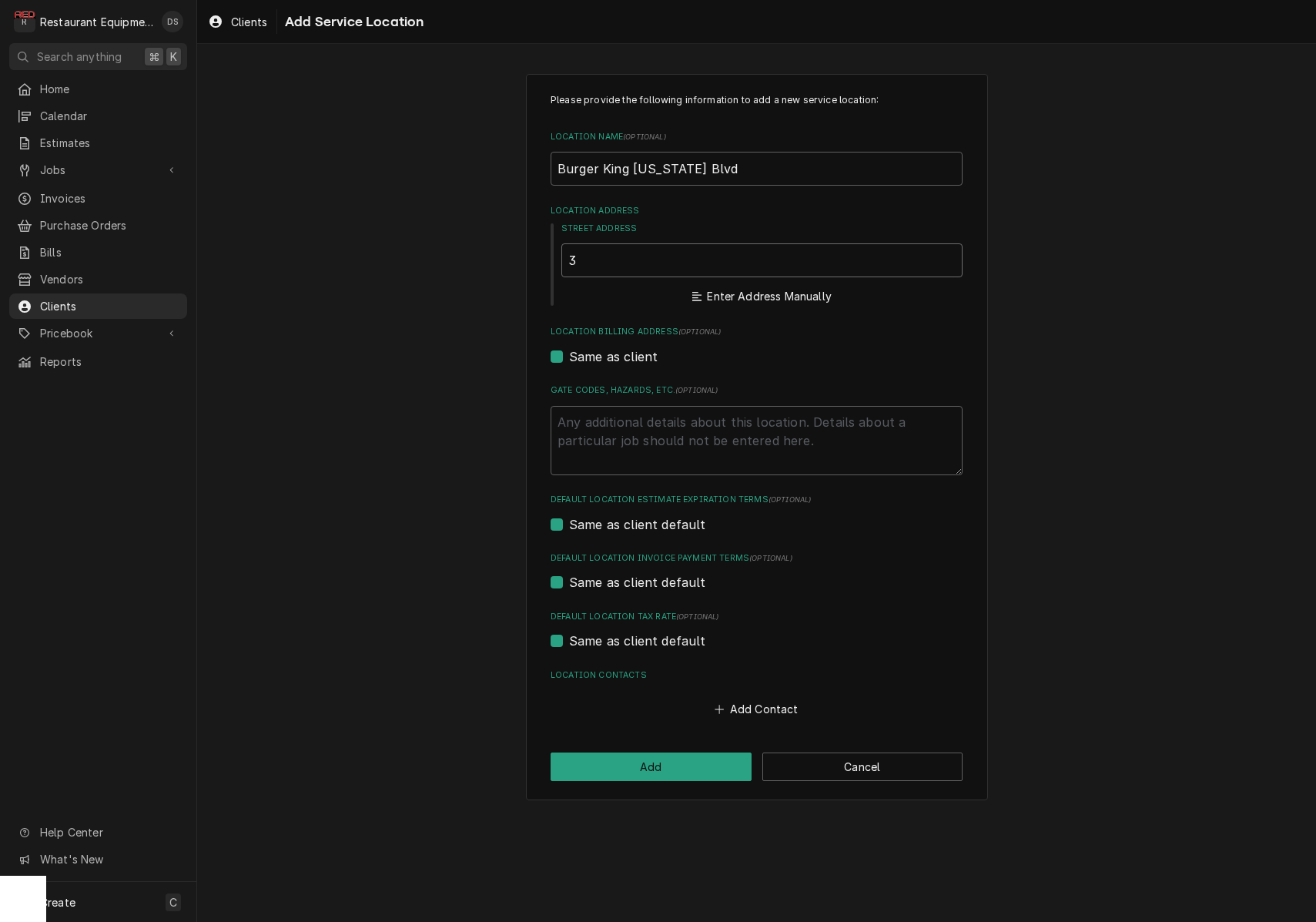
type textarea "x"
type input "32"
type textarea "x"
type input "321"
type textarea "x"
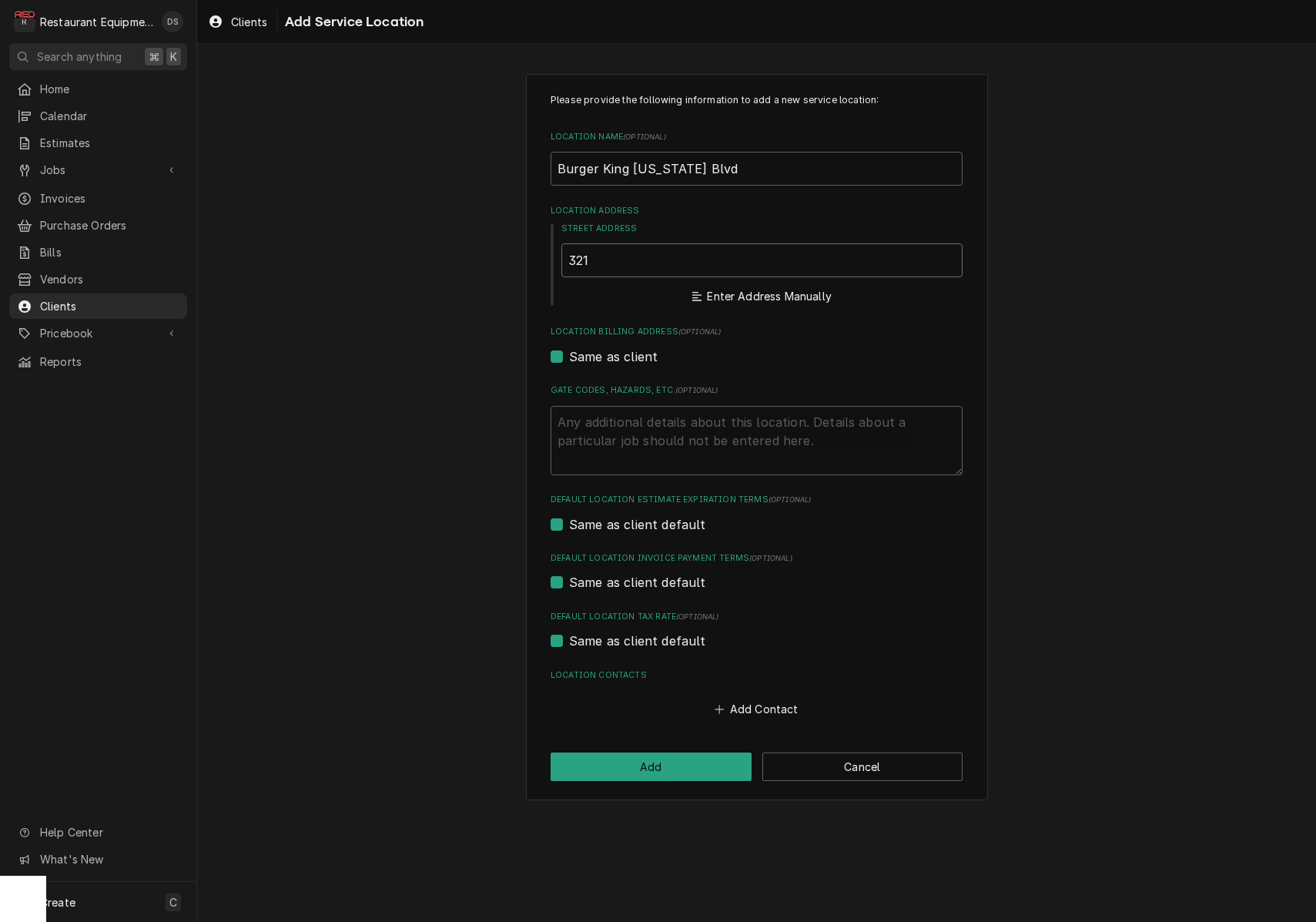
type input "3210"
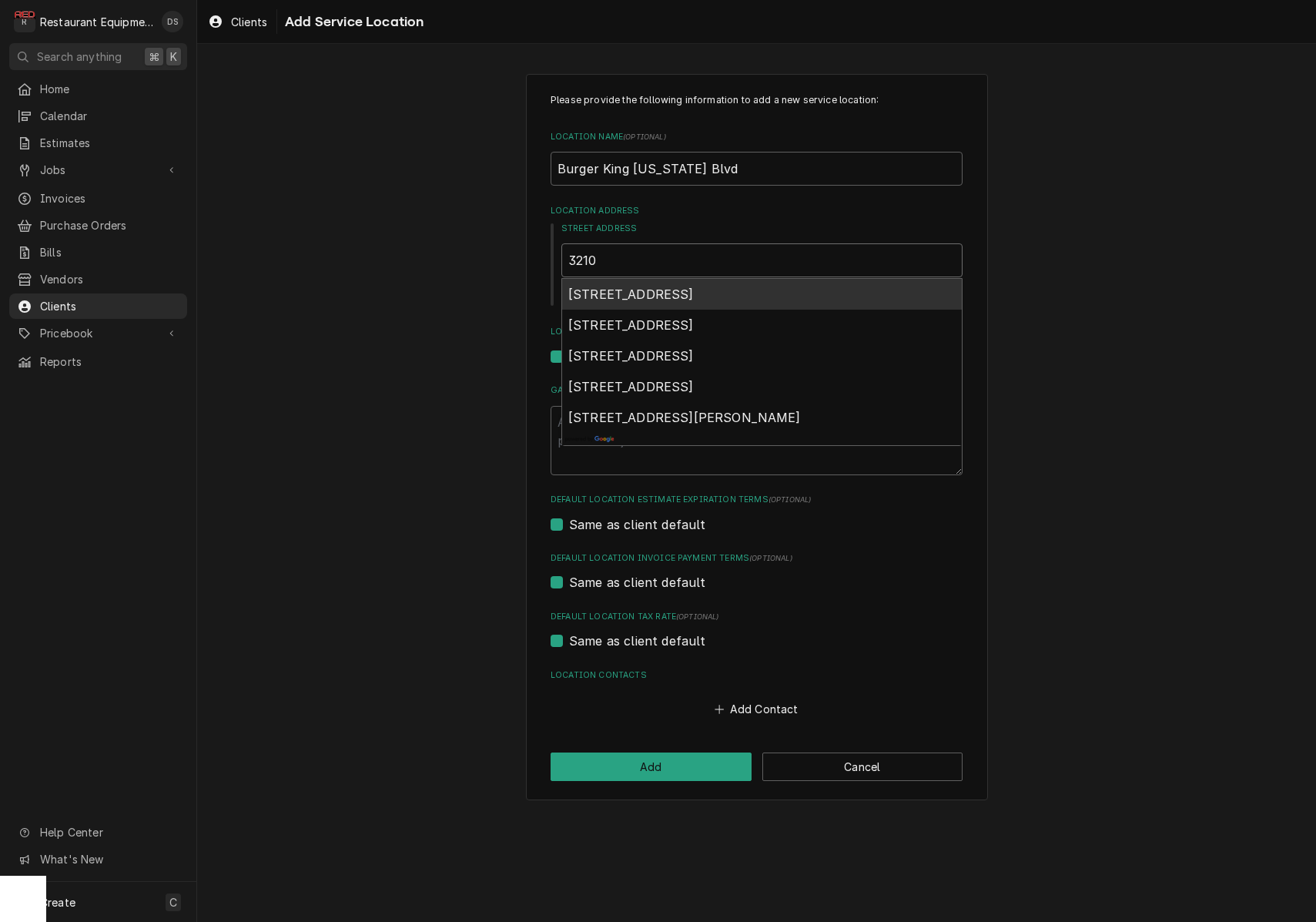
type textarea "x"
type input "3210"
type textarea "x"
type input "3210 W"
type textarea "x"
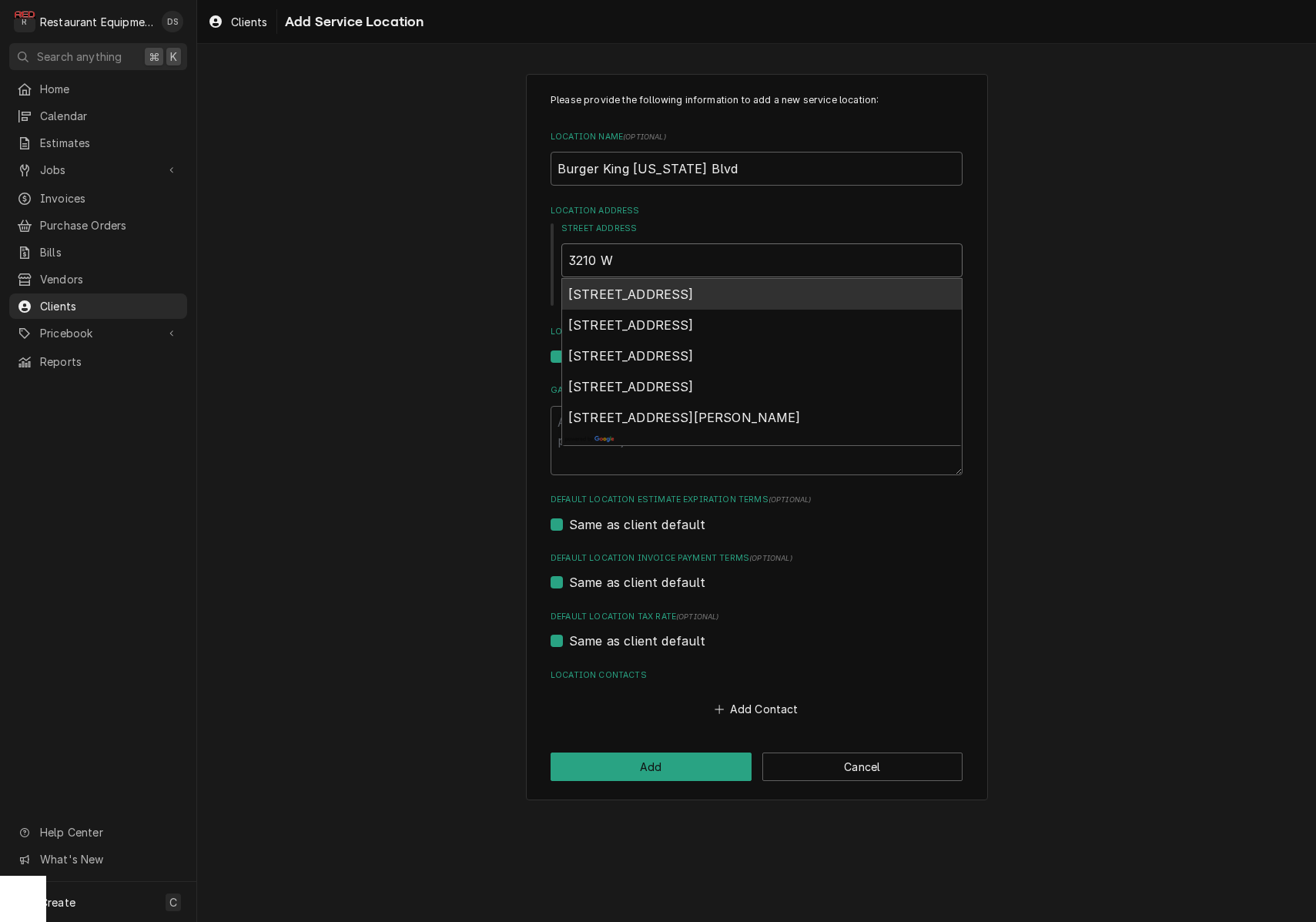
type input "3210 Wa"
type textarea "x"
type input "3210 Was"
type textarea "x"
type input "3210 Wash"
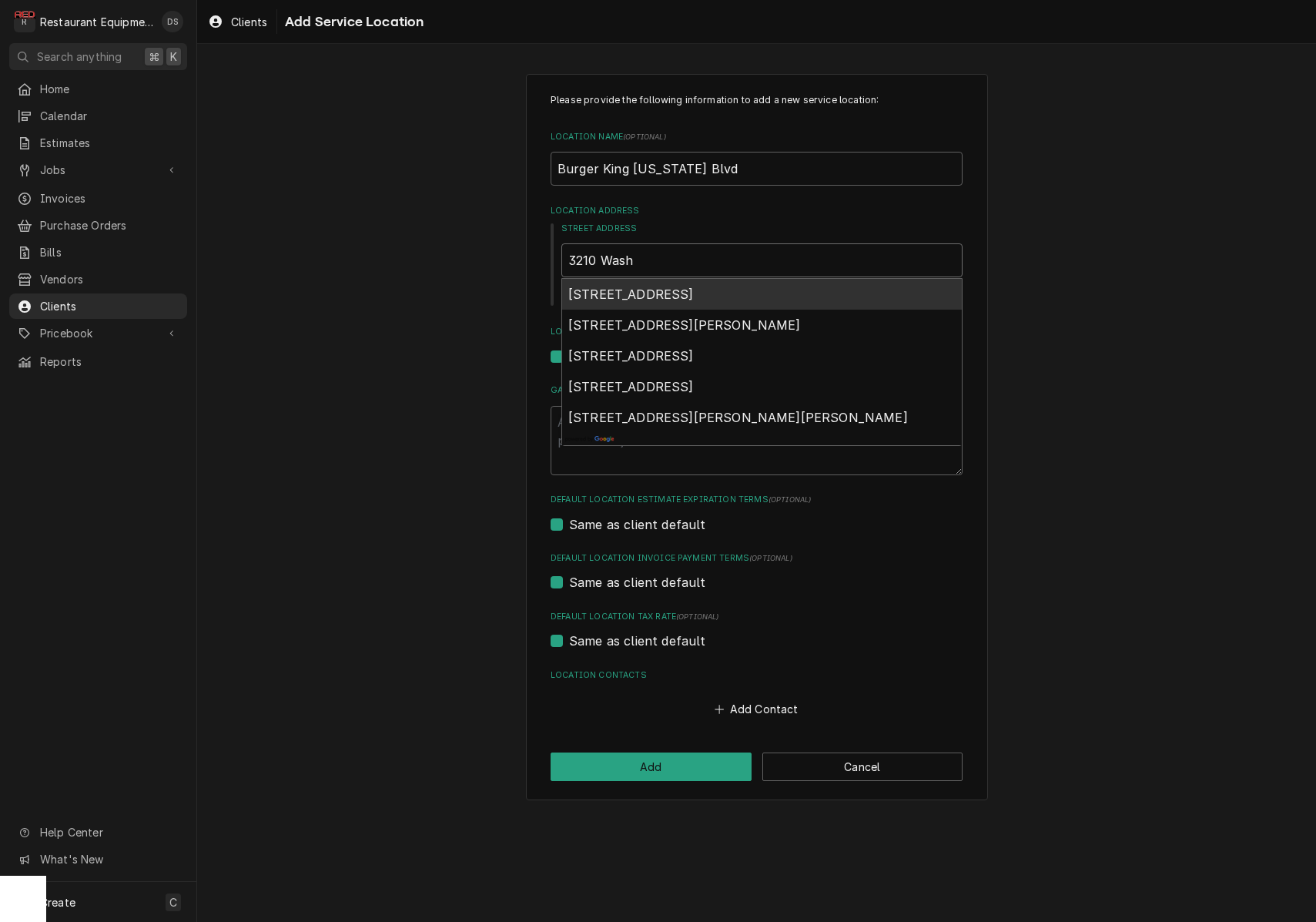
type textarea "x"
type input "3210 Washi"
type textarea "x"
type input "3210 Washin"
type textarea "x"
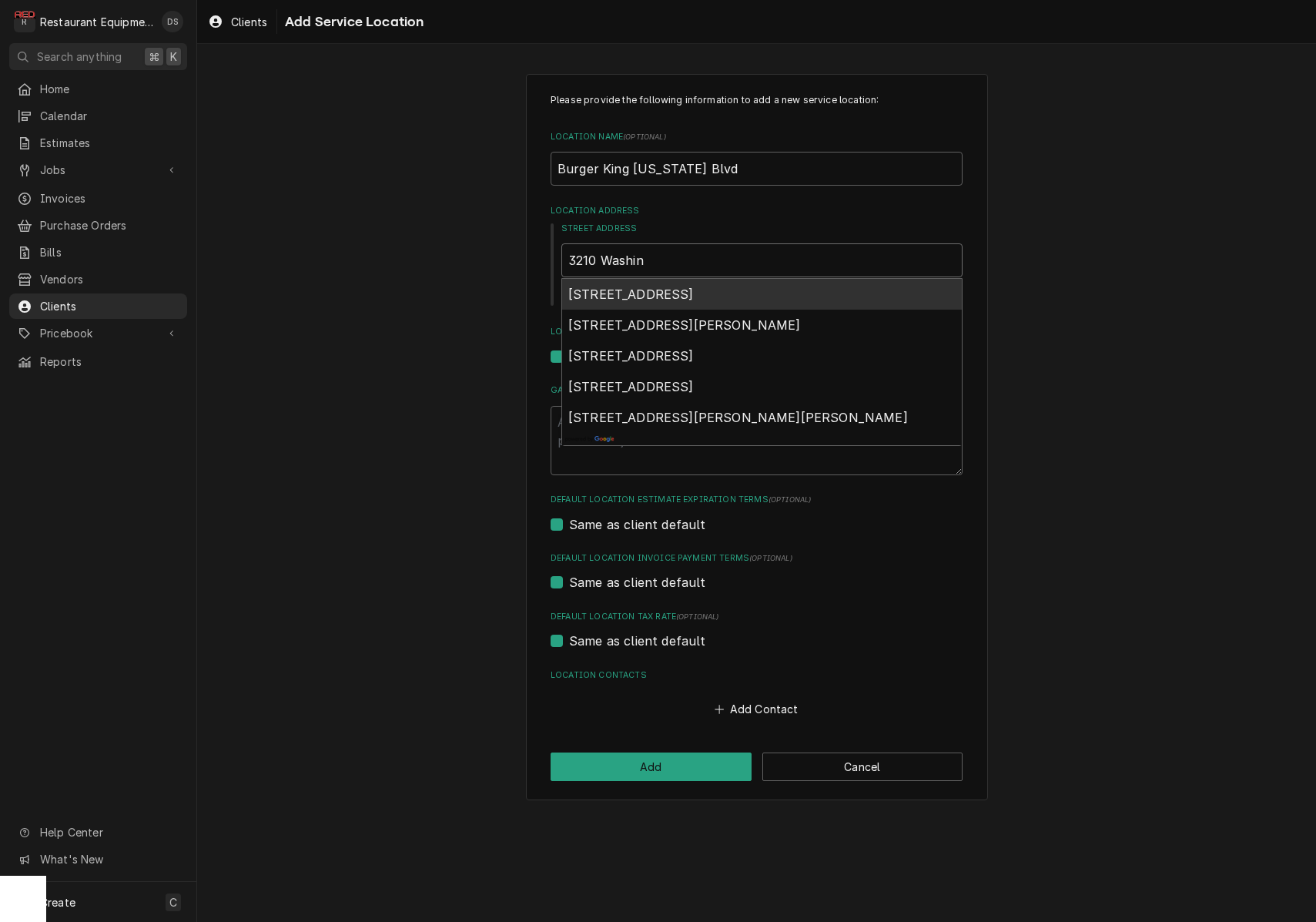
type input "3210 Washing"
type textarea "x"
type input "3210 Washingt"
type textarea "x"
type input "3210 Washingto"
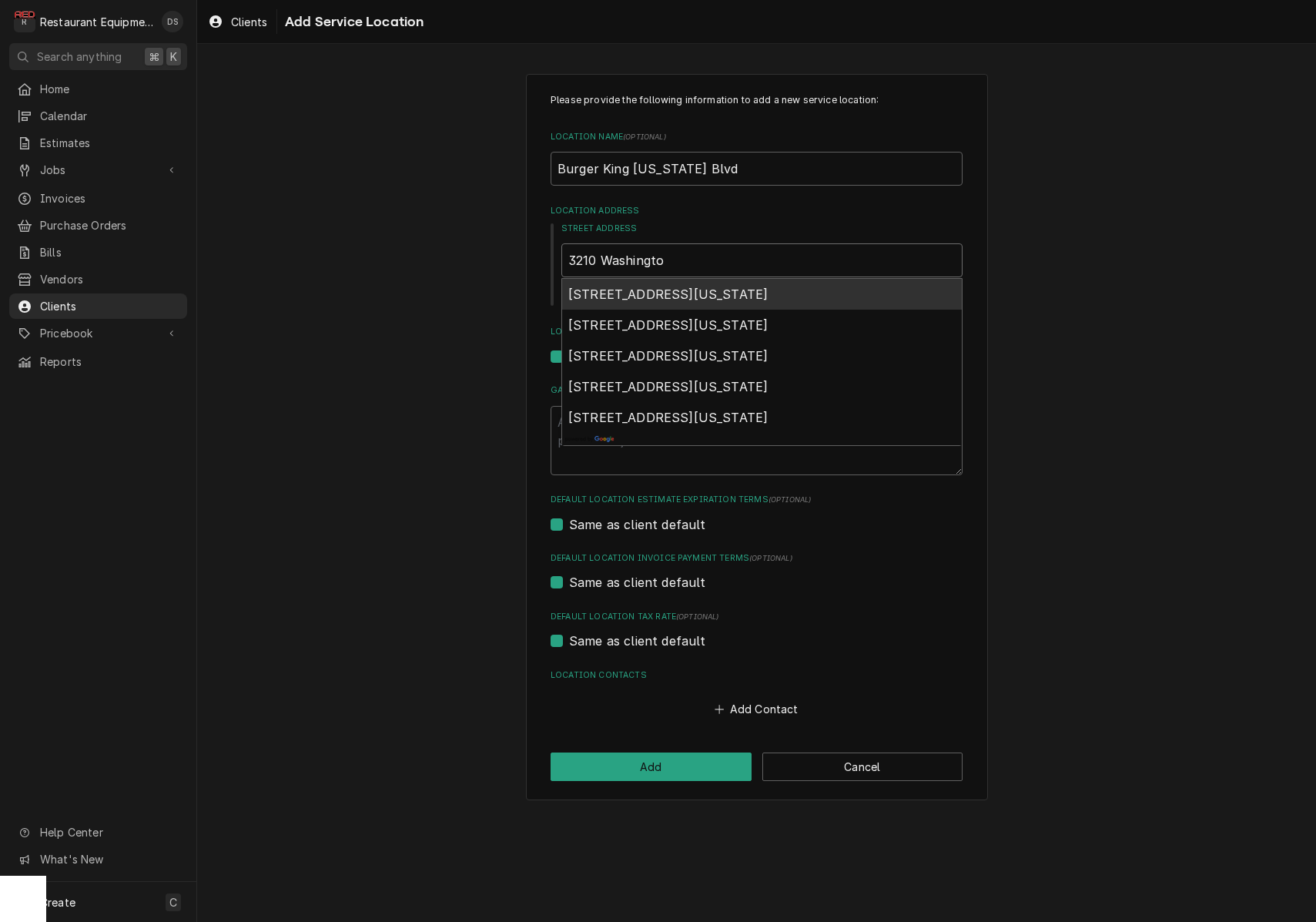
type textarea "x"
type input "3210 Washington"
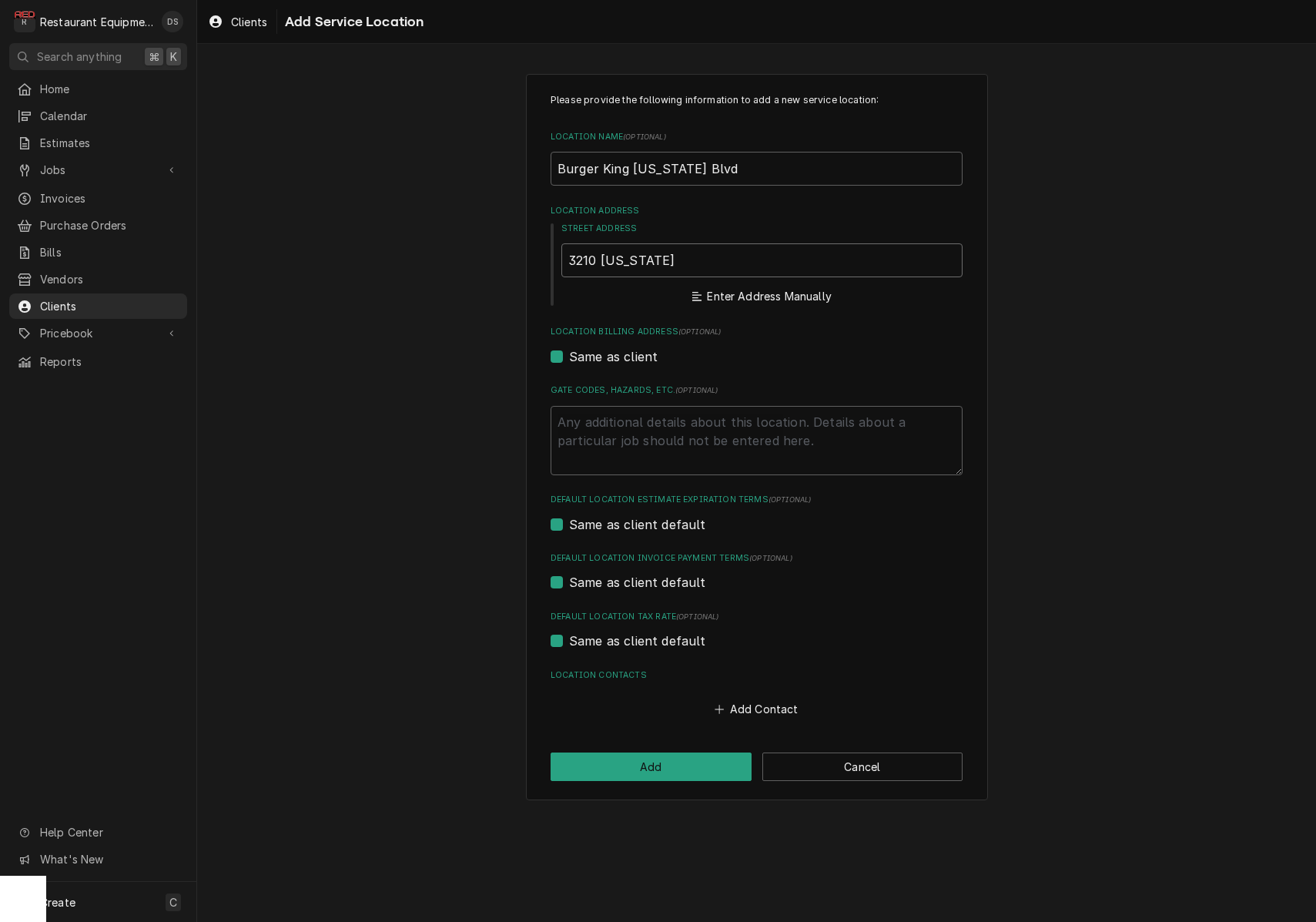
type textarea "x"
type input "3210 Washington Blvd"
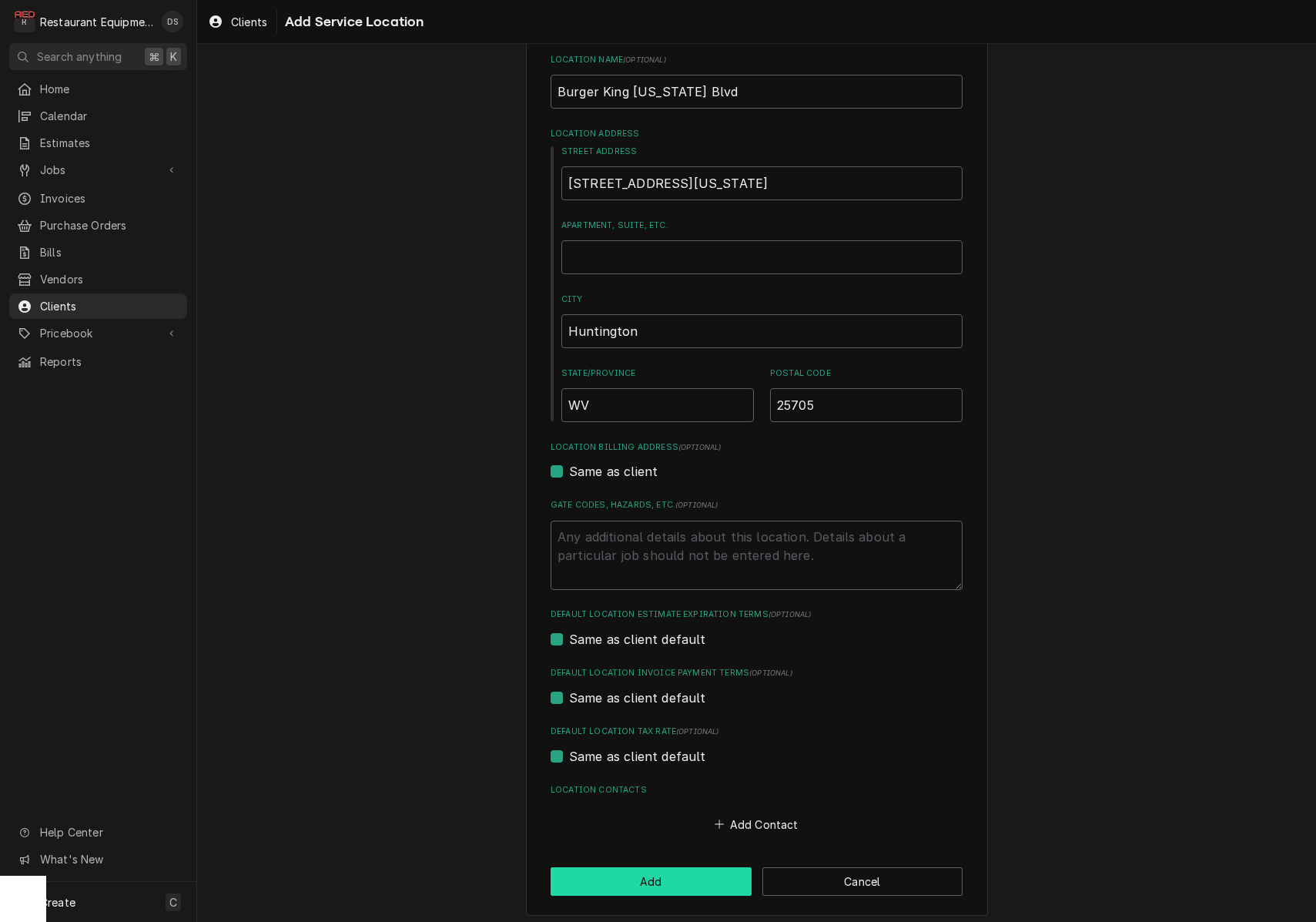
click at [684, 872] on button "Add" at bounding box center [652, 881] width 201 height 29
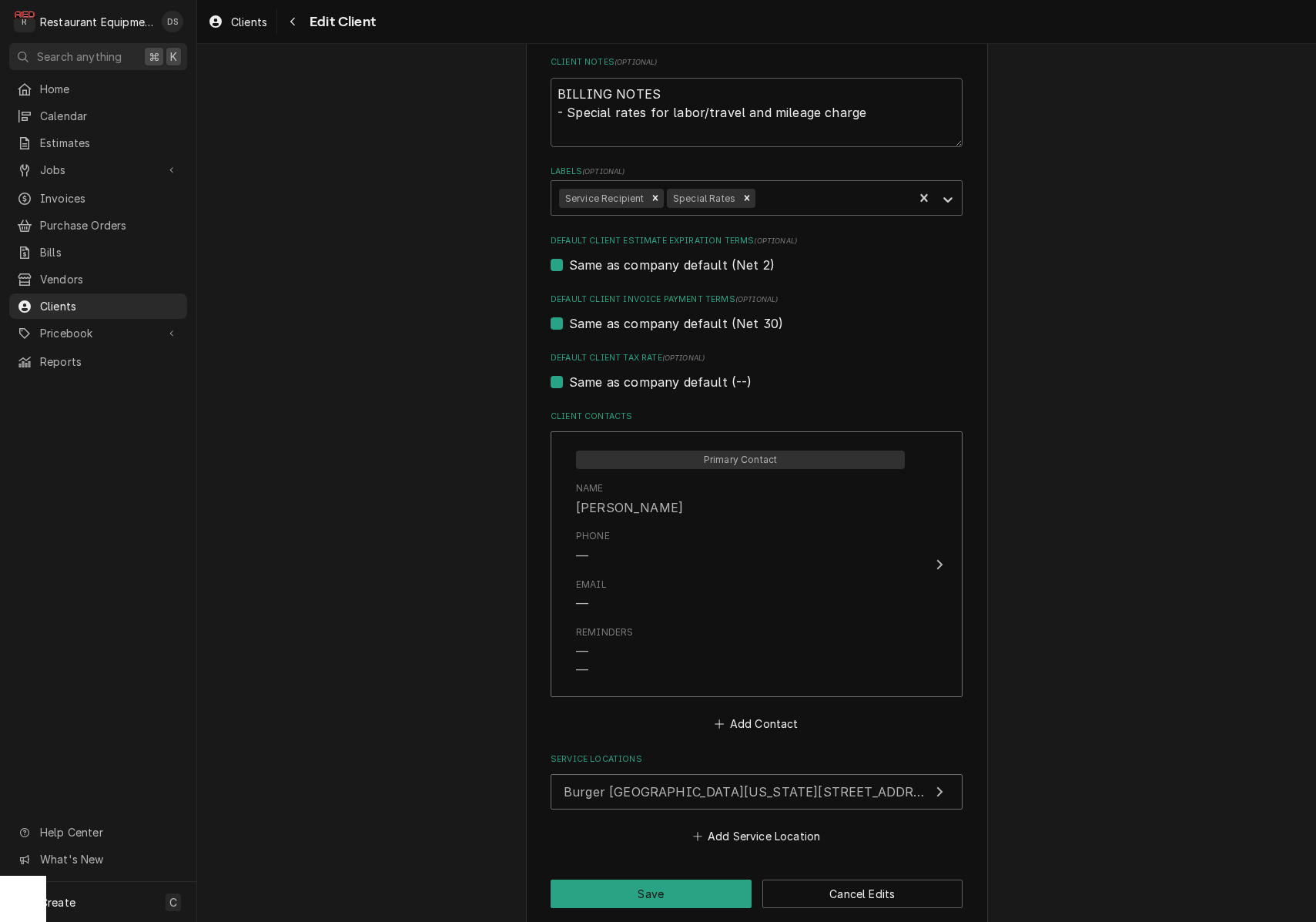
scroll to position [559, 0]
click at [628, 880] on button "Save" at bounding box center [652, 894] width 201 height 29
type textarea "x"
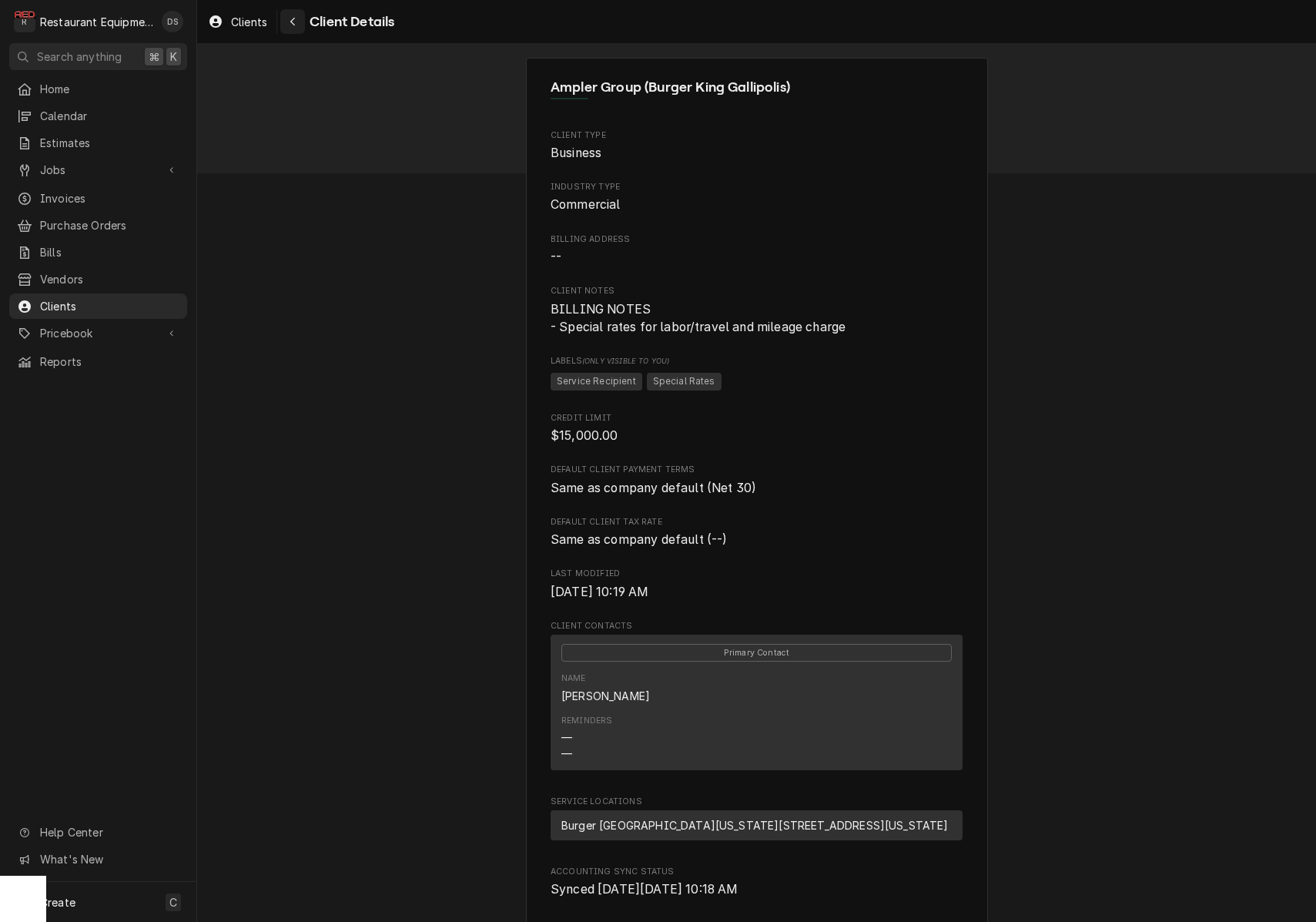
click at [290, 23] on icon "Navigate back" at bounding box center [293, 22] width 7 height 10
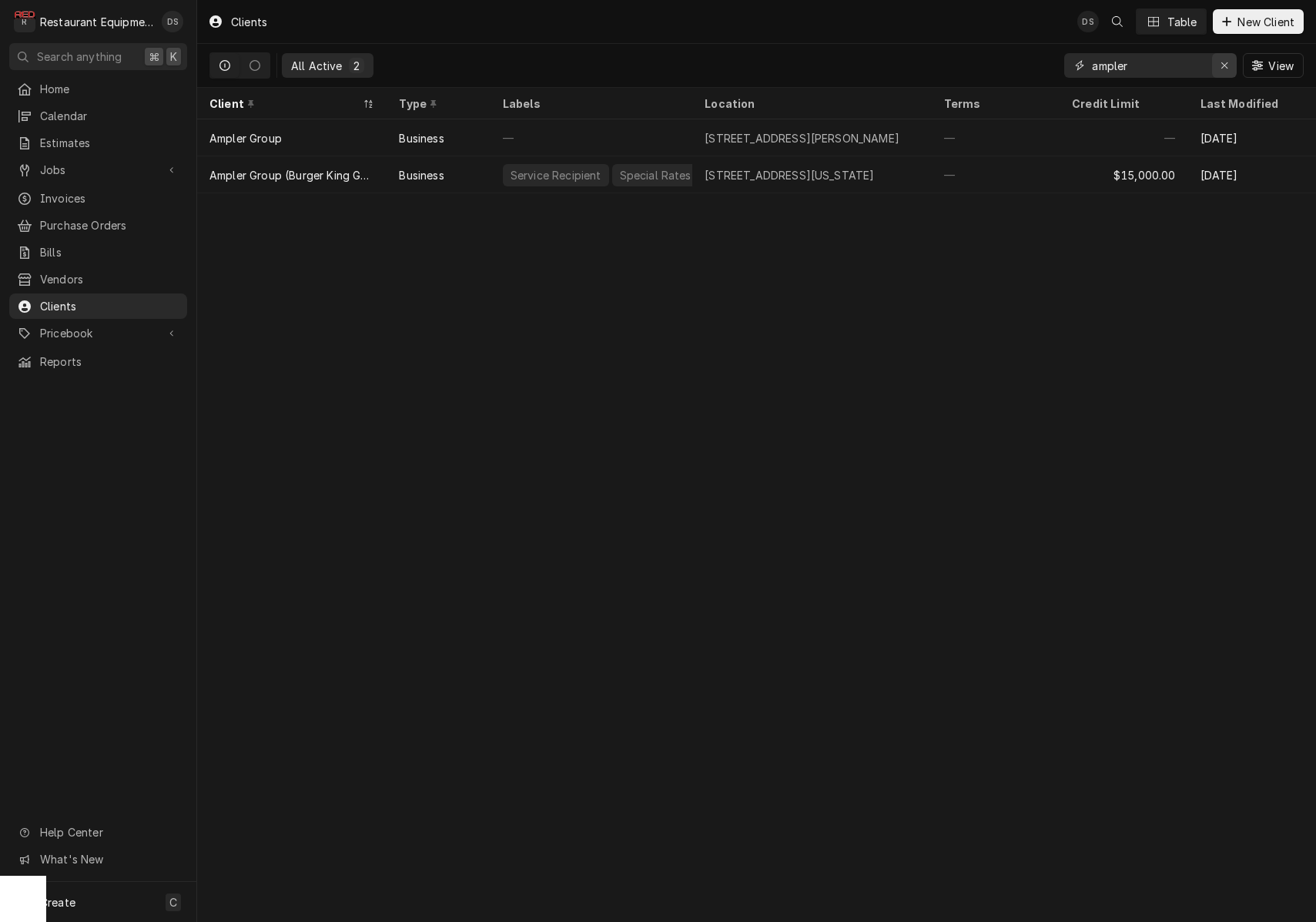
click at [1230, 62] on div "Erase input" at bounding box center [1225, 66] width 16 height 16
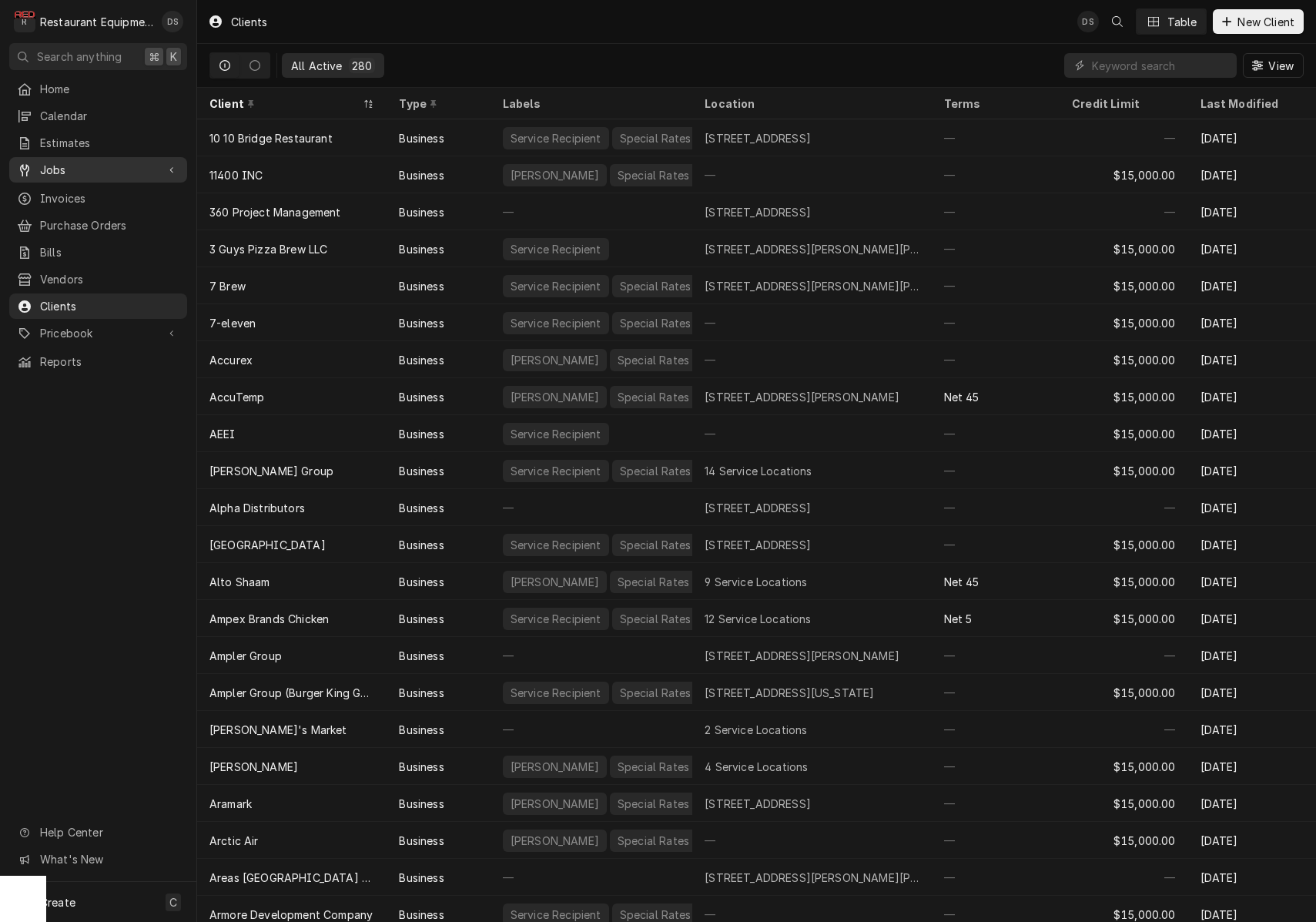
click at [62, 162] on span "Jobs" at bounding box center [98, 170] width 116 height 16
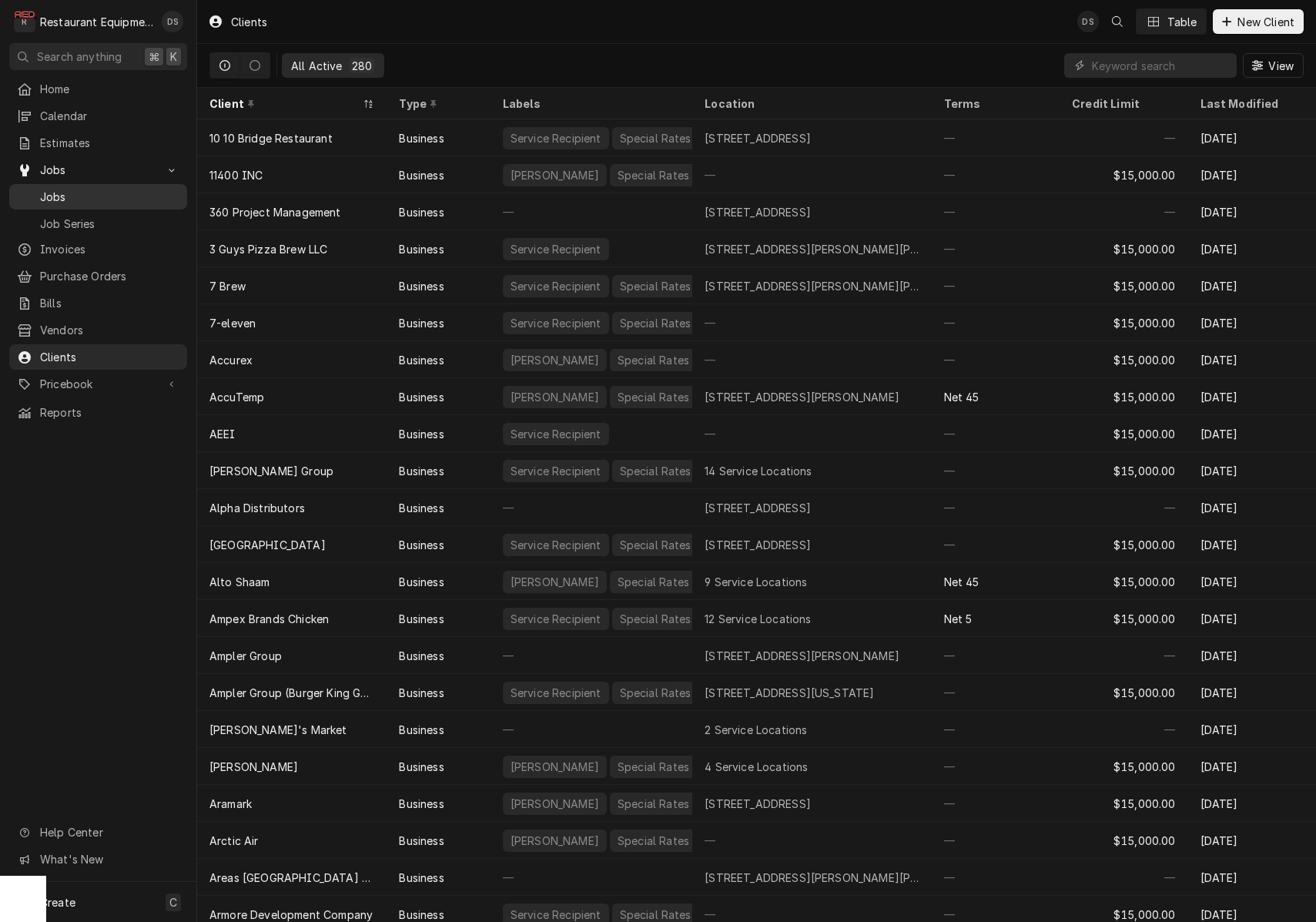
click at [67, 191] on span "Jobs" at bounding box center [109, 197] width 139 height 16
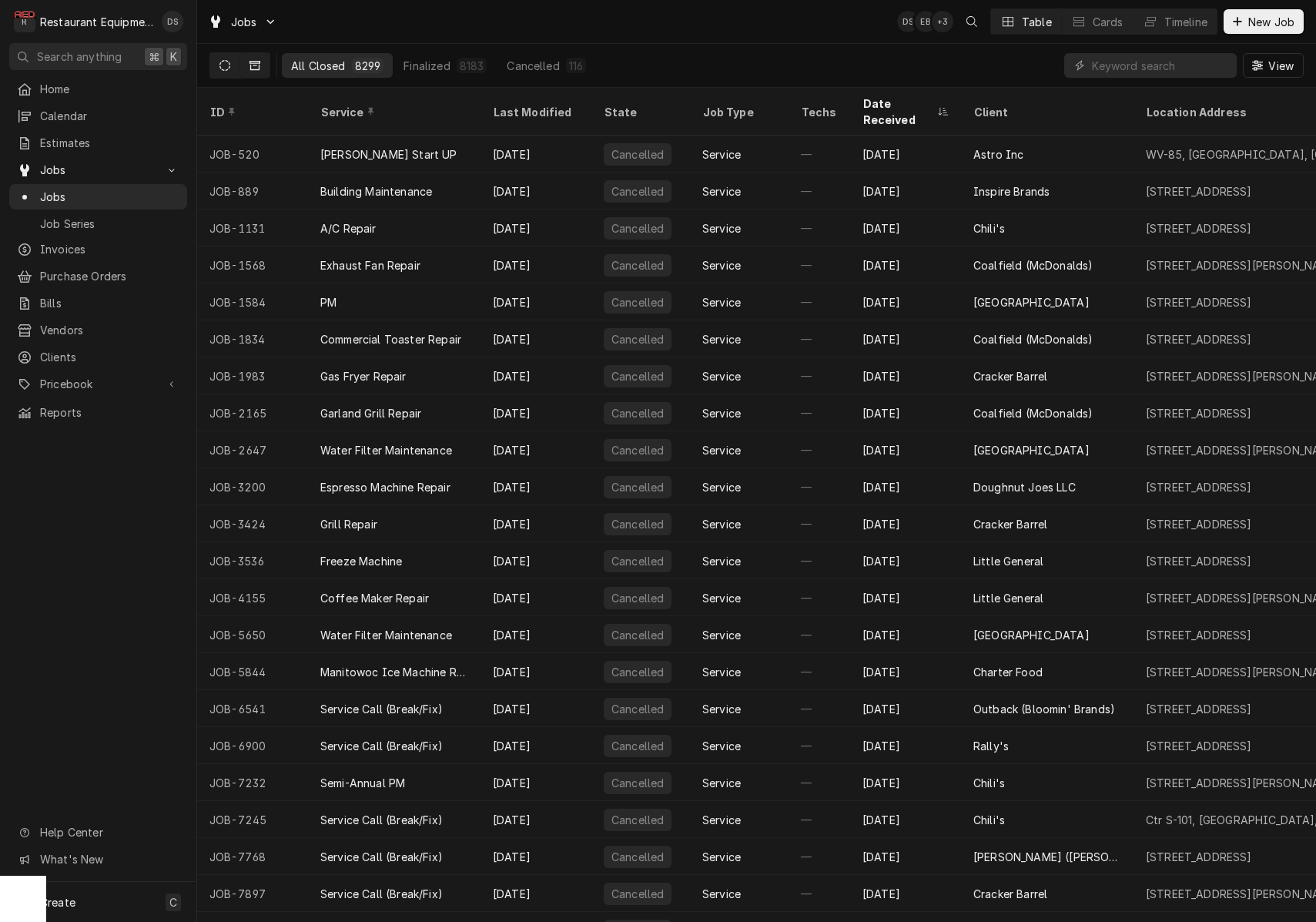
click at [225, 62] on icon "Dynamic Content Wrapper" at bounding box center [224, 65] width 10 height 10
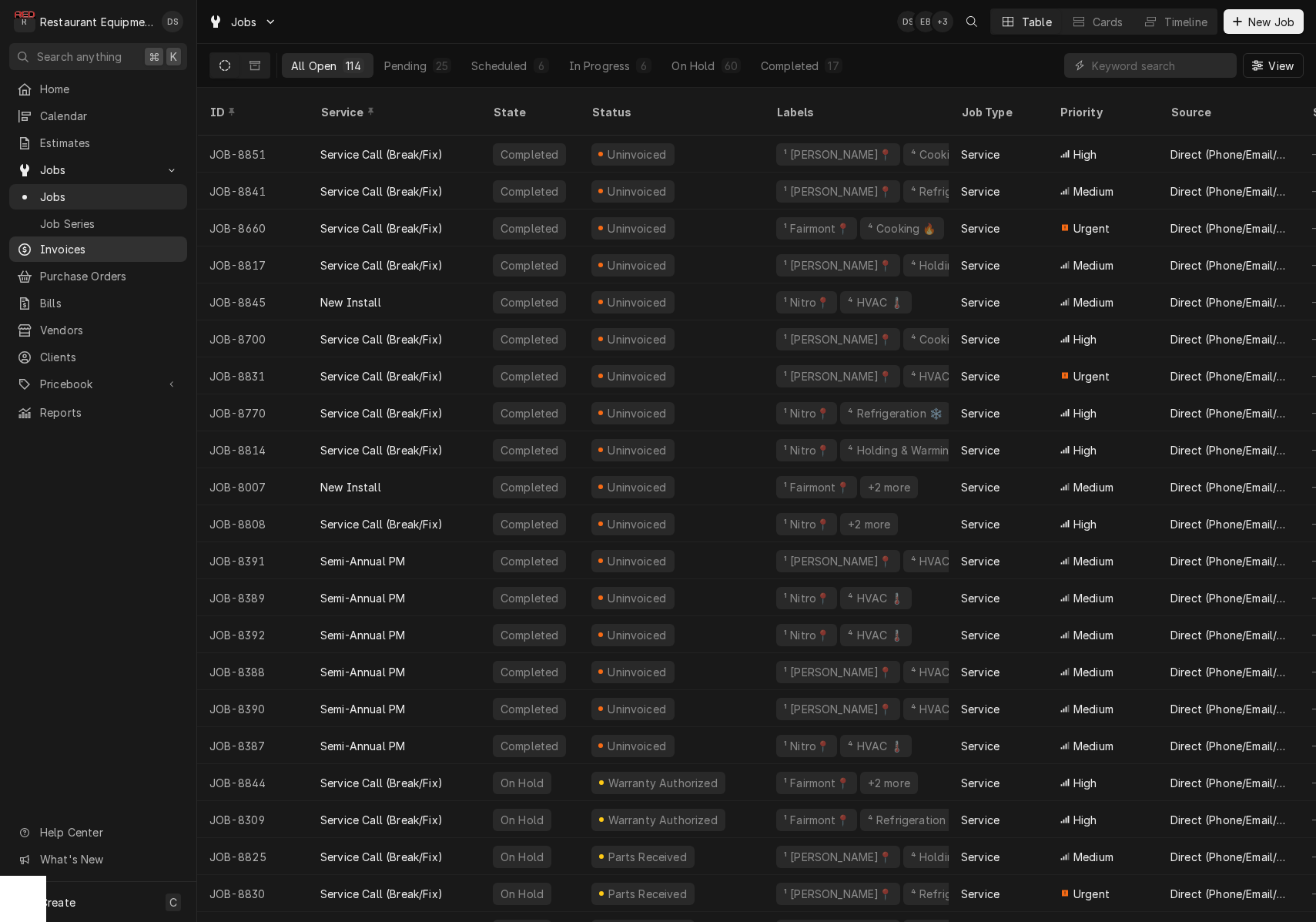
click at [89, 243] on span "Invoices" at bounding box center [109, 249] width 139 height 16
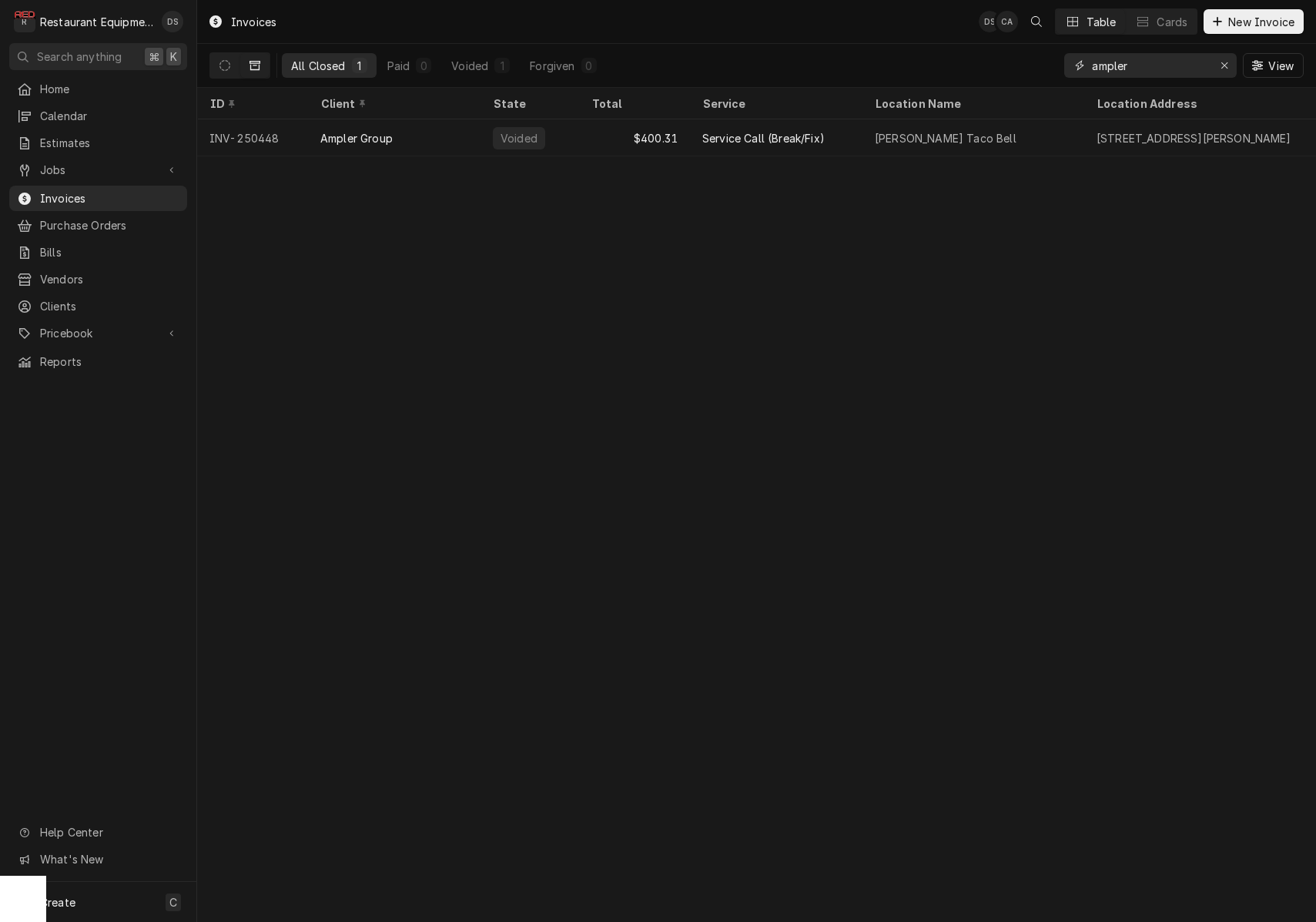
click at [1226, 68] on icon "Erase input" at bounding box center [1224, 65] width 6 height 6
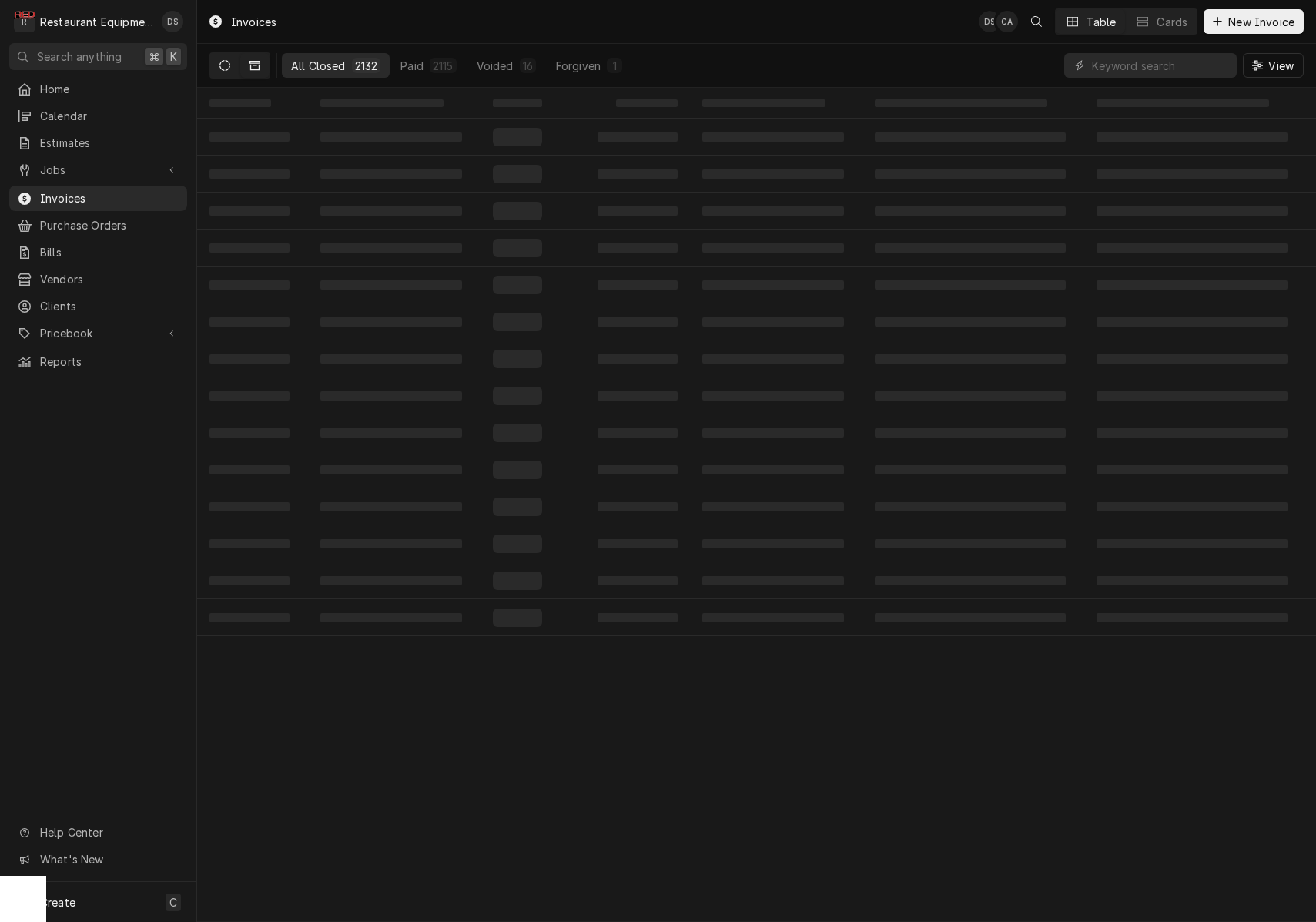
click at [225, 64] on icon "Dynamic Content Wrapper" at bounding box center [224, 65] width 10 height 10
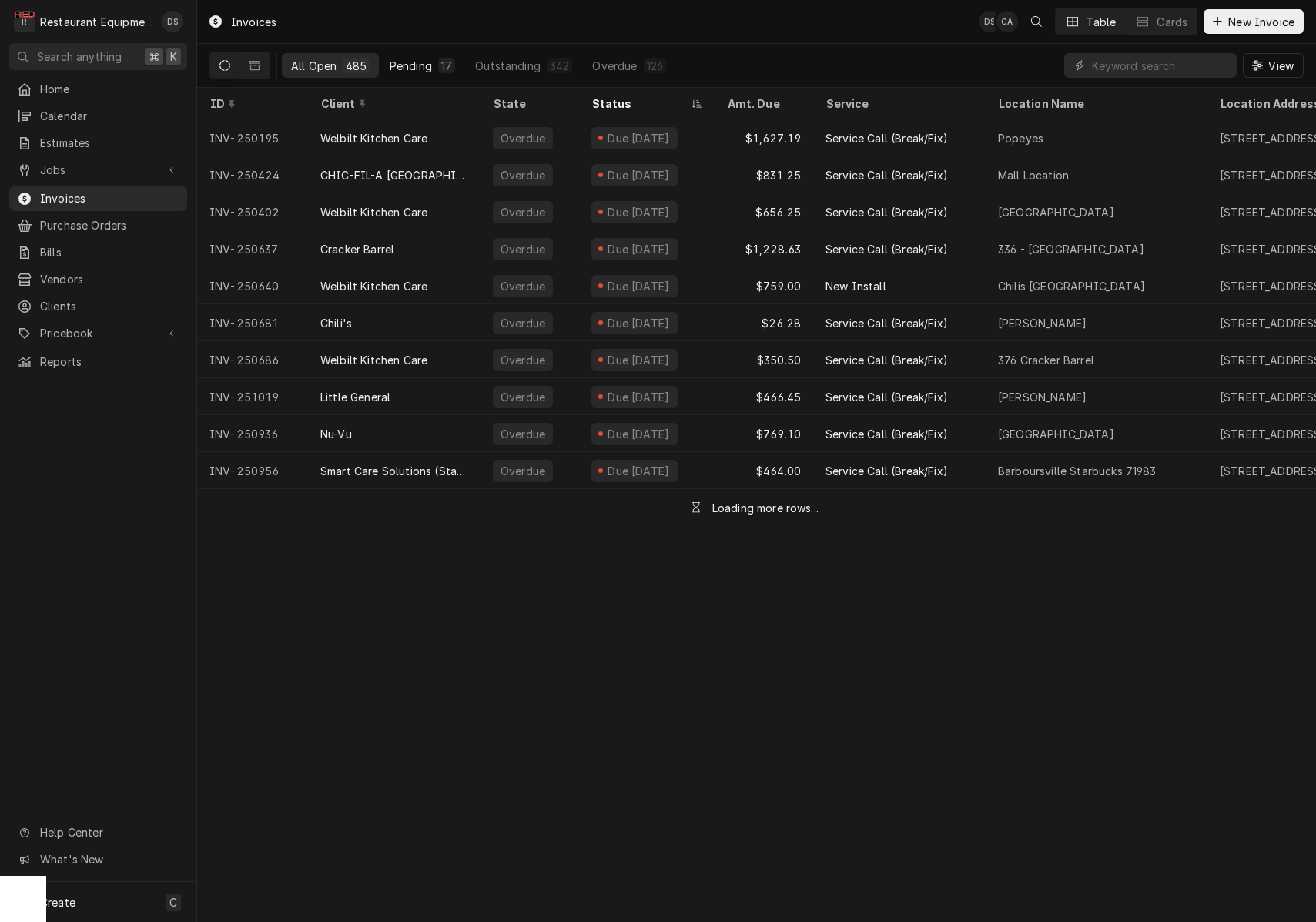
click at [401, 59] on div "Pending" at bounding box center [411, 66] width 42 height 16
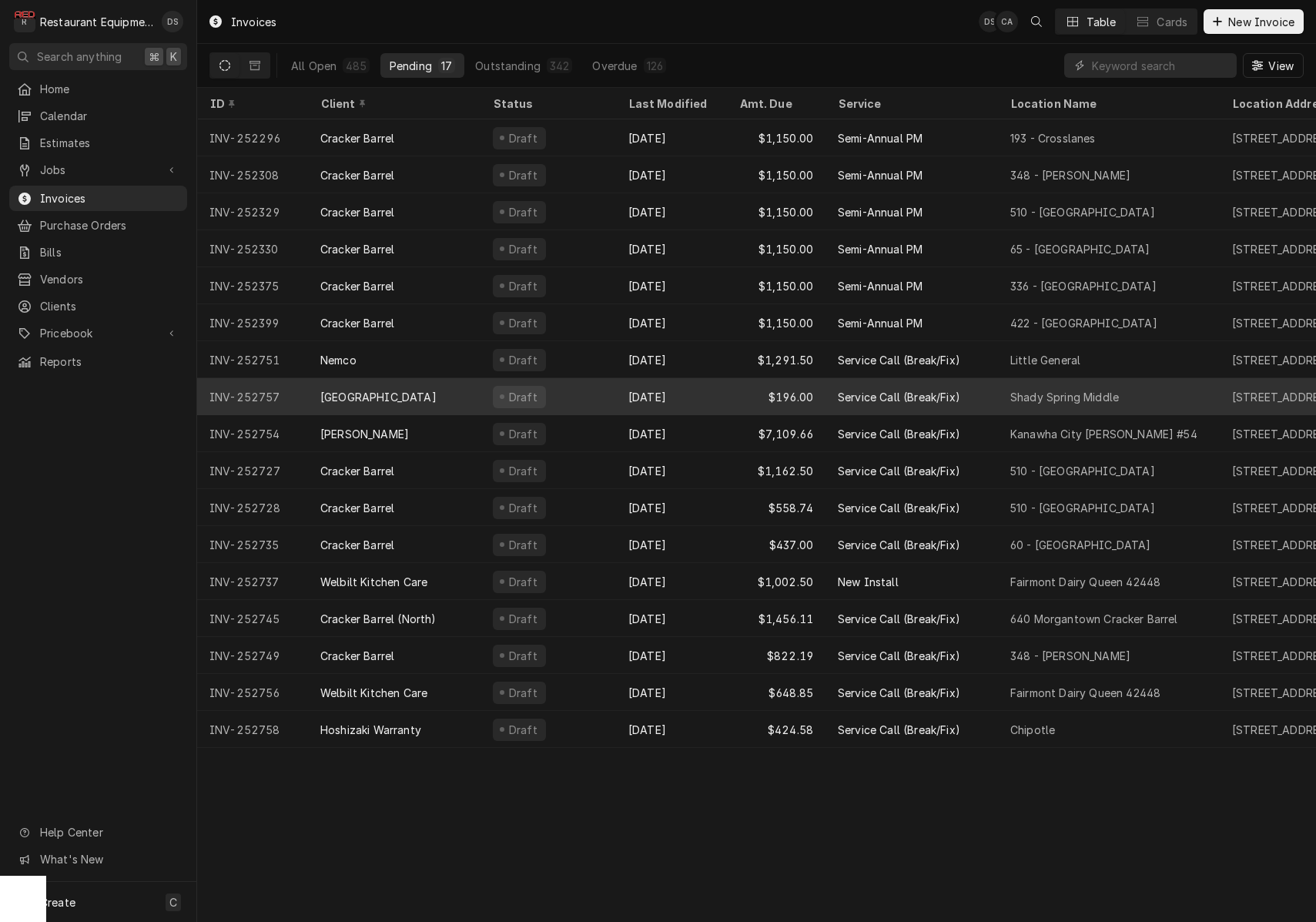
click at [614, 385] on div "Draft" at bounding box center [548, 396] width 135 height 37
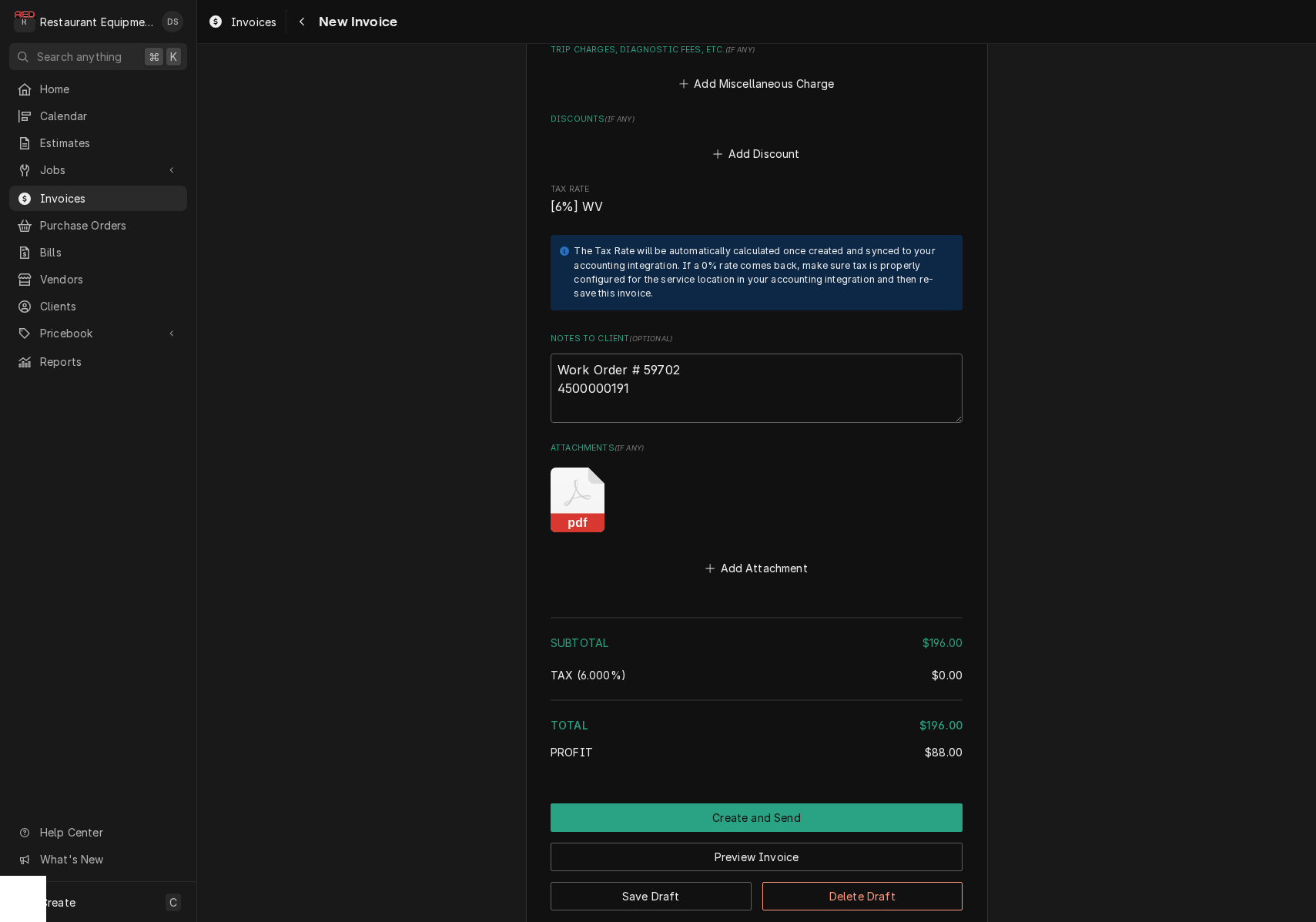
scroll to position [2640, 0]
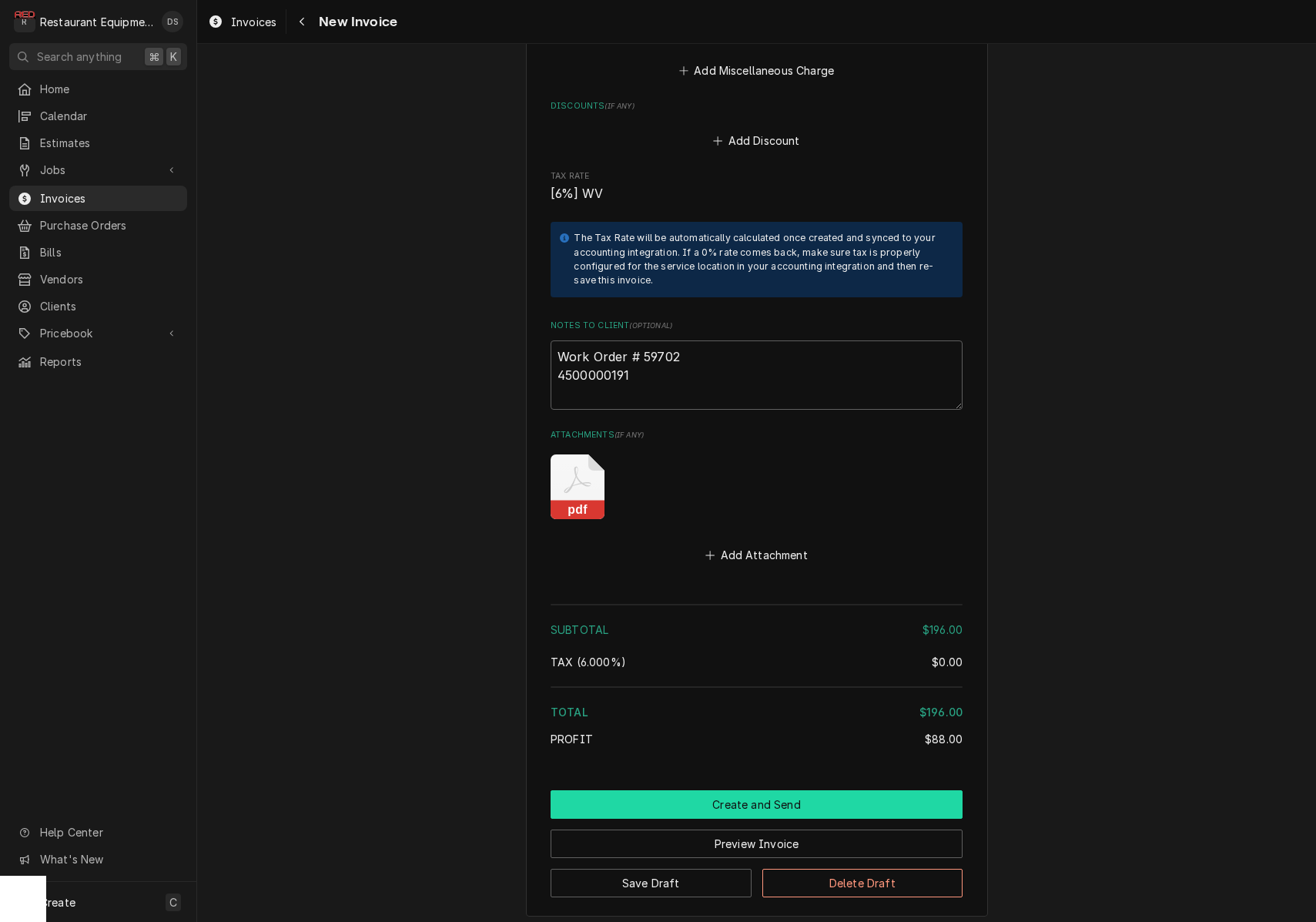
click at [738, 790] on button "Create and Send" at bounding box center [757, 804] width 412 height 29
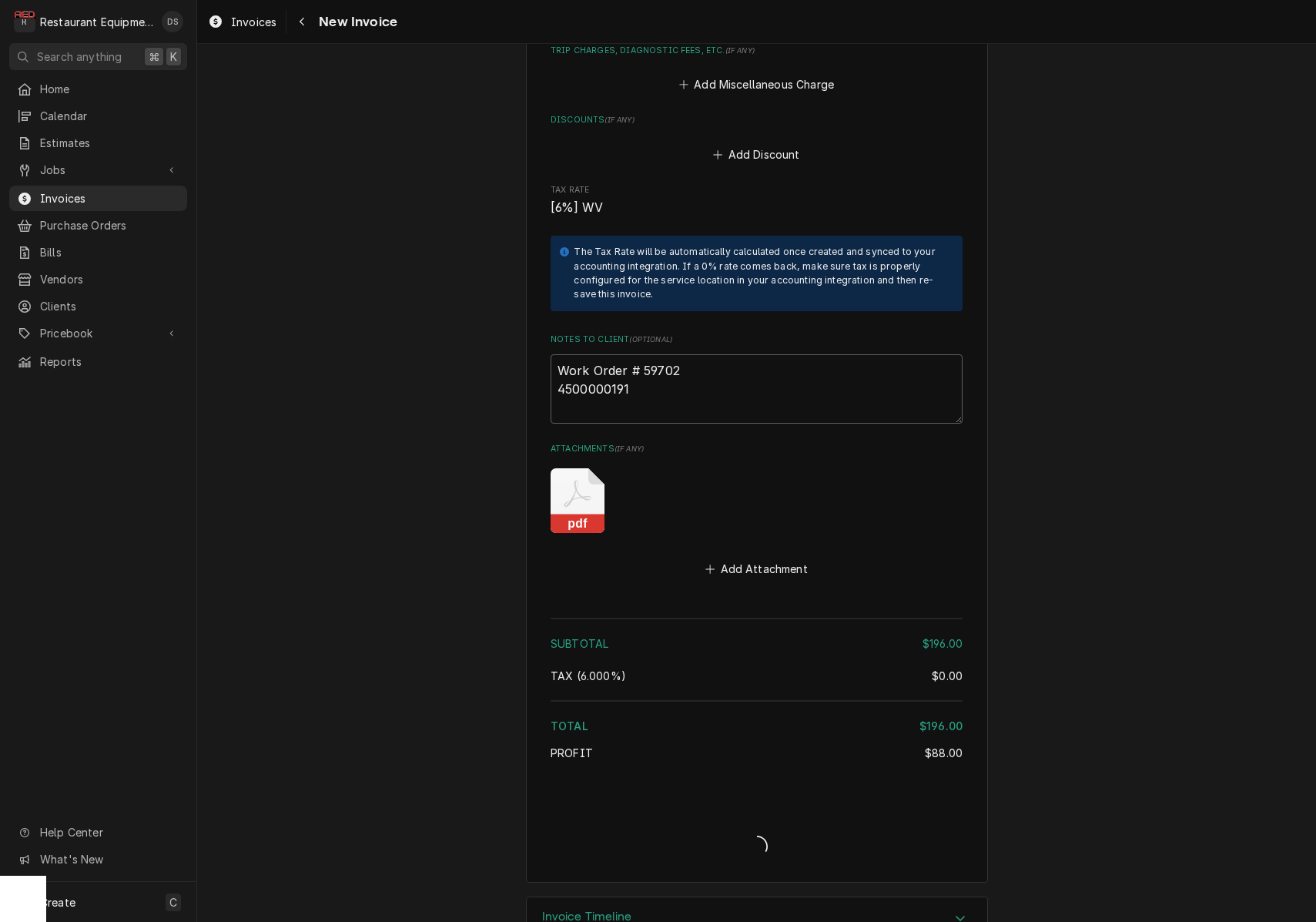
type textarea "x"
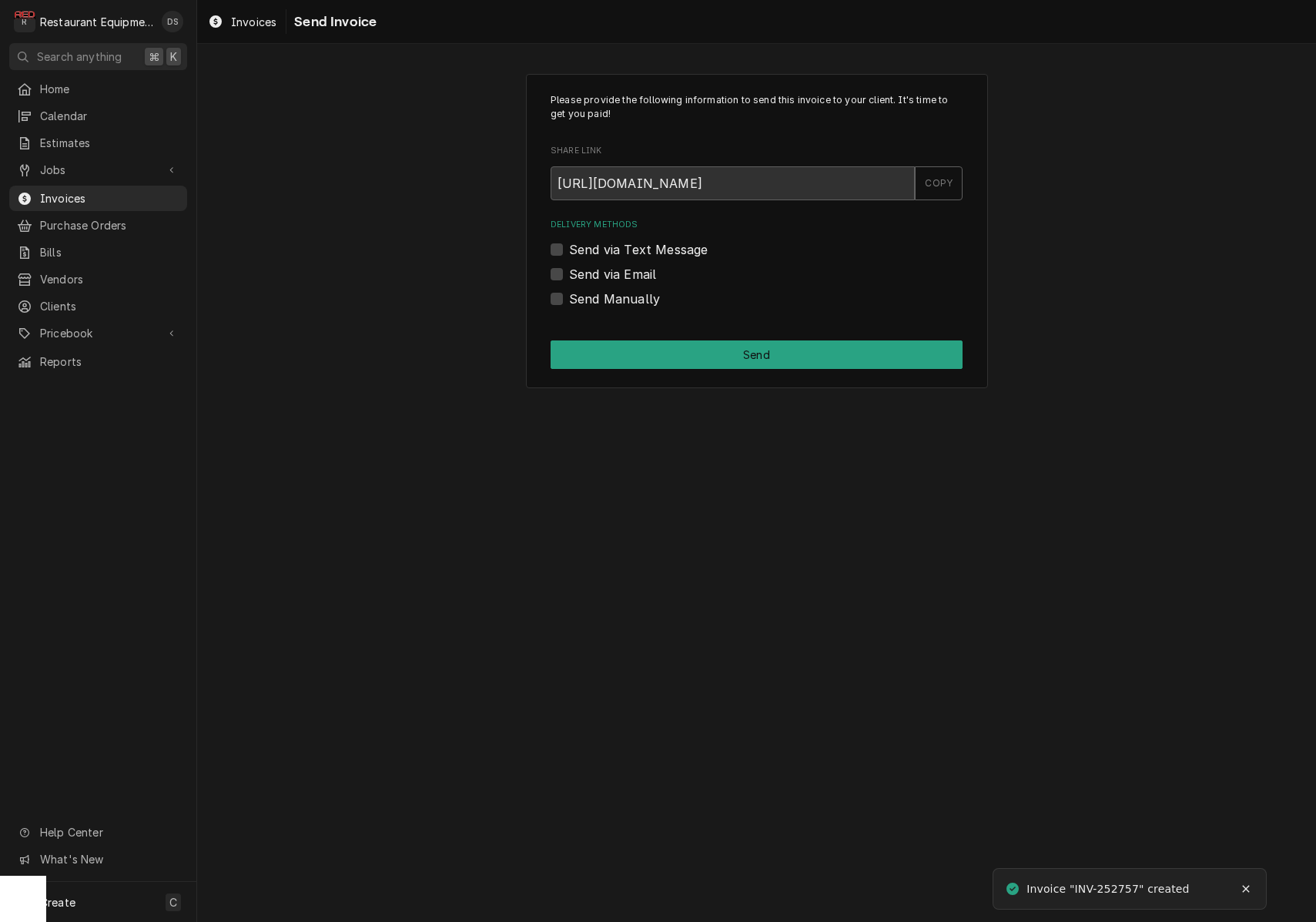
click at [569, 272] on label "Send via Email" at bounding box center [613, 274] width 87 height 18
click at [569, 272] on input "Send via Email" at bounding box center [775, 282] width 412 height 34
checkbox input "true"
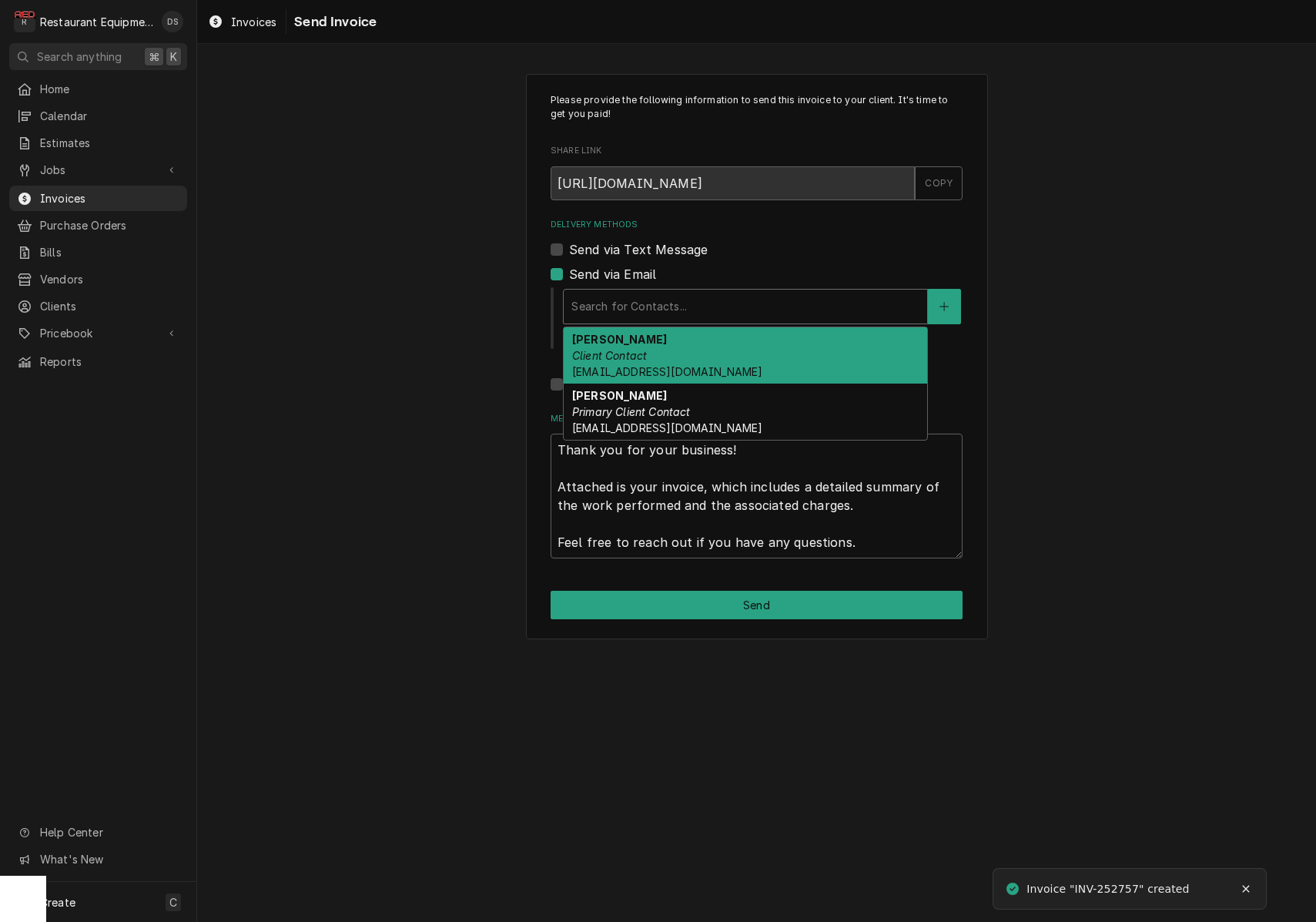
click at [647, 306] on div "Search for Contacts..." at bounding box center [746, 306] width 348 height 16
drag, startPoint x: 653, startPoint y: 362, endPoint x: 686, endPoint y: 349, distance: 35.5
click at [654, 361] on div "[PERSON_NAME] Client Contact [EMAIL_ADDRESS][DOMAIN_NAME]" at bounding box center [746, 355] width 364 height 56
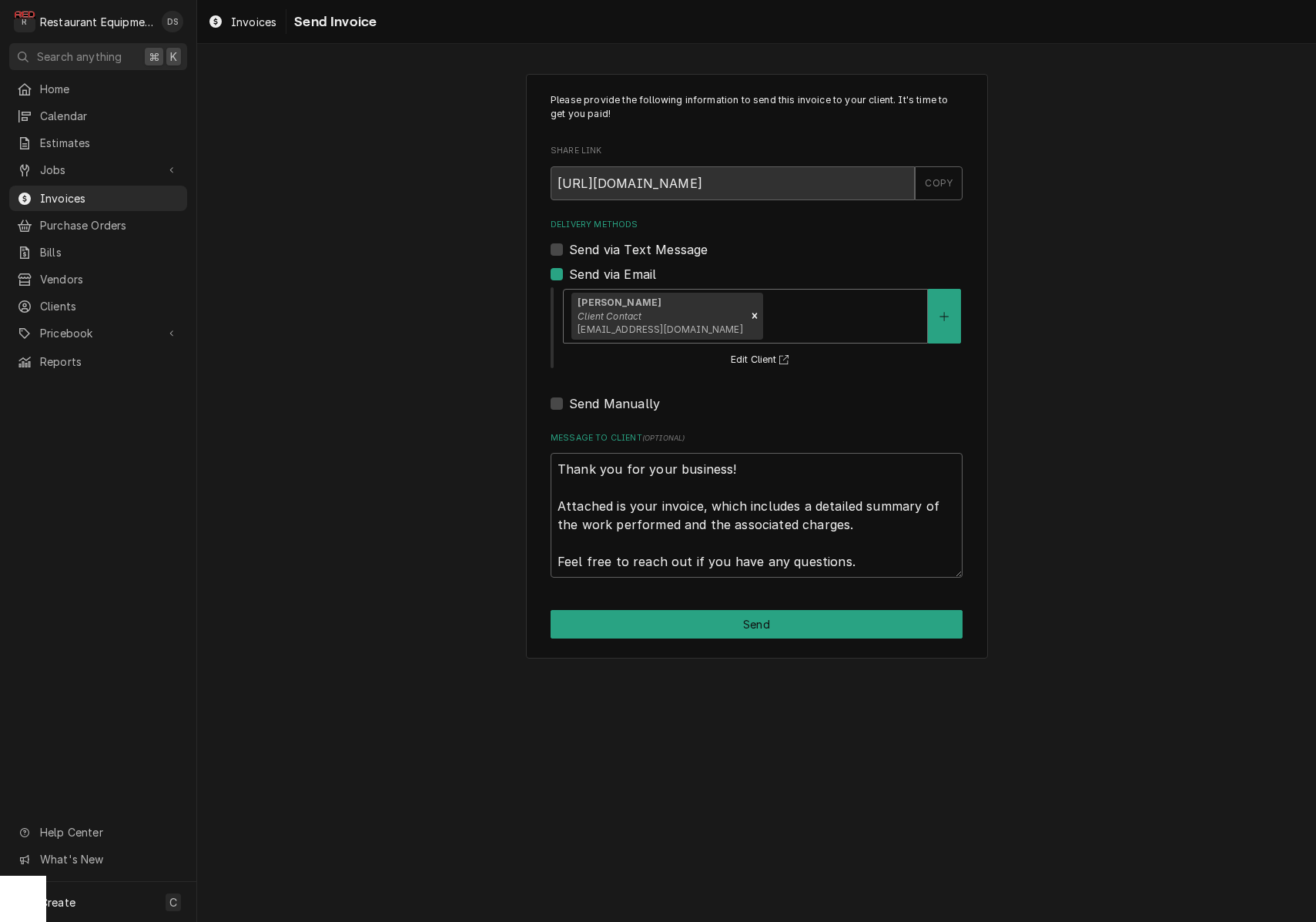
drag, startPoint x: 742, startPoint y: 317, endPoint x: 740, endPoint y: 341, distance: 24.1
click at [766, 321] on div "Delivery Methods" at bounding box center [843, 315] width 154 height 28
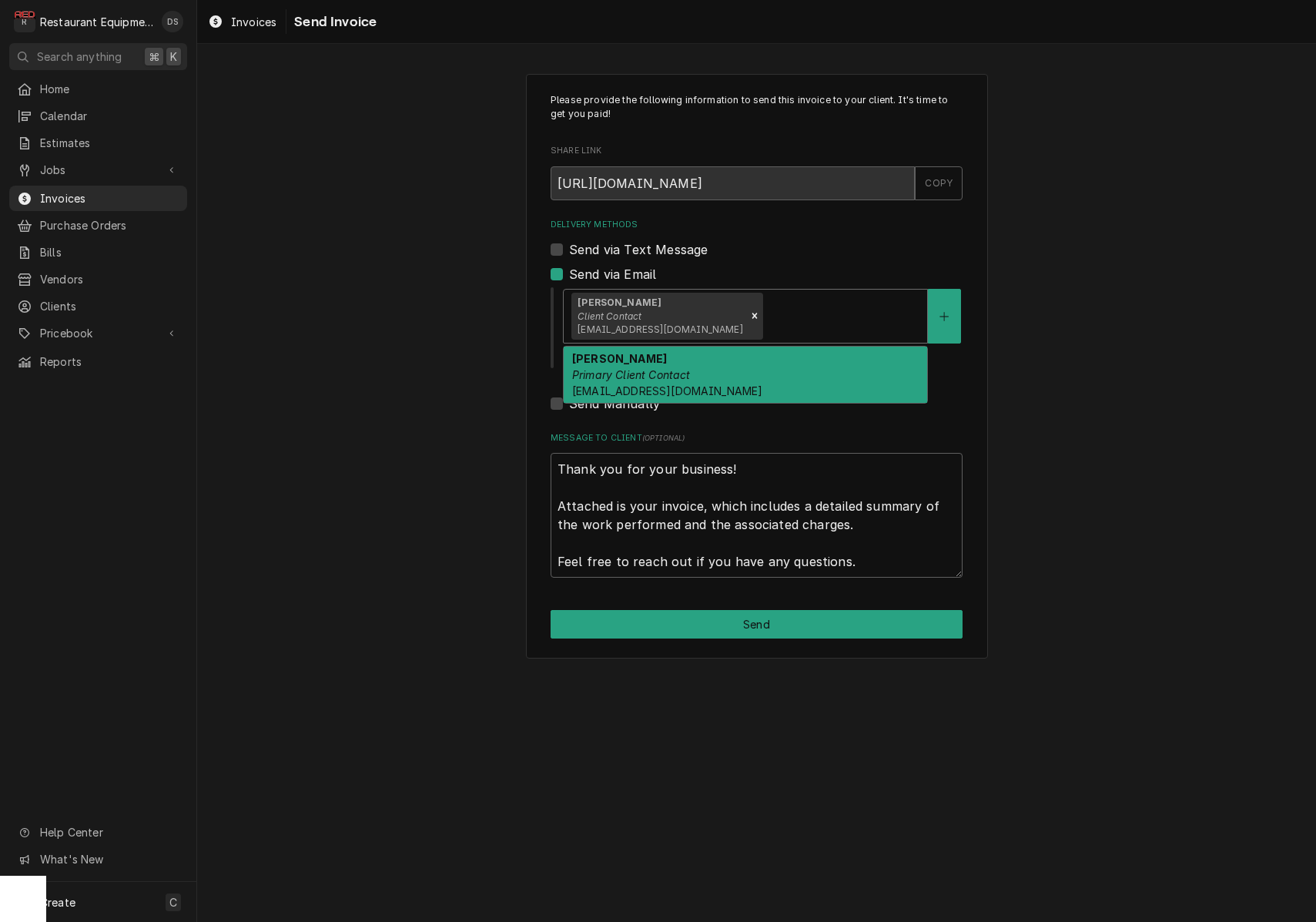
click at [733, 368] on div "[PERSON_NAME] Primary Client Contact [EMAIL_ADDRESS][DOMAIN_NAME]" at bounding box center [746, 374] width 364 height 56
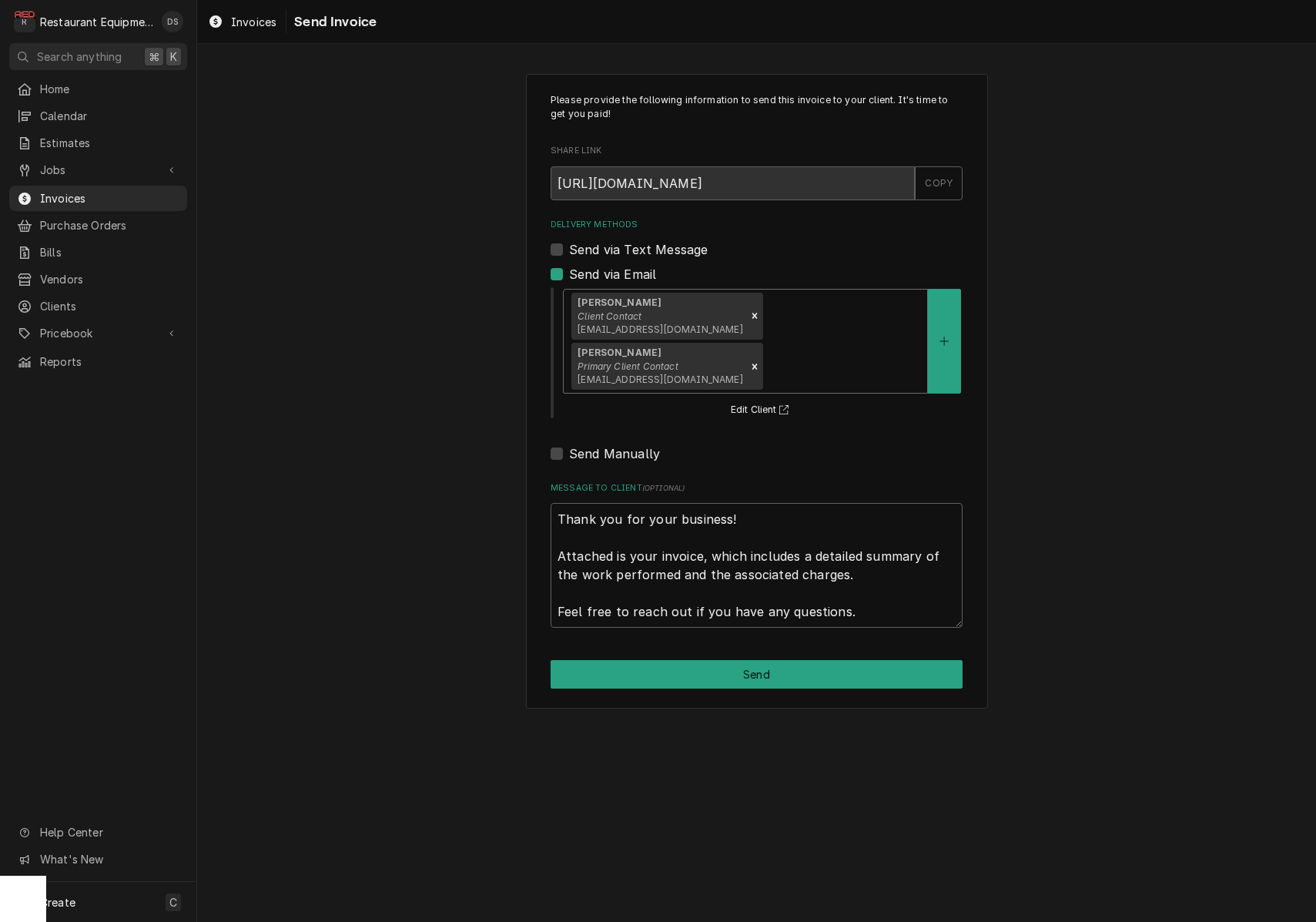
click at [770, 660] on button "Send" at bounding box center [757, 674] width 412 height 29
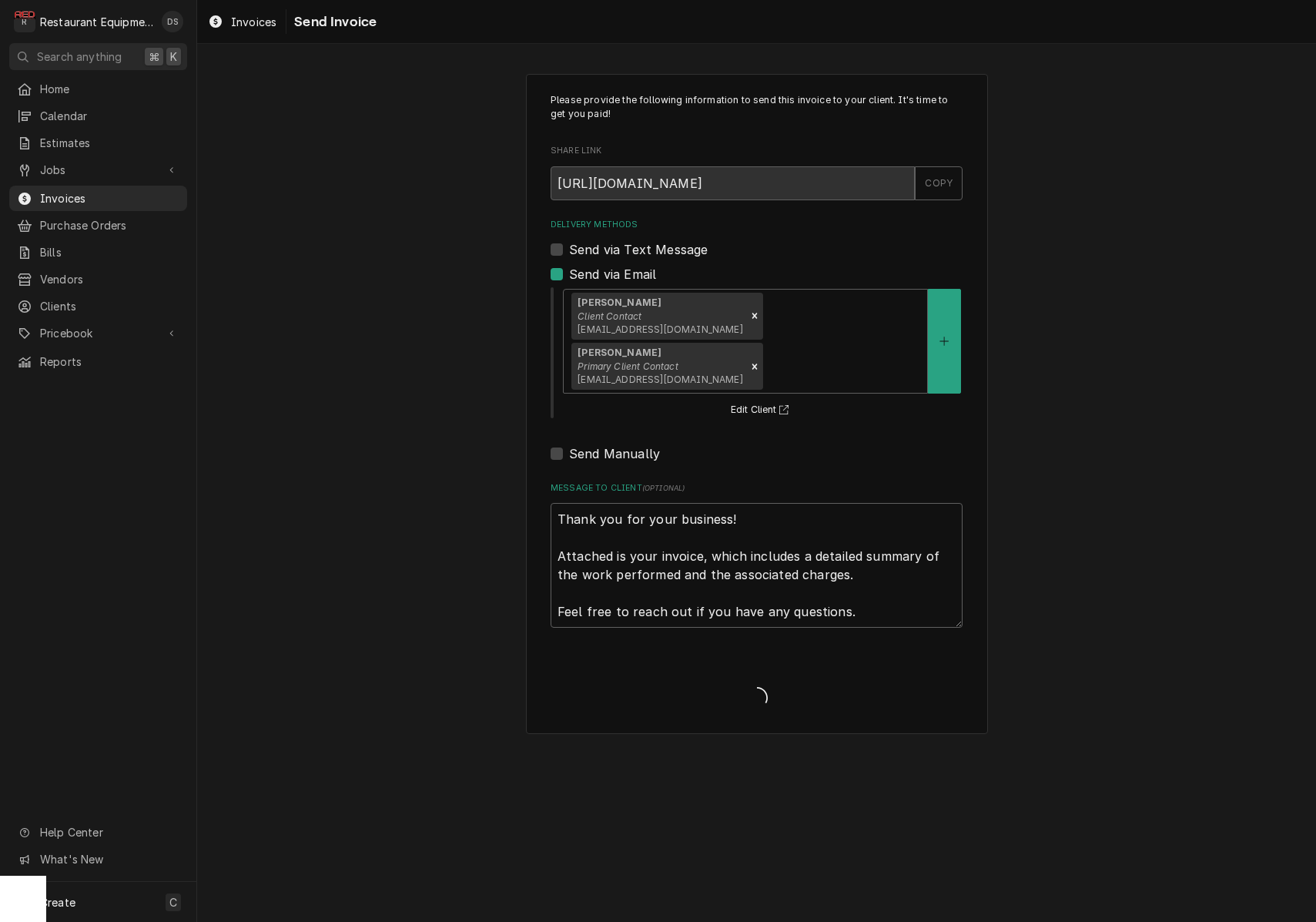
type textarea "x"
